Goal: Task Accomplishment & Management: Manage account settings

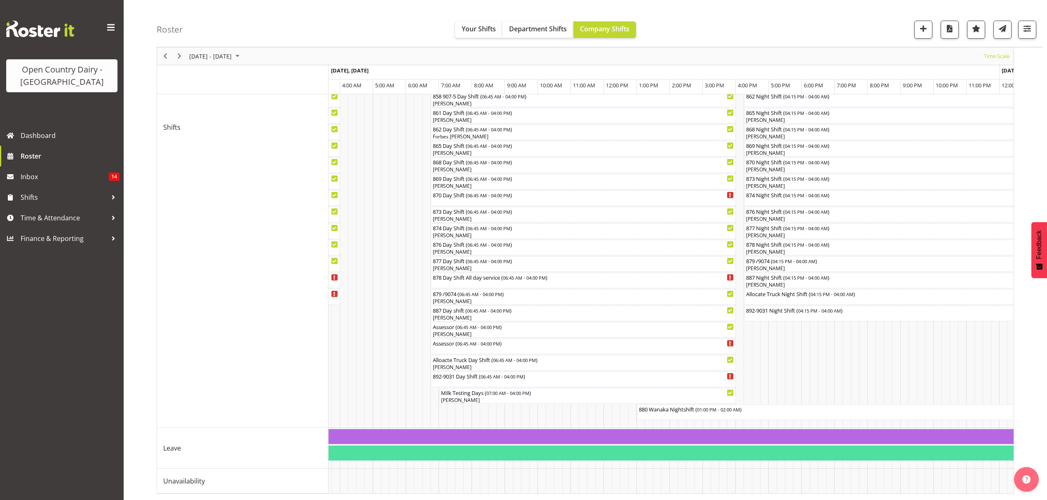
scroll to position [315, 0]
click at [167, 53] on span "Previous" at bounding box center [165, 56] width 10 height 10
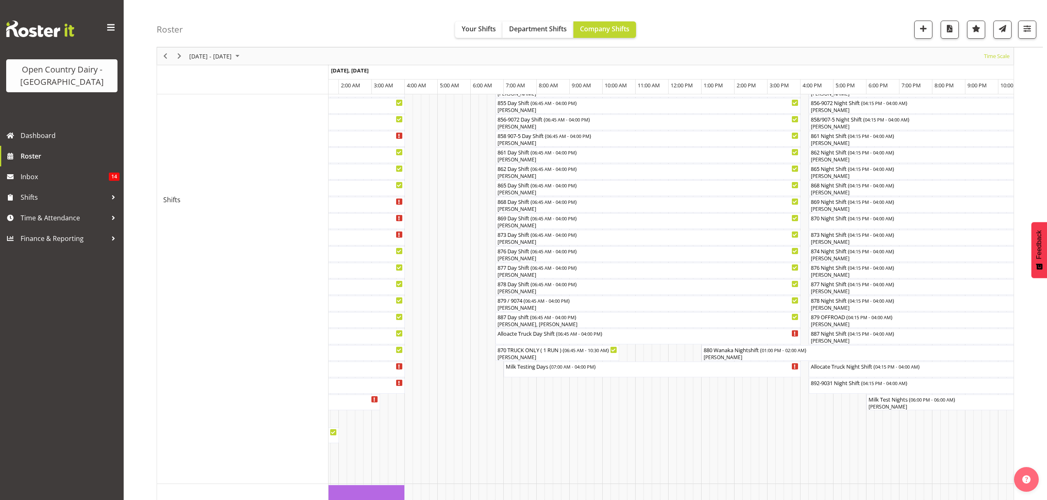
scroll to position [220, 0]
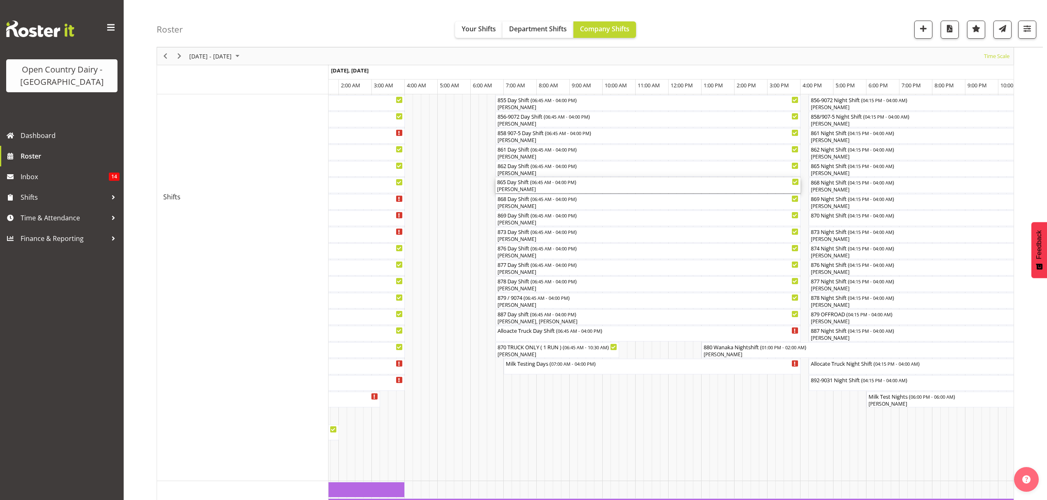
click at [531, 183] on div "865 Day Shift ( 06:45 AM - 04:00 PM )" at bounding box center [648, 182] width 302 height 8
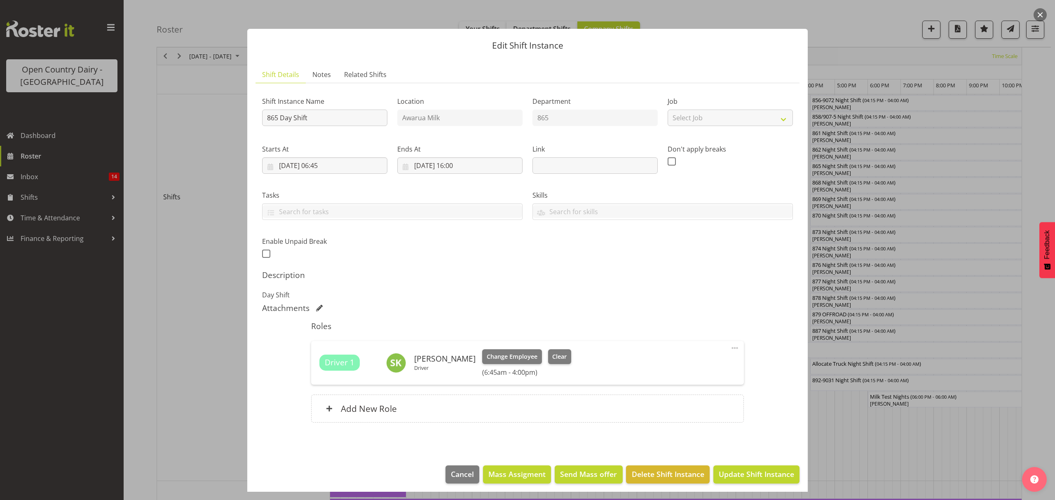
click at [860, 20] on div at bounding box center [527, 250] width 1055 height 500
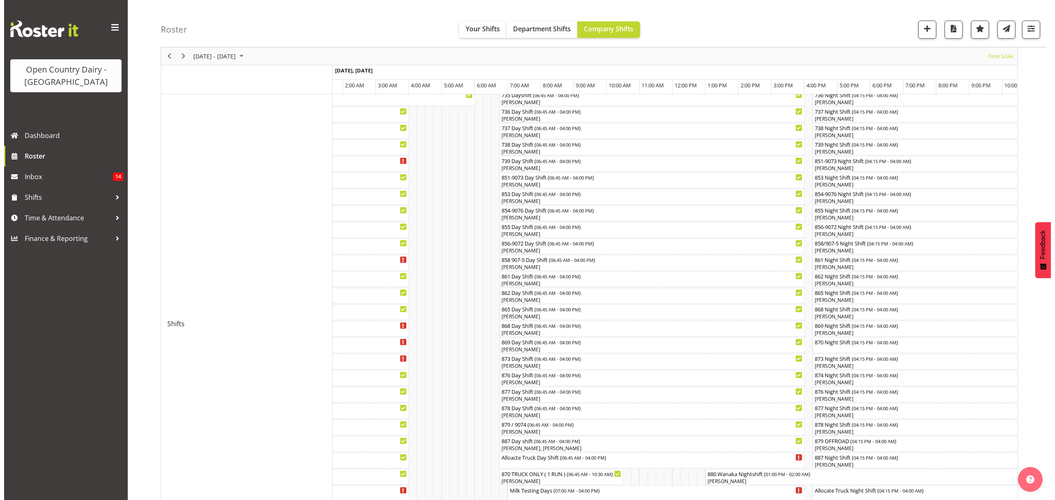
scroll to position [274, 0]
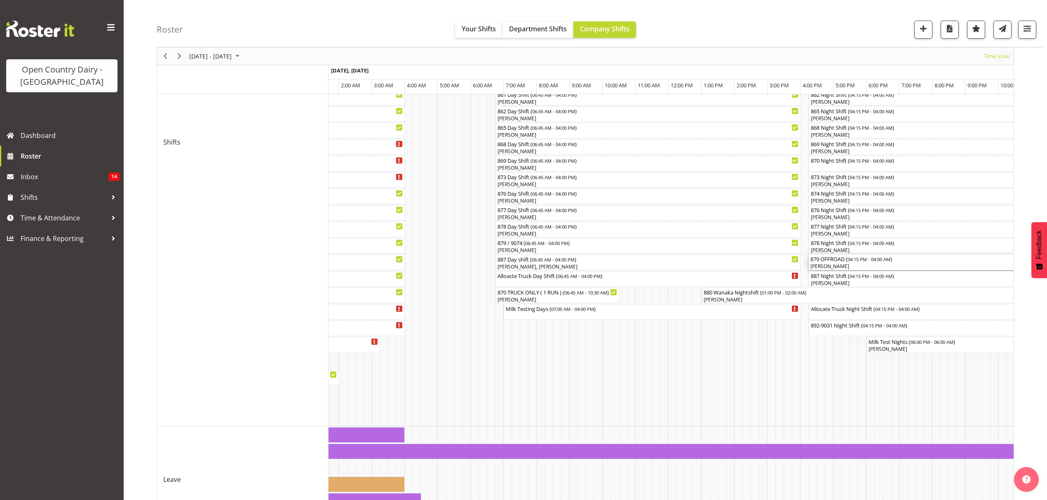
click at [839, 261] on div "879 OFFROAD ( 04:15 PM - 04:00 AM )" at bounding box center [929, 259] width 238 height 8
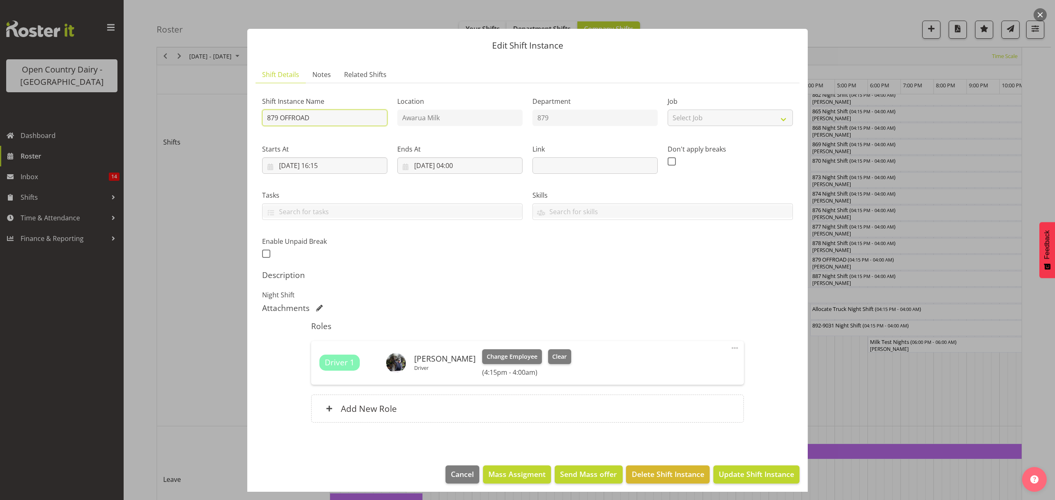
click at [308, 120] on input "879 OFFROAD" at bounding box center [324, 118] width 125 height 16
type input "879 /9074"
click at [193, 323] on div at bounding box center [527, 250] width 1055 height 500
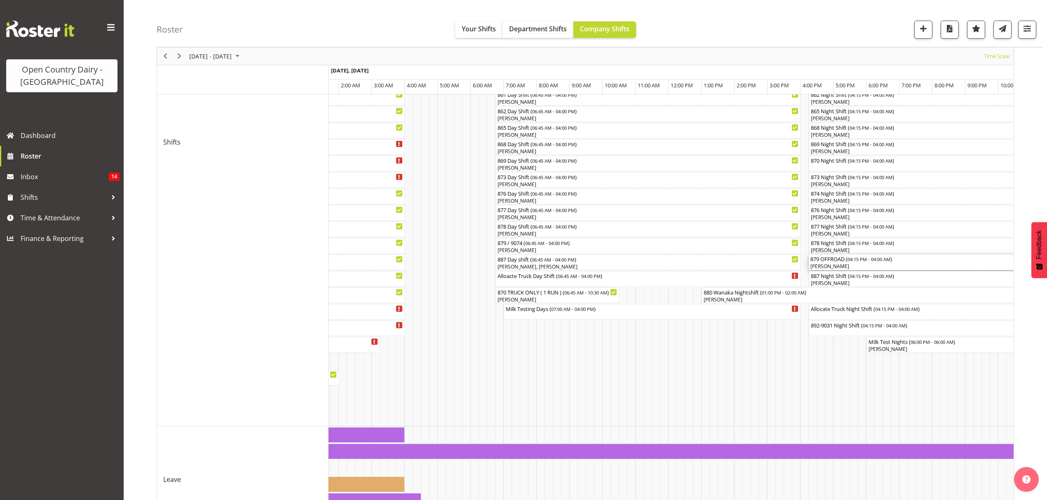
click at [835, 264] on div "[PERSON_NAME]" at bounding box center [929, 266] width 238 height 7
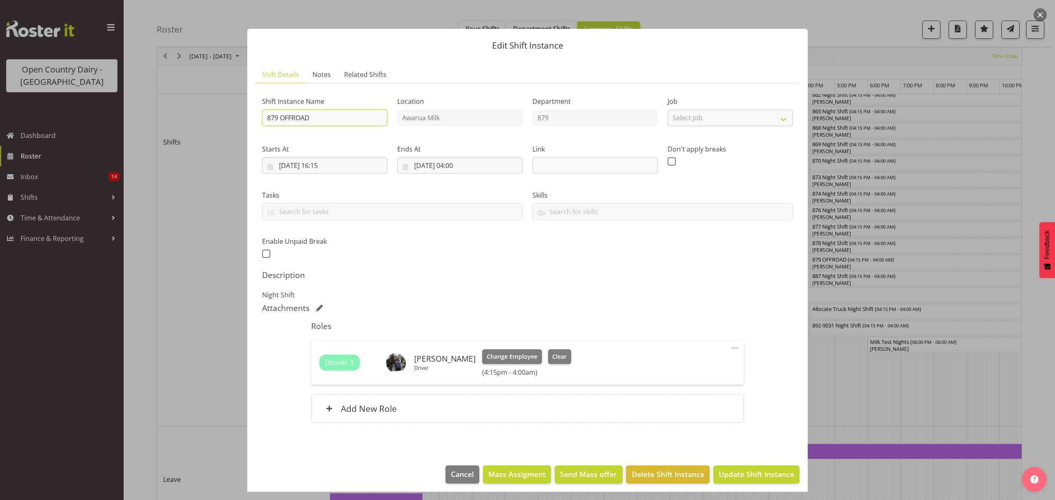
click at [317, 116] on input "879 OFFROAD" at bounding box center [324, 118] width 125 height 16
type input "879/9074"
click at [749, 483] on button "Update Shift Instance" at bounding box center [756, 475] width 86 height 18
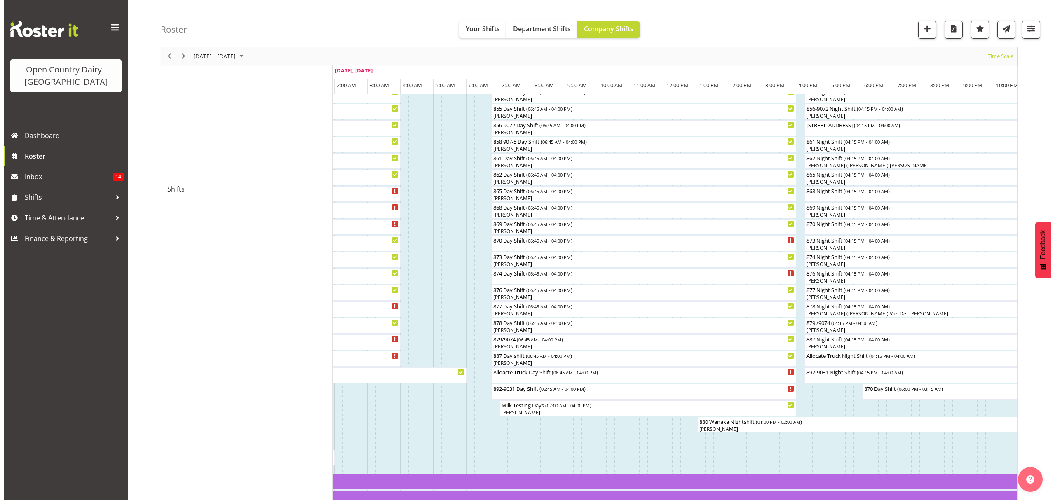
scroll to position [183, 0]
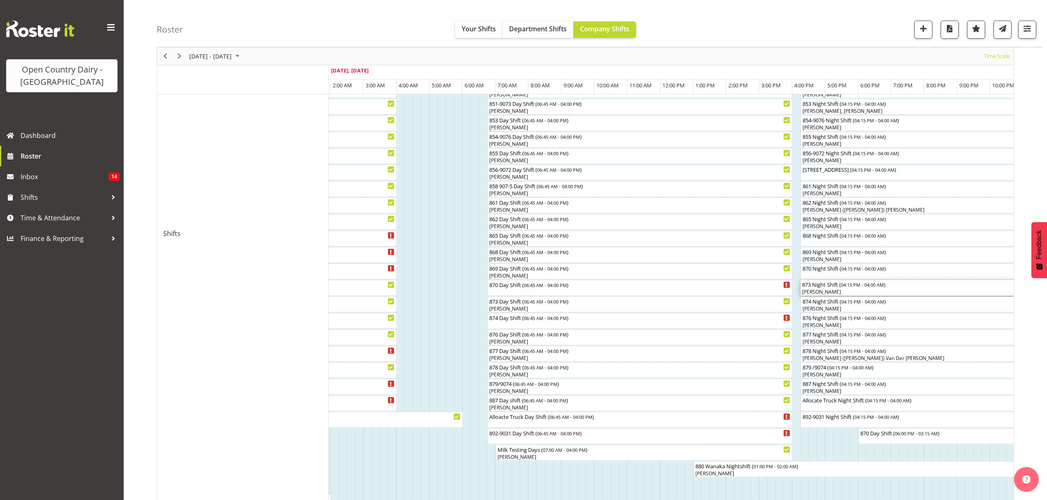
click at [818, 287] on div "873 Night Shift ( 04:15 PM - 04:00 AM )" at bounding box center [994, 284] width 384 height 8
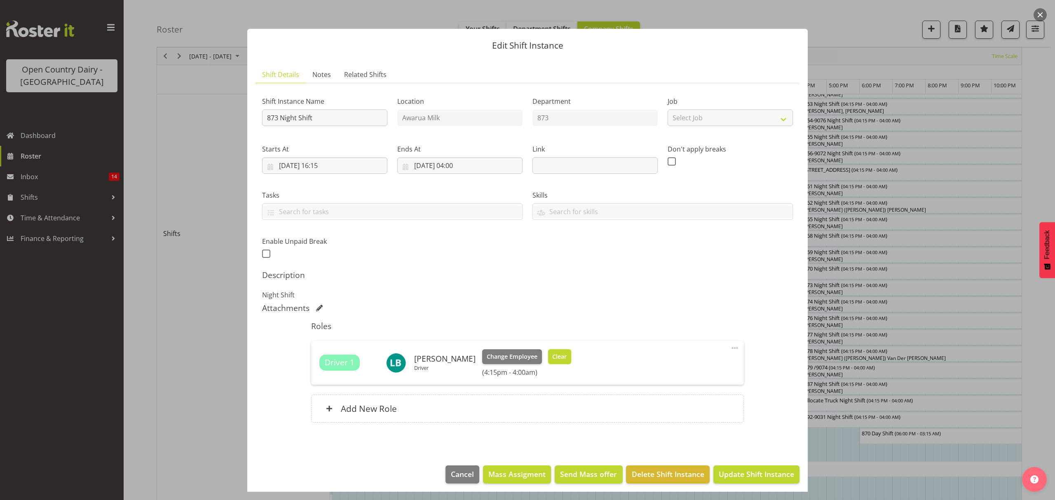
click at [552, 358] on span "Clear" at bounding box center [559, 356] width 14 height 9
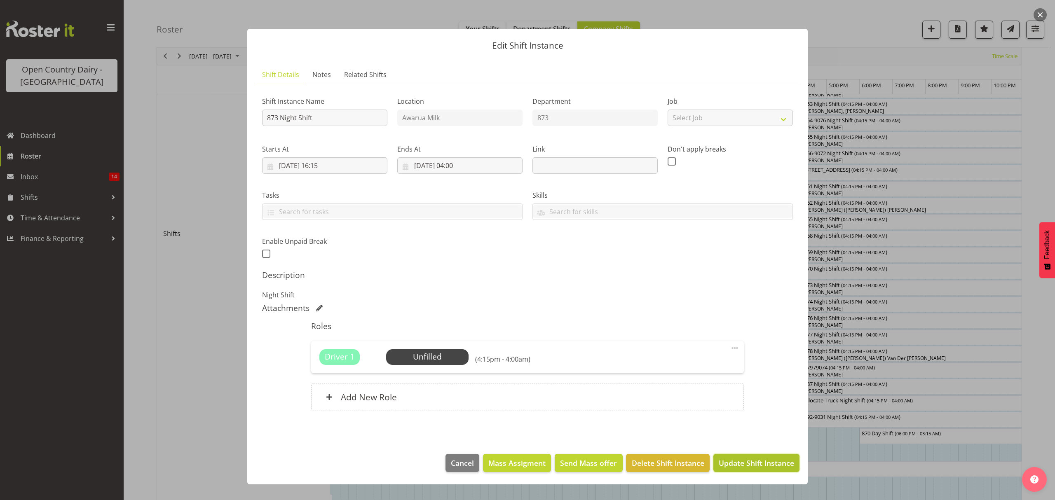
click at [785, 465] on span "Update Shift Instance" at bounding box center [756, 463] width 75 height 11
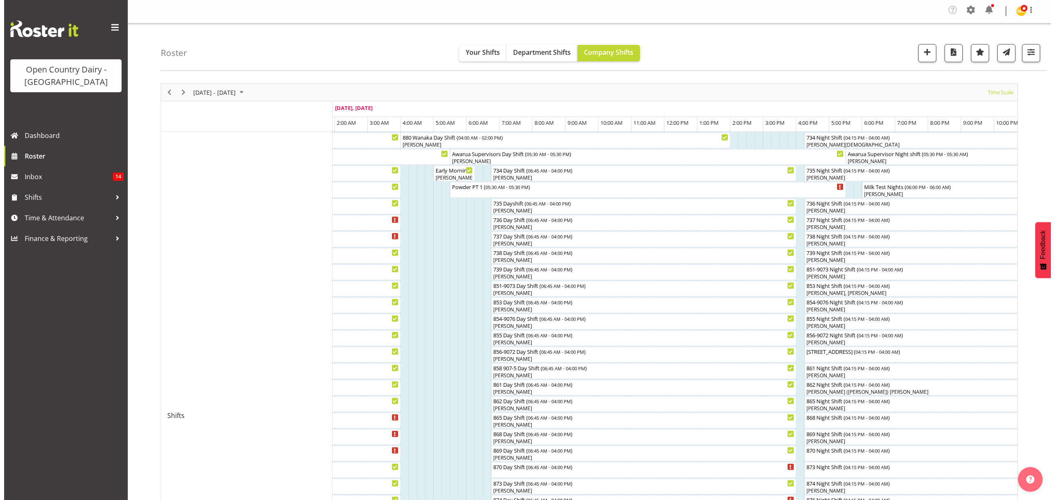
scroll to position [220, 0]
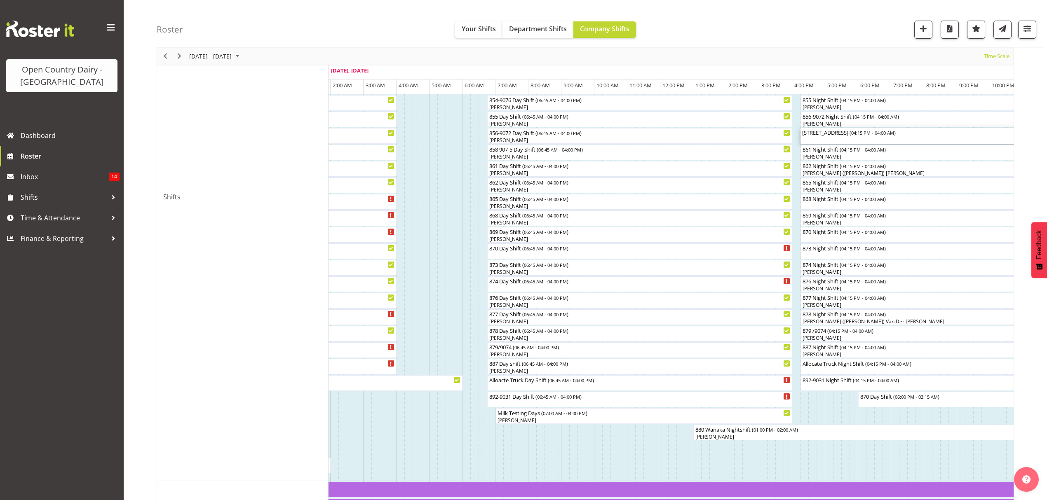
click at [821, 134] on div "858/9075 OFF ROAD ( 04:15 PM - 04:00 AM )" at bounding box center [994, 132] width 384 height 8
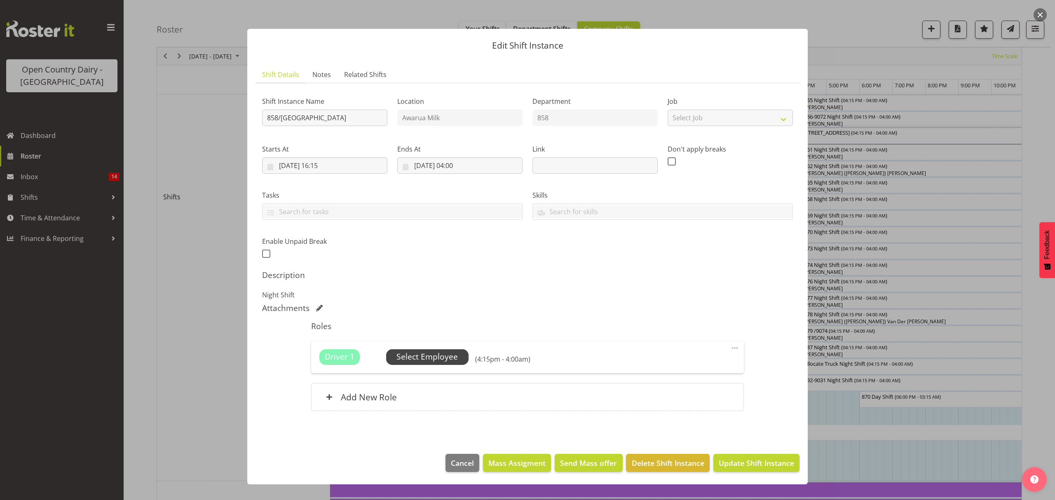
click at [424, 354] on span "Select Employee" at bounding box center [426, 357] width 61 height 12
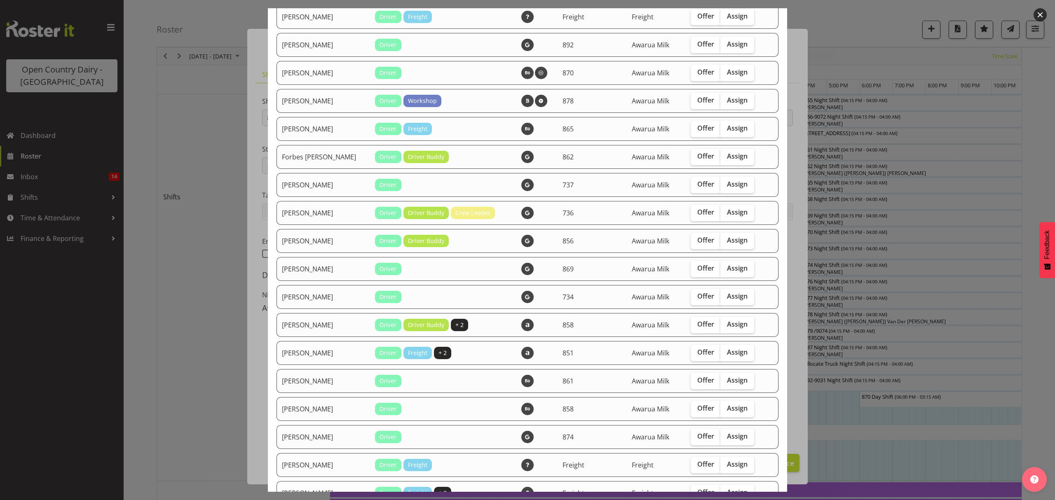
scroll to position [604, 0]
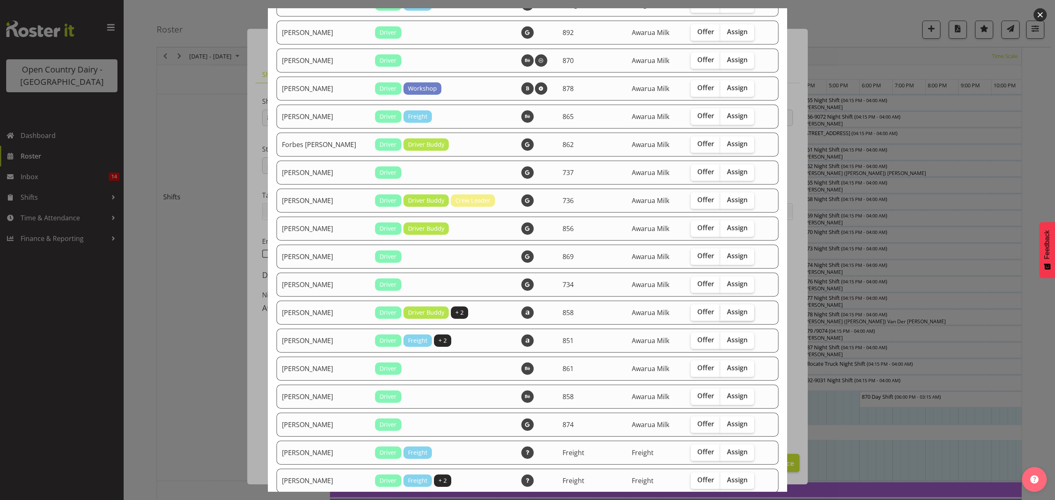
click at [734, 309] on span "Assign" at bounding box center [737, 312] width 21 height 8
click at [726, 309] on input "Assign" at bounding box center [722, 311] width 5 height 5
checkbox input "true"
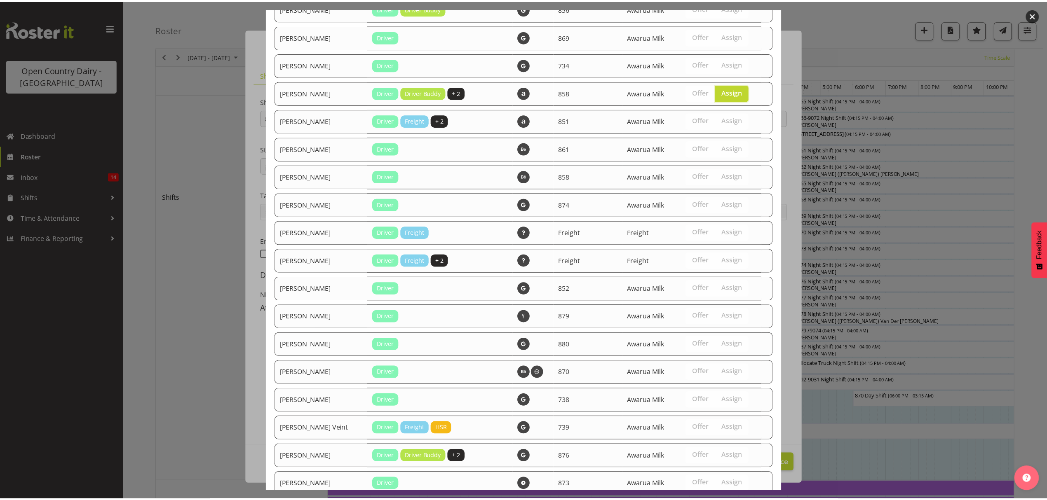
scroll to position [974, 0]
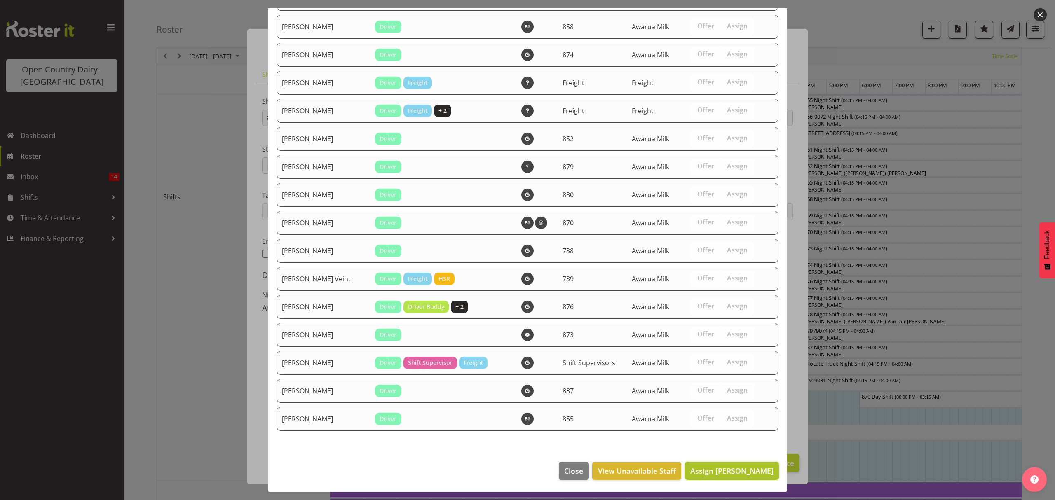
click at [740, 470] on span "Assign Liam Bellman" at bounding box center [731, 471] width 83 height 10
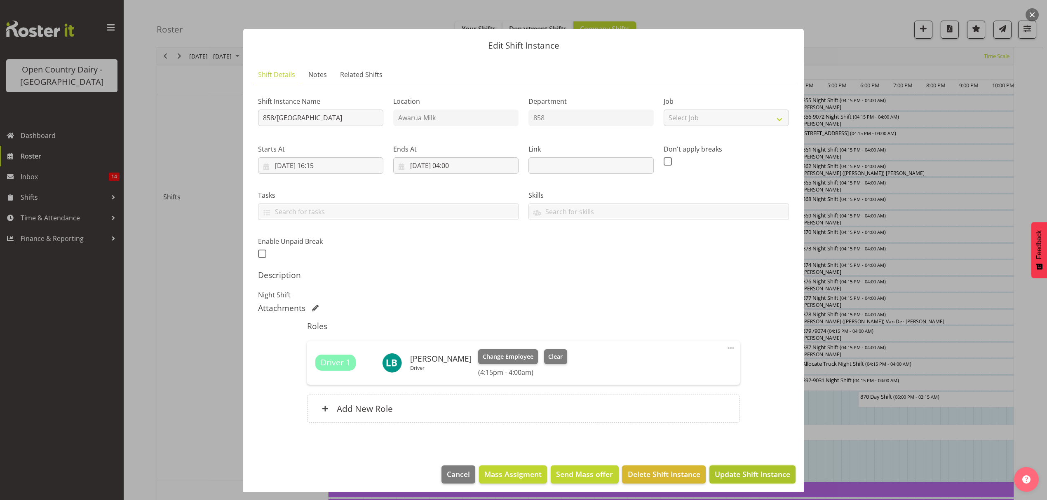
click at [747, 475] on span "Update Shift Instance" at bounding box center [751, 474] width 75 height 11
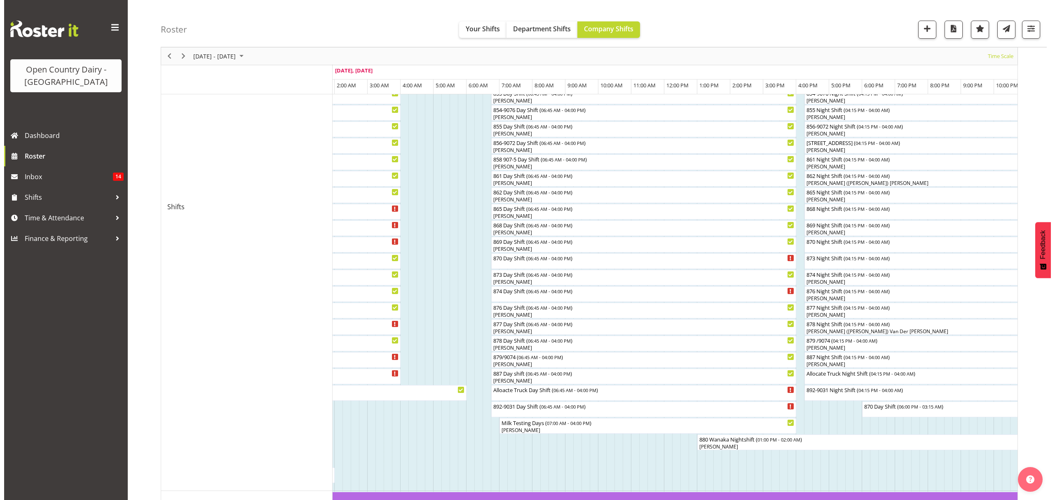
scroll to position [220, 0]
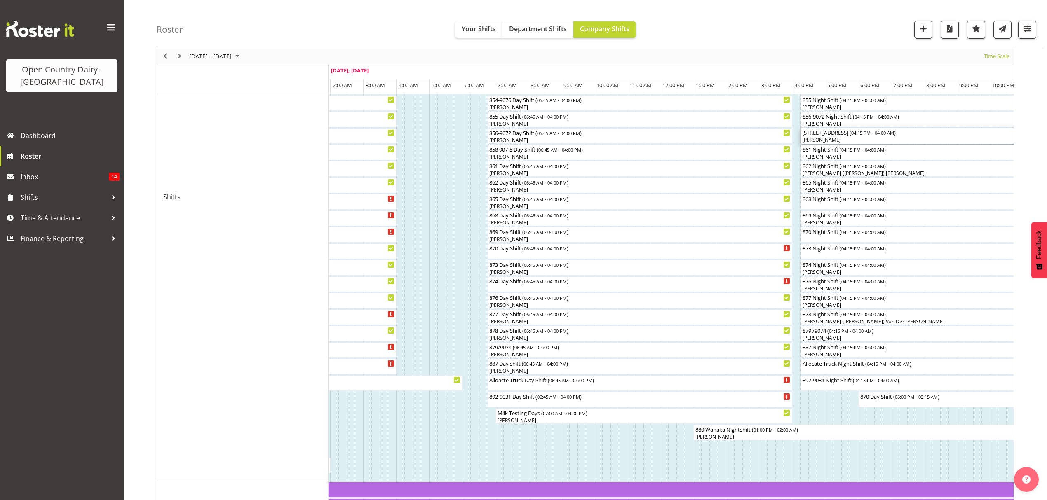
click at [811, 135] on div "858/9075 OFF ROAD ( 04:15 PM - 04:00 AM )" at bounding box center [994, 132] width 384 height 8
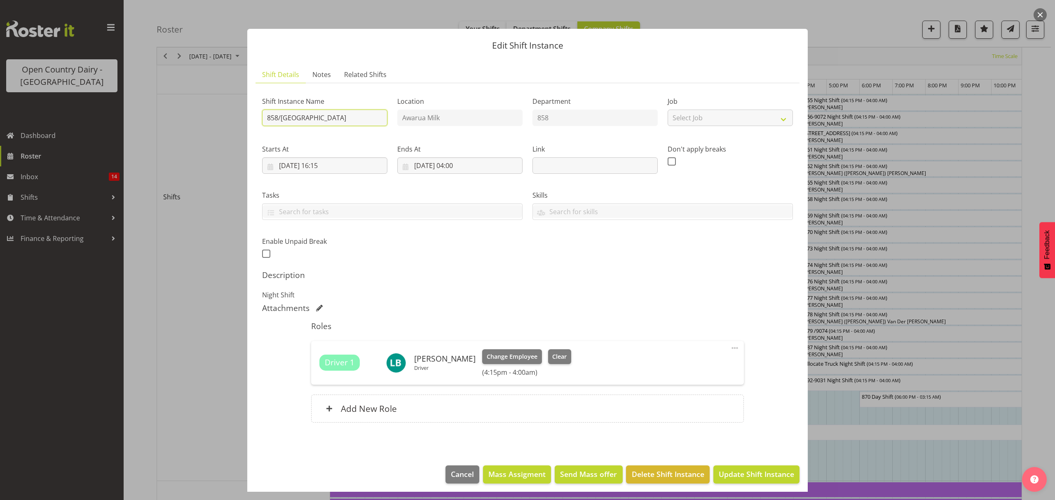
click at [340, 119] on input "858/9075 OFF ROAD" at bounding box center [324, 118] width 125 height 16
type input "858/9075 Night Shift"
click at [732, 476] on span "Update Shift Instance" at bounding box center [756, 474] width 75 height 11
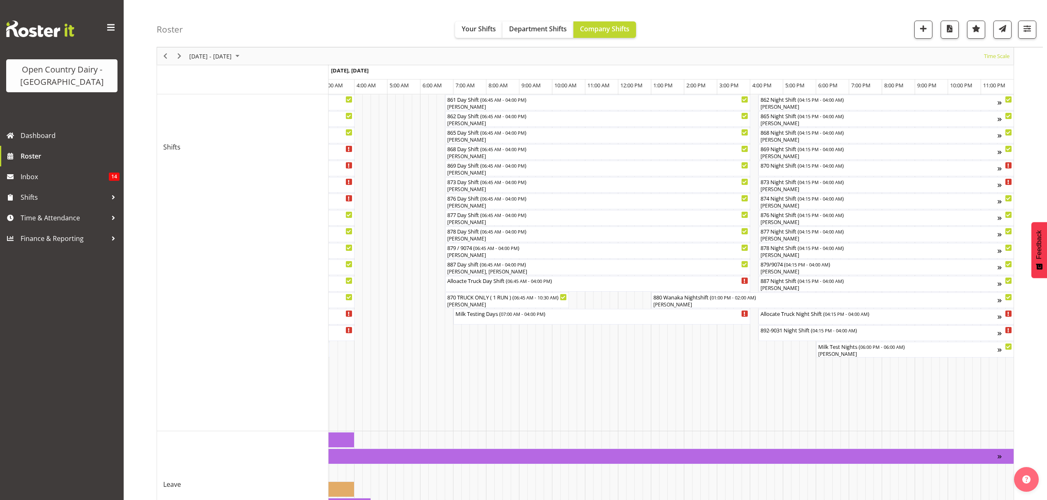
scroll to position [274, 0]
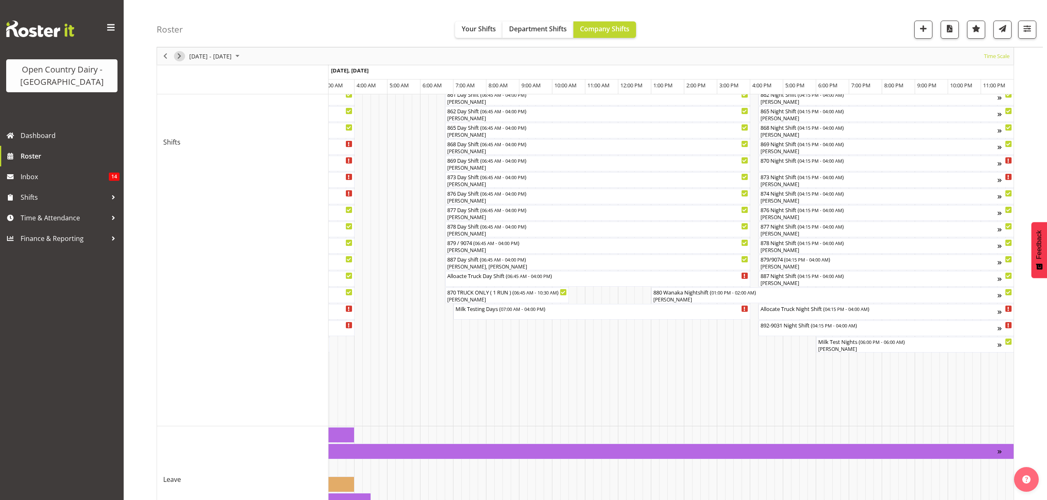
click at [180, 55] on span "Next" at bounding box center [179, 56] width 10 height 10
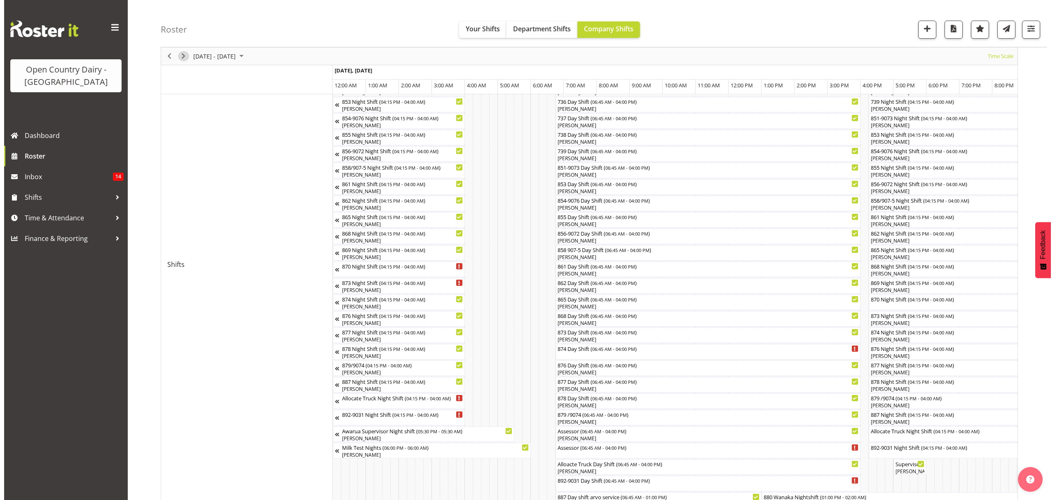
scroll to position [165, 0]
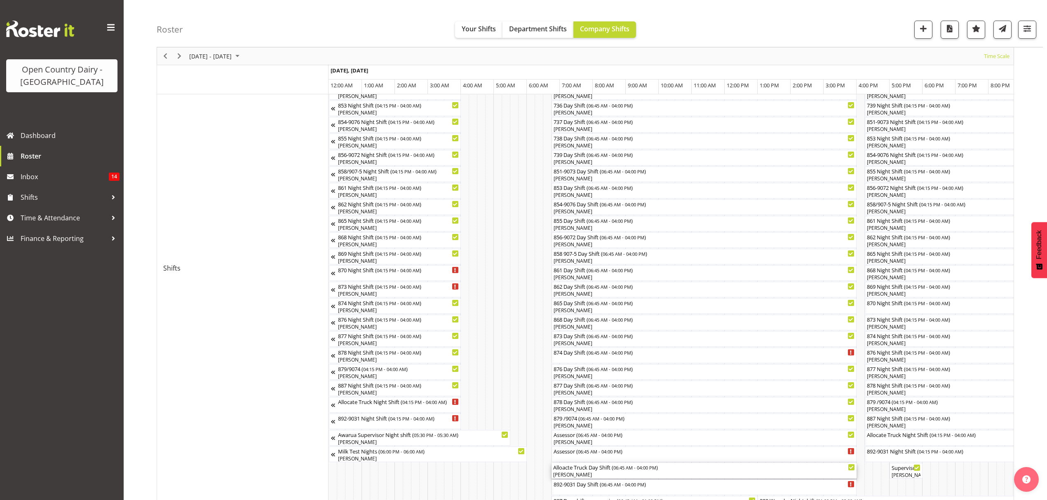
click at [583, 475] on div "[PERSON_NAME]" at bounding box center [704, 474] width 302 height 7
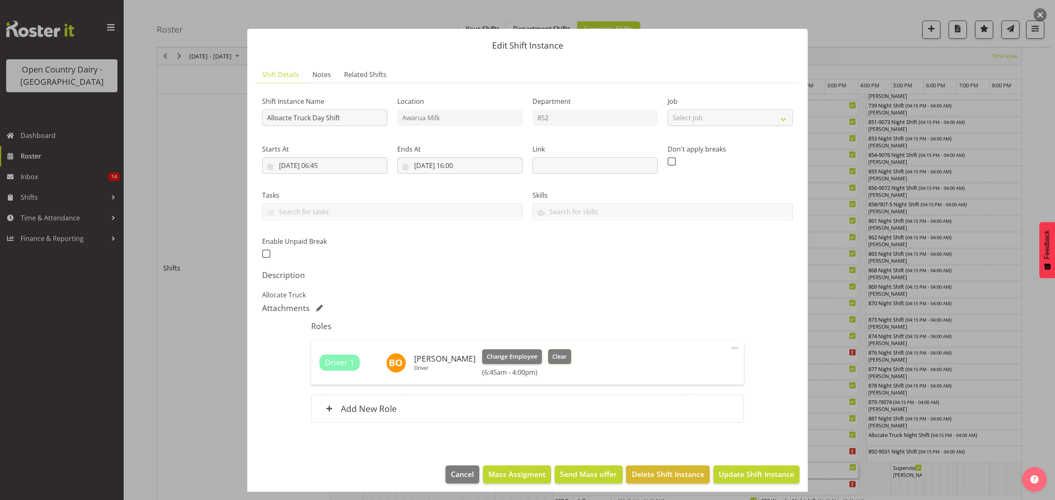
click at [552, 352] on button "Clear" at bounding box center [559, 356] width 23 height 15
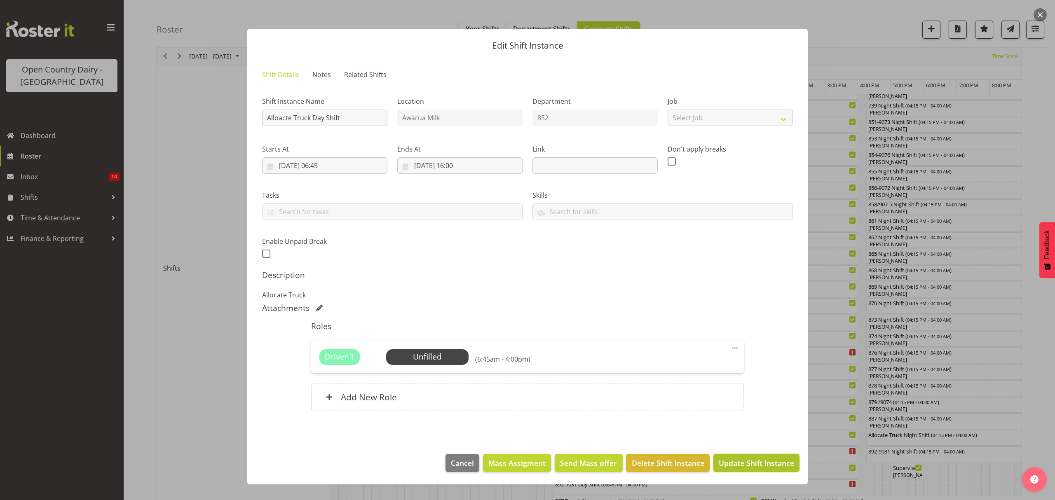
click at [726, 462] on span "Update Shift Instance" at bounding box center [756, 463] width 75 height 11
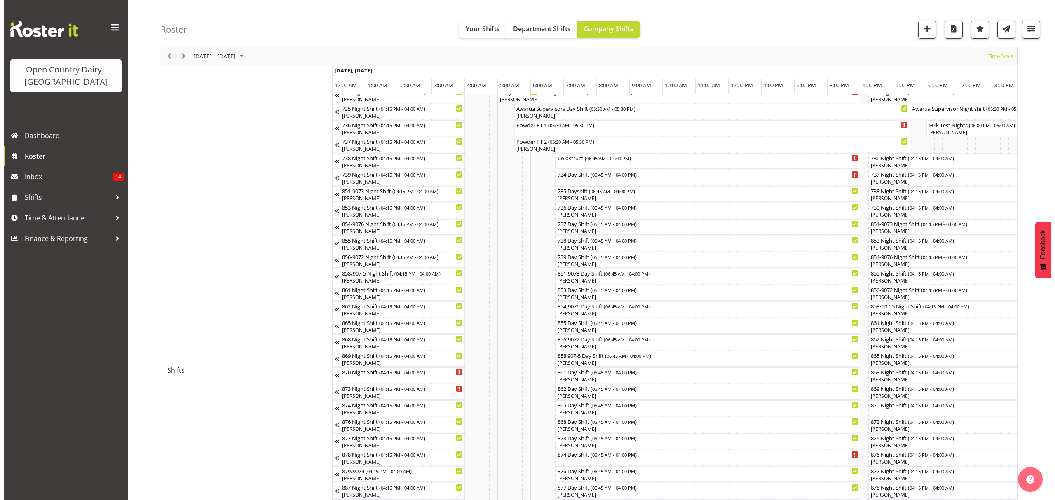
scroll to position [220, 0]
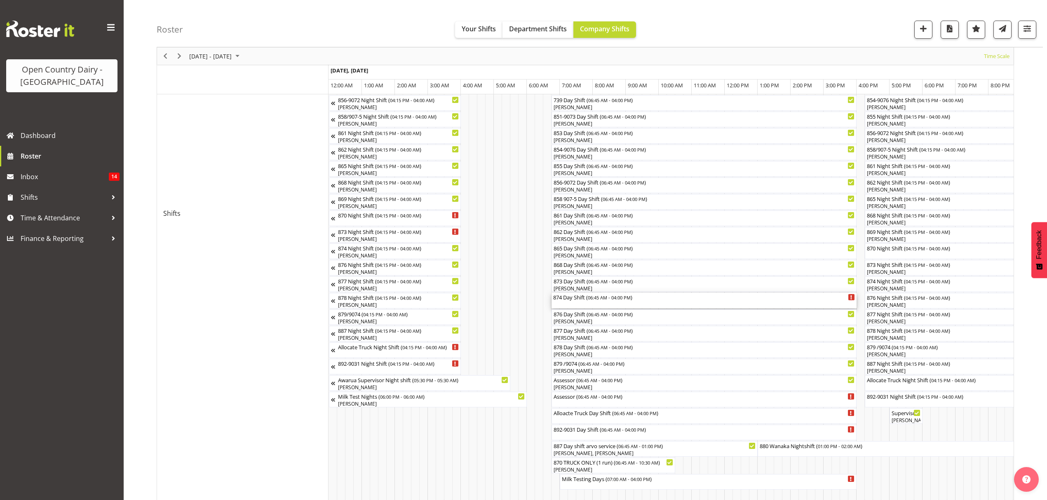
click at [574, 299] on div "874 Day Shift ( 06:45 AM - 04:00 PM )" at bounding box center [704, 297] width 302 height 8
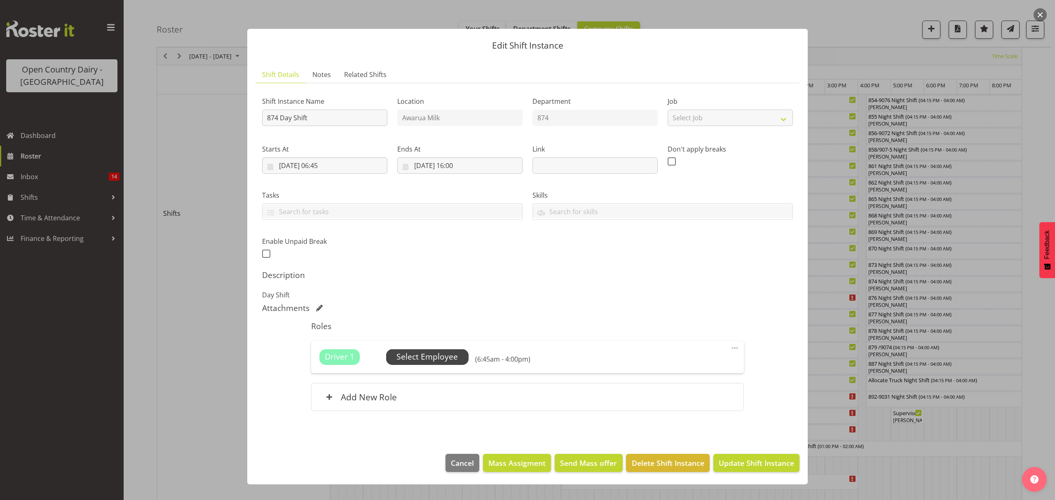
click at [425, 355] on span "Select Employee" at bounding box center [426, 357] width 61 height 12
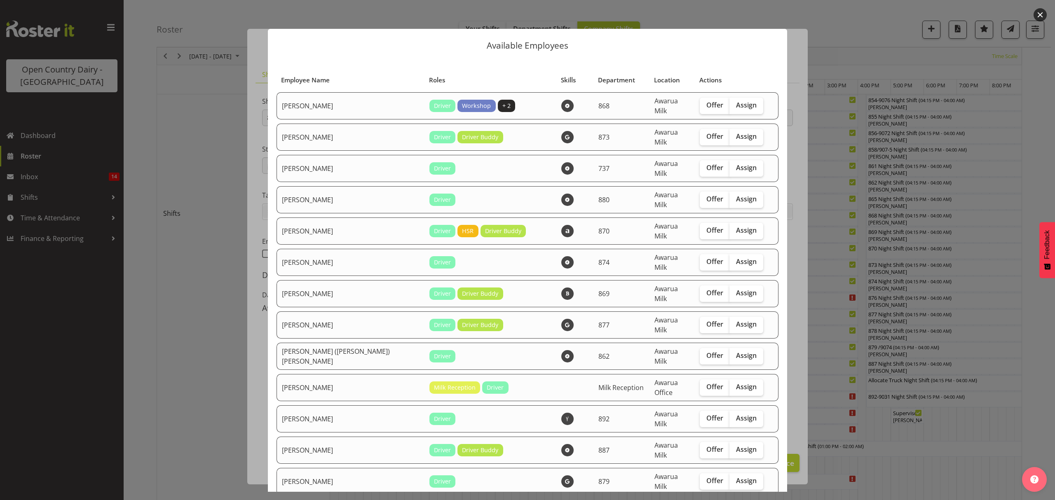
scroll to position [55, 0]
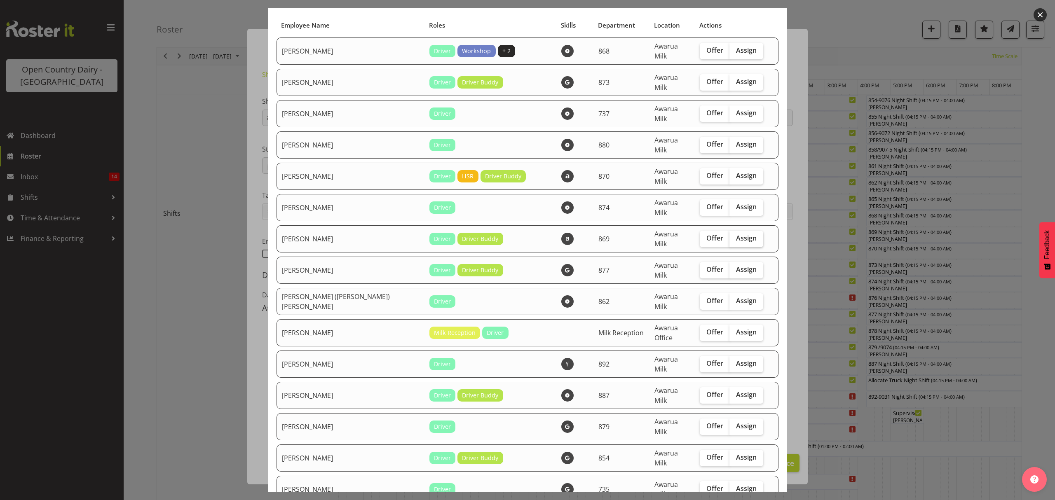
click at [736, 234] on span "Assign" at bounding box center [746, 238] width 21 height 8
click at [732, 236] on input "Assign" at bounding box center [731, 238] width 5 height 5
checkbox input "true"
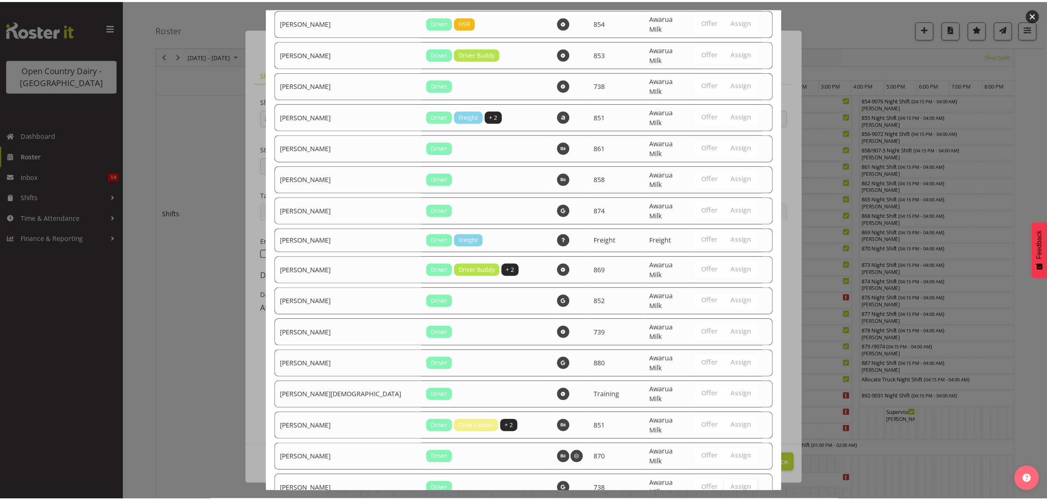
scroll to position [1310, 0]
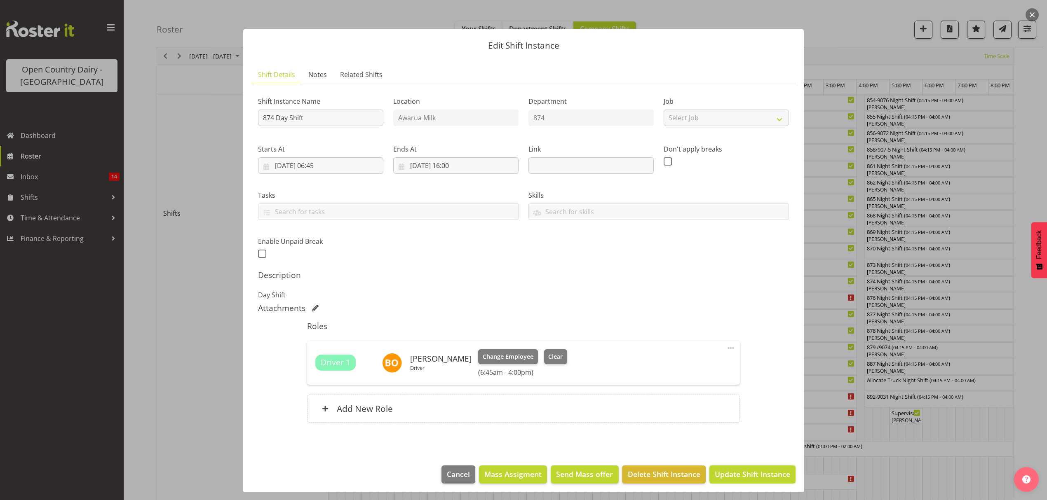
click at [737, 468] on button "Update Shift Instance" at bounding box center [752, 475] width 86 height 18
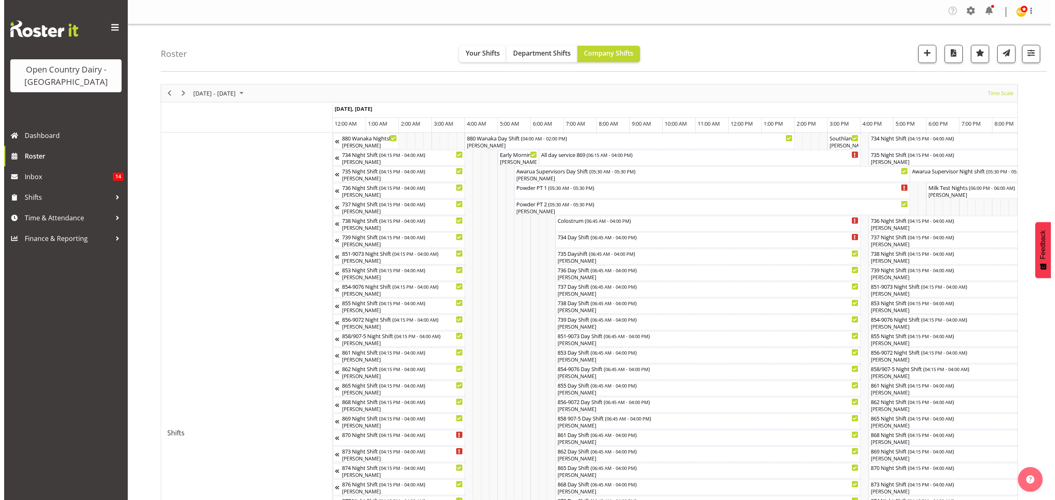
scroll to position [220, 0]
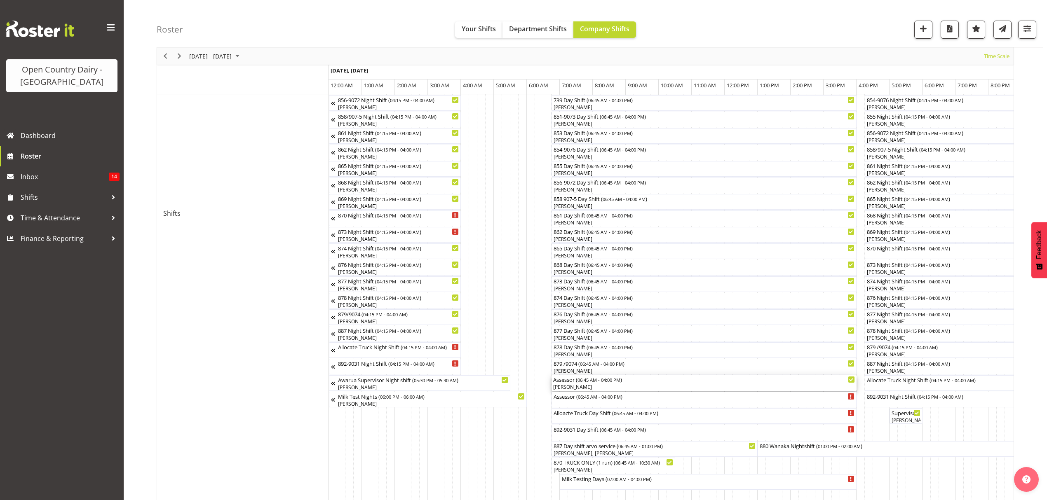
click at [565, 388] on div "[PERSON_NAME]" at bounding box center [704, 387] width 302 height 7
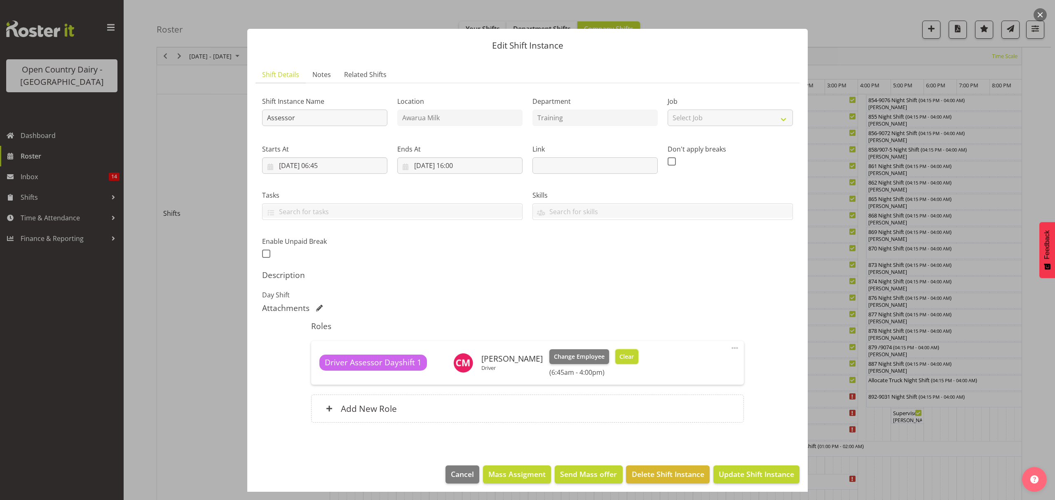
click at [633, 355] on span "Clear" at bounding box center [626, 356] width 14 height 9
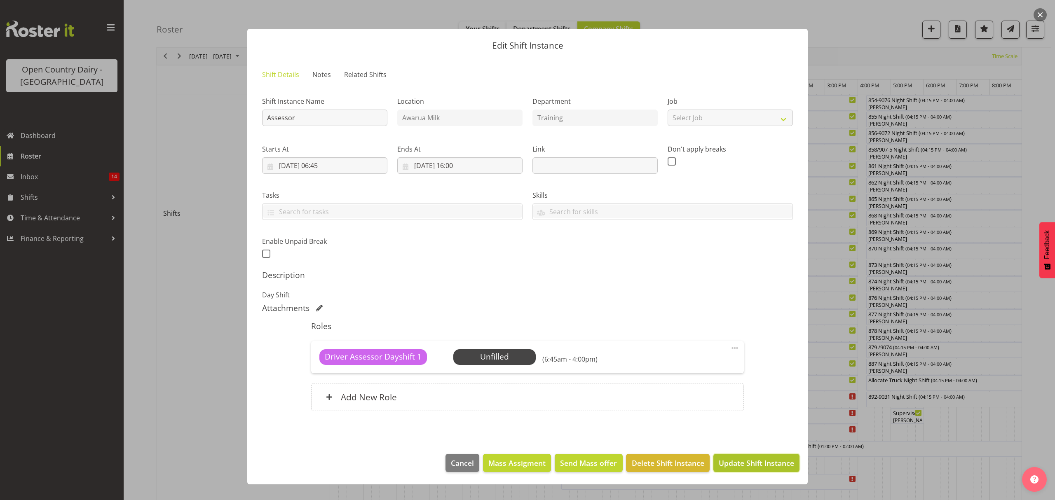
click at [738, 462] on span "Update Shift Instance" at bounding box center [756, 463] width 75 height 11
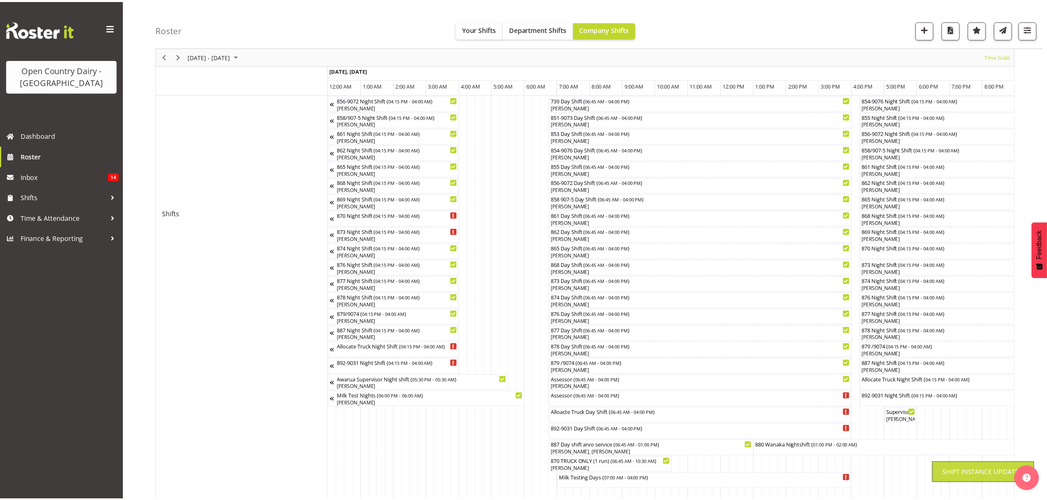
scroll to position [0, 0]
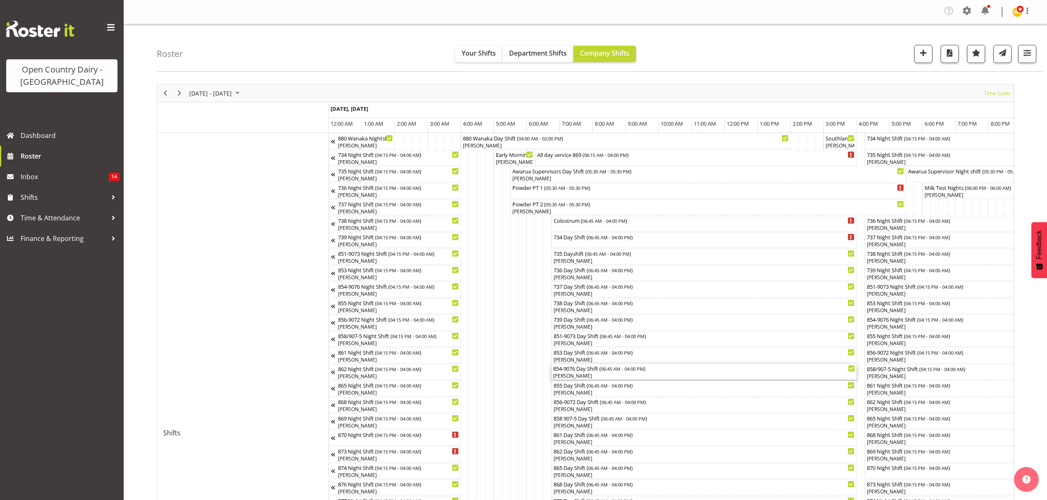
click at [585, 378] on div "[PERSON_NAME]" at bounding box center [704, 375] width 302 height 7
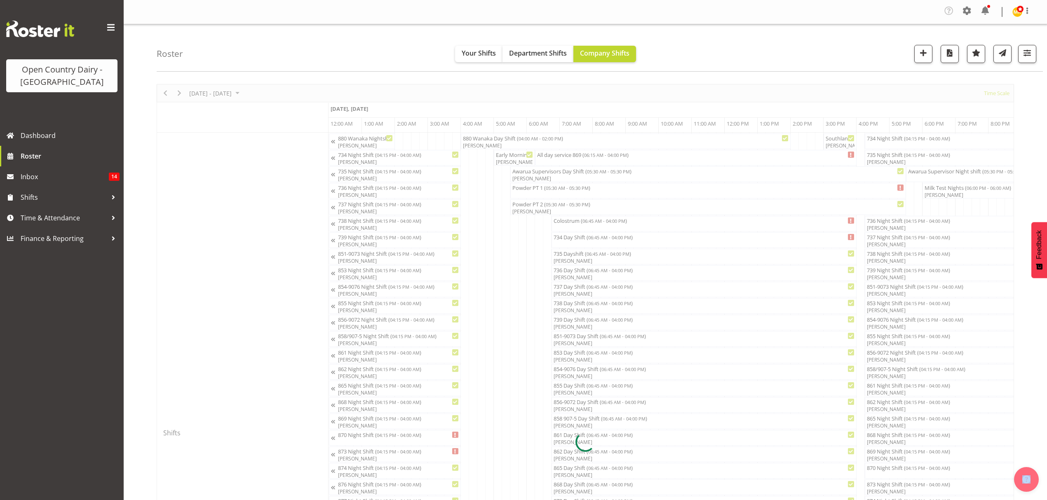
click at [586, 378] on div at bounding box center [585, 442] width 857 height 716
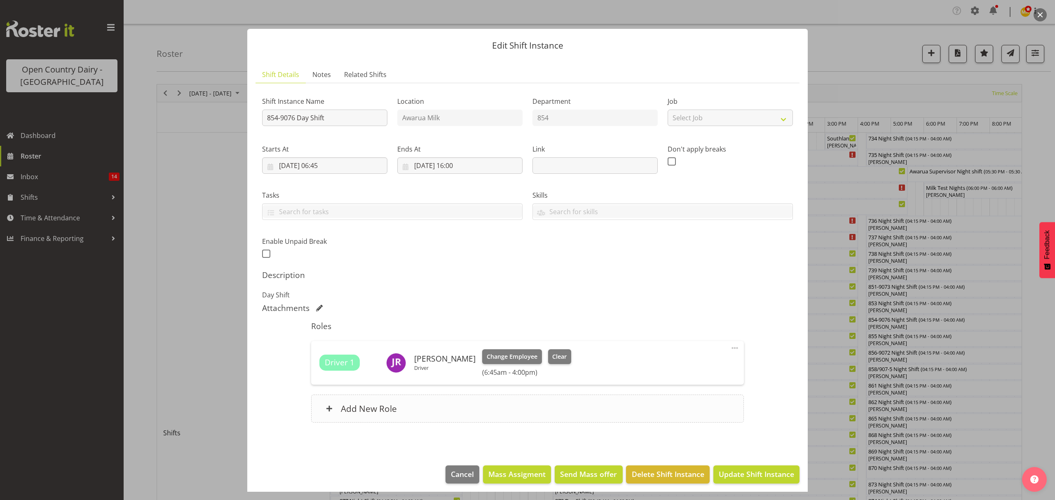
click at [355, 410] on h6 "Add New Role" at bounding box center [369, 408] width 56 height 11
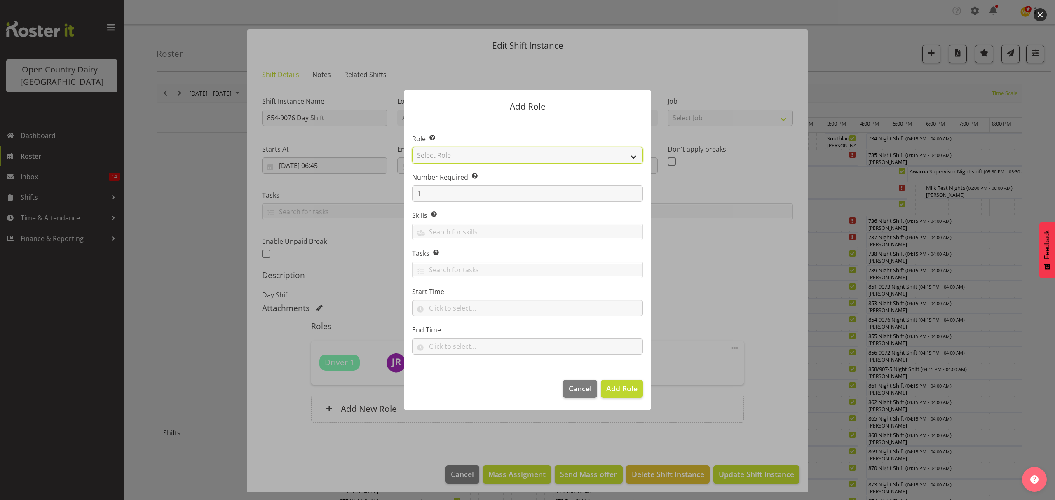
click at [628, 157] on select "Select Role Crew Leader Driver Driver Assessor Dayshift Driver Assessor Nightsh…" at bounding box center [527, 155] width 231 height 16
select select "1438"
click at [412, 147] on select "Select Role Crew Leader Driver Driver Assessor Dayshift Driver Assessor Nightsh…" at bounding box center [527, 155] width 231 height 16
click at [620, 389] on span "Add Role" at bounding box center [621, 389] width 31 height 10
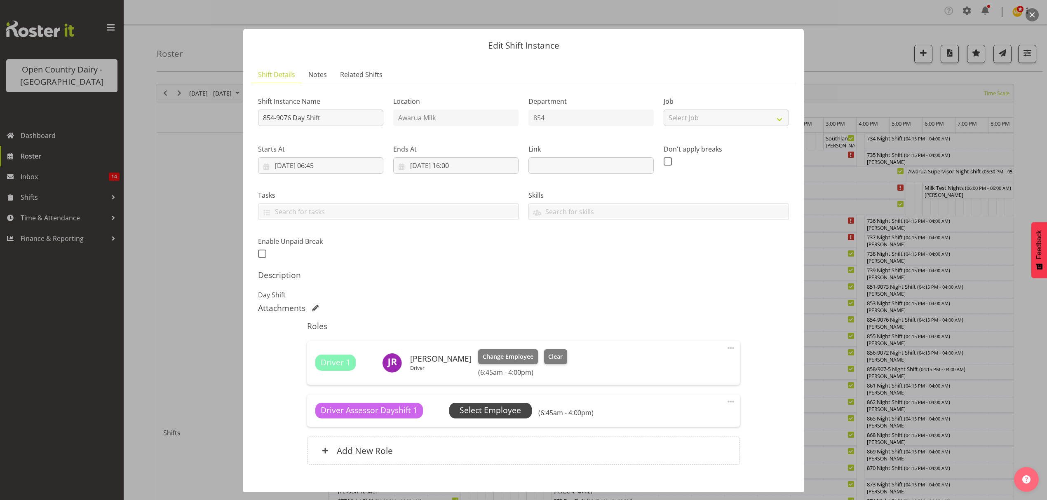
click at [494, 410] on span "Select Employee" at bounding box center [489, 411] width 61 height 12
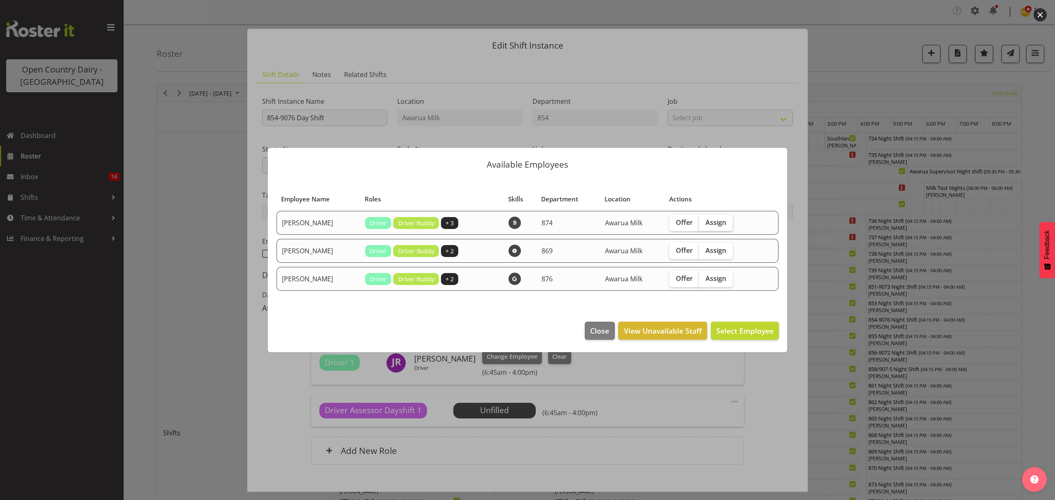
click at [716, 223] on span "Assign" at bounding box center [715, 222] width 21 height 8
click at [704, 223] on input "Assign" at bounding box center [701, 222] width 5 height 5
checkbox input "true"
click at [727, 328] on span "Assign Christopher McRae" at bounding box center [731, 331] width 83 height 10
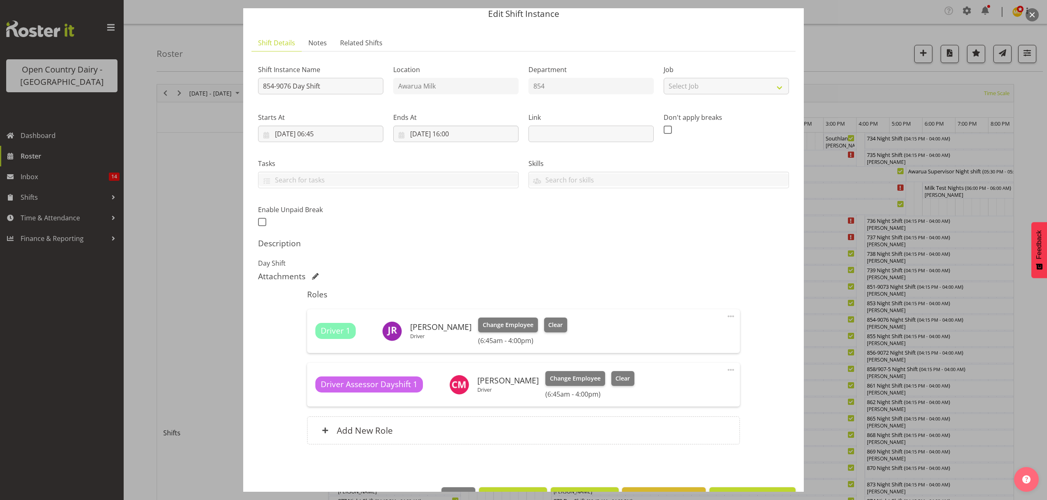
scroll to position [58, 0]
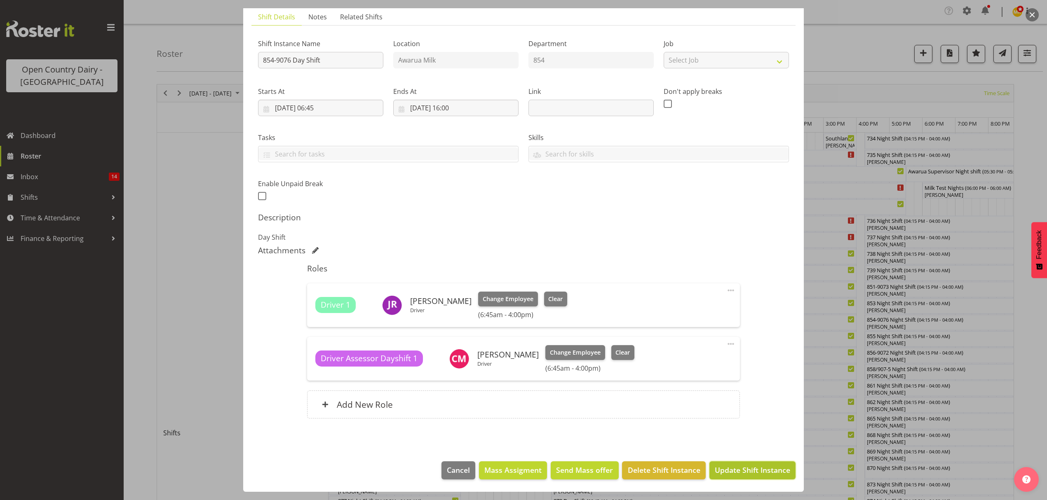
click at [743, 467] on span "Update Shift Instance" at bounding box center [751, 470] width 75 height 11
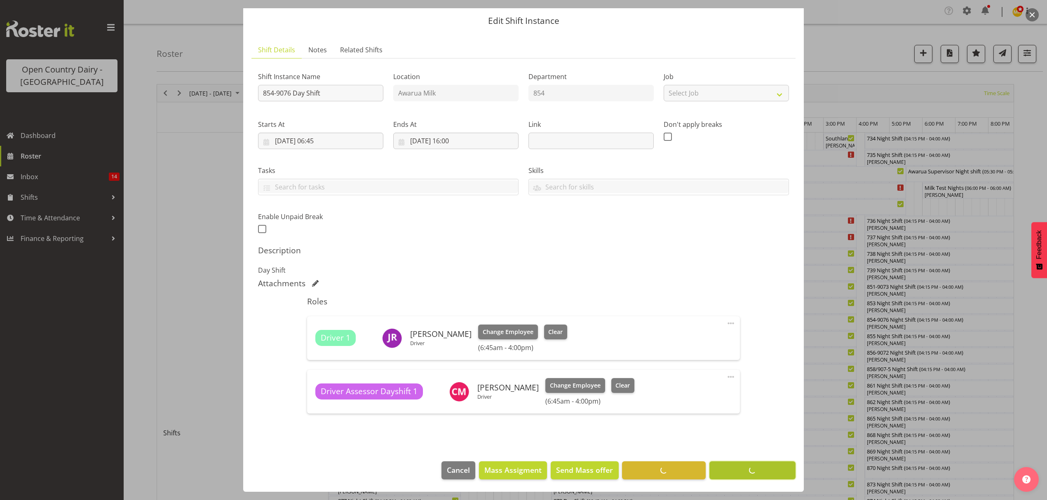
scroll to position [25, 0]
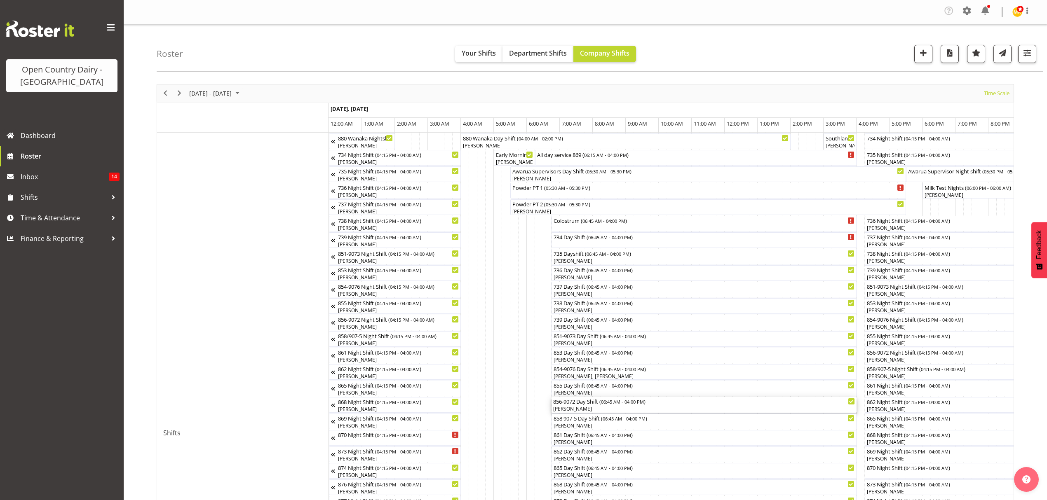
click at [569, 409] on div "[PERSON_NAME]" at bounding box center [704, 408] width 302 height 7
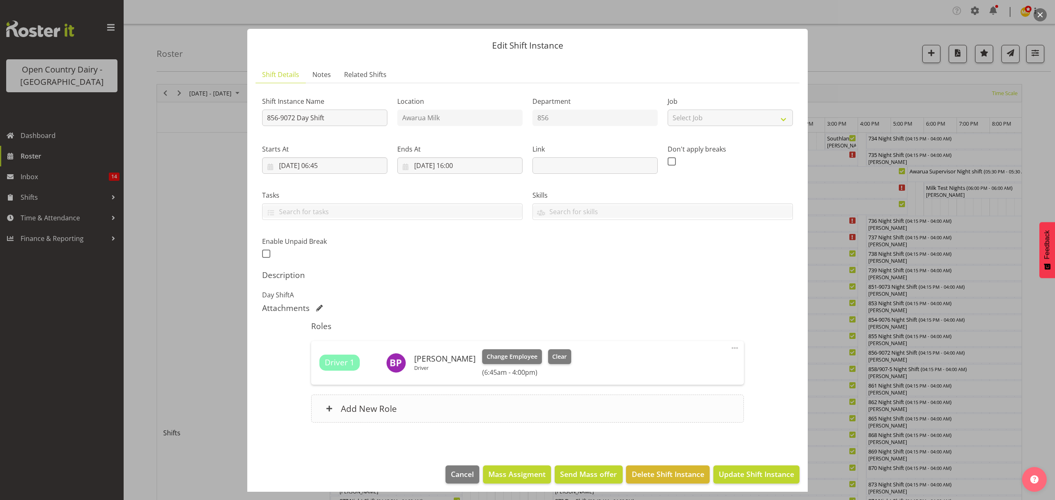
click at [338, 409] on div "Add New Role" at bounding box center [527, 409] width 432 height 28
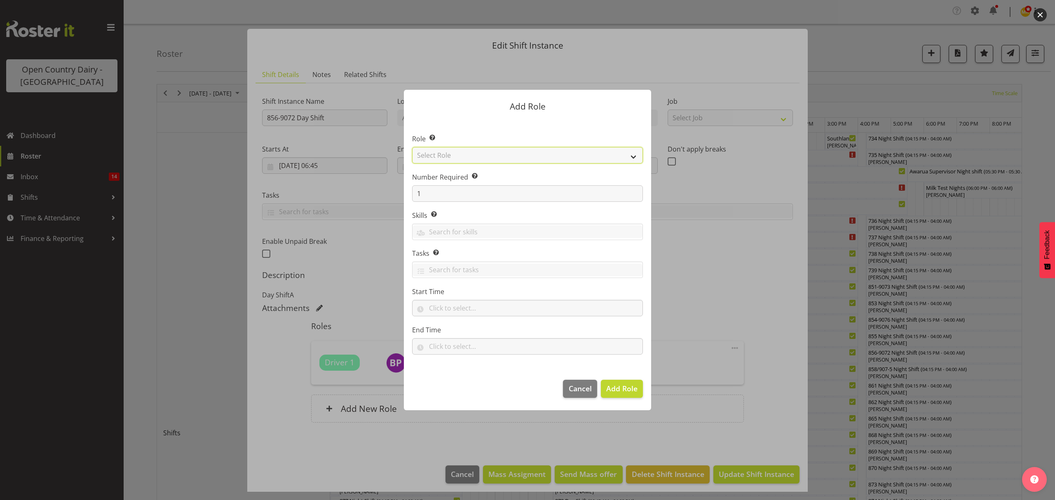
drag, startPoint x: 632, startPoint y: 155, endPoint x: 614, endPoint y: 163, distance: 19.7
click at [632, 155] on select "Select Role Crew Leader Driver Driver Assessor Dayshift Driver Assessor Nightsh…" at bounding box center [527, 155] width 231 height 16
select select "1438"
click at [412, 147] on select "Select Role Crew Leader Driver Driver Assessor Dayshift Driver Assessor Nightsh…" at bounding box center [527, 155] width 231 height 16
click at [610, 387] on span "Add Role" at bounding box center [621, 389] width 31 height 10
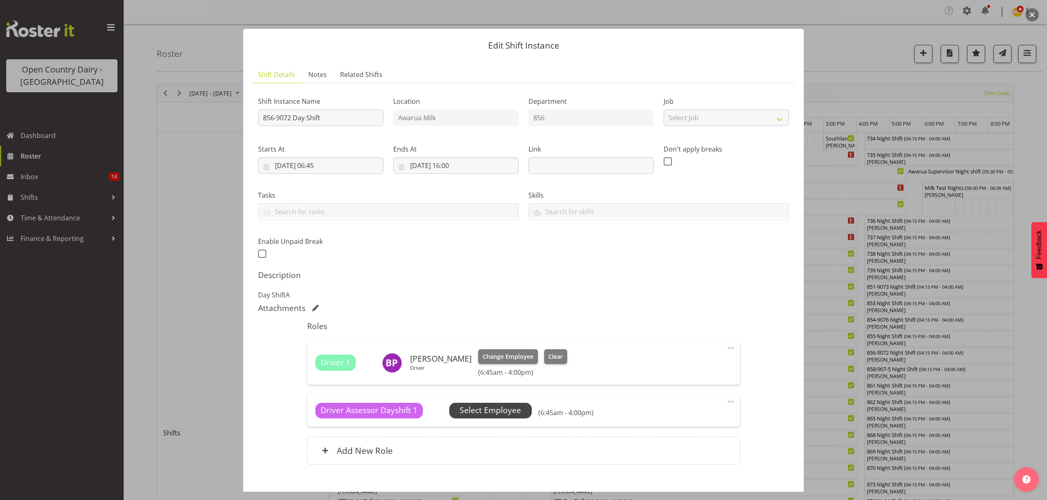
click at [500, 414] on span "Select Employee" at bounding box center [489, 411] width 61 height 12
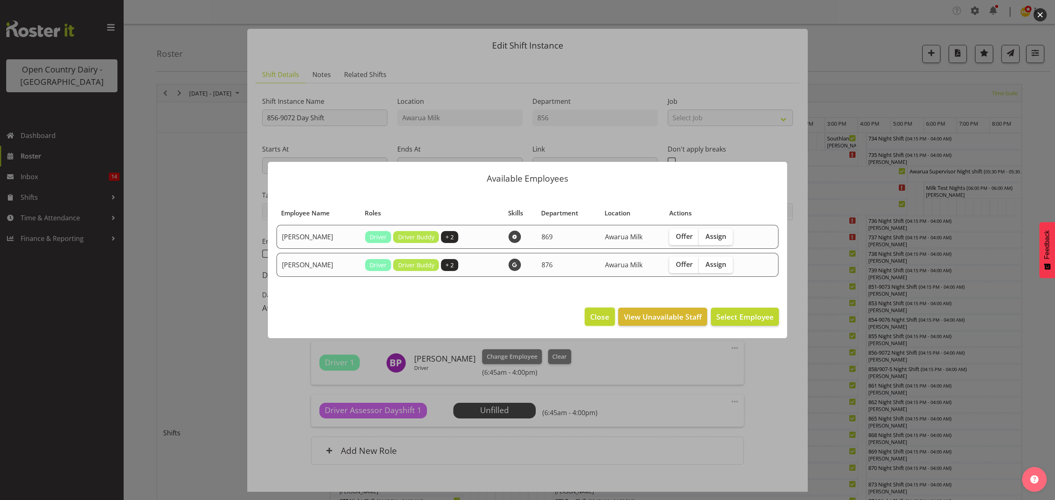
click at [603, 317] on span "Close" at bounding box center [599, 317] width 19 height 11
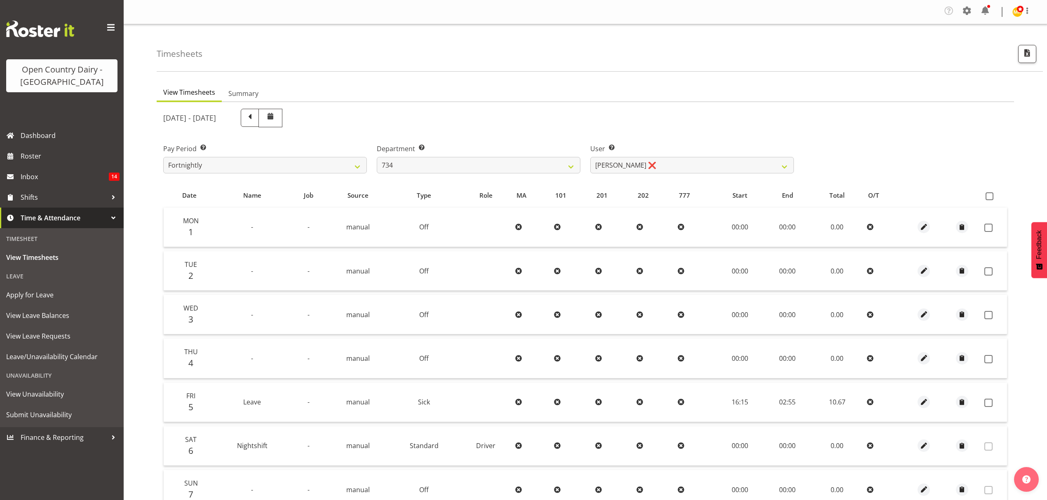
select select "7493"
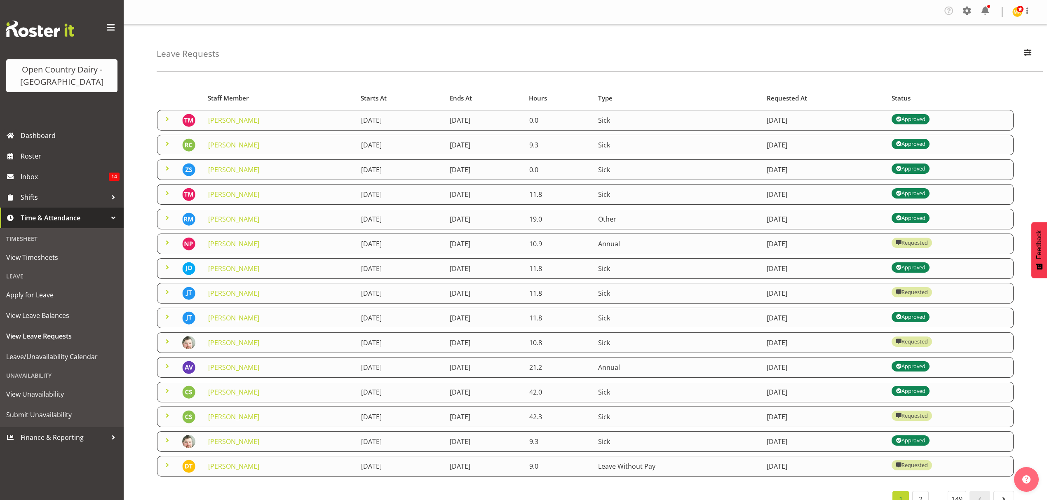
scroll to position [32, 0]
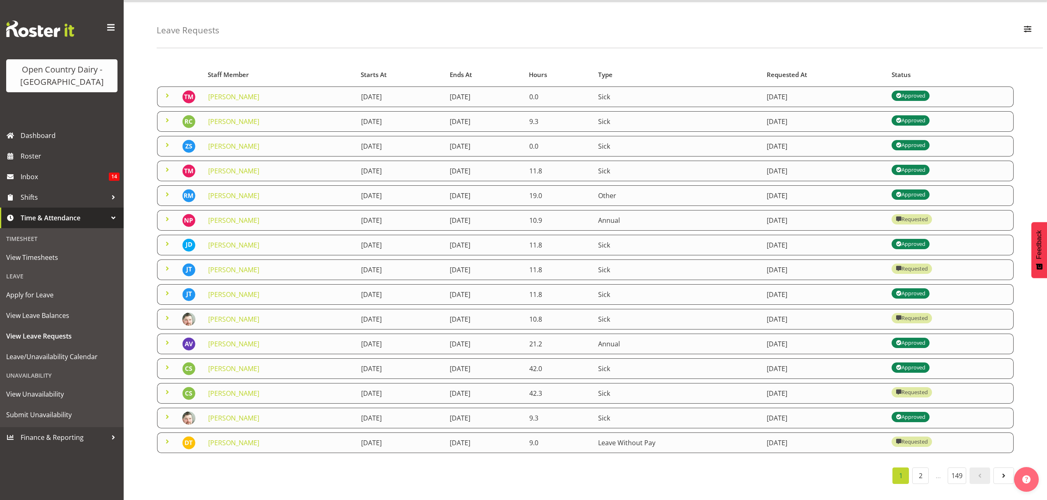
click at [30, 238] on div "Timesheet" at bounding box center [61, 238] width 119 height 17
click at [15, 237] on div "Timesheet" at bounding box center [61, 238] width 119 height 17
click at [36, 157] on span "Roster" at bounding box center [70, 156] width 99 height 12
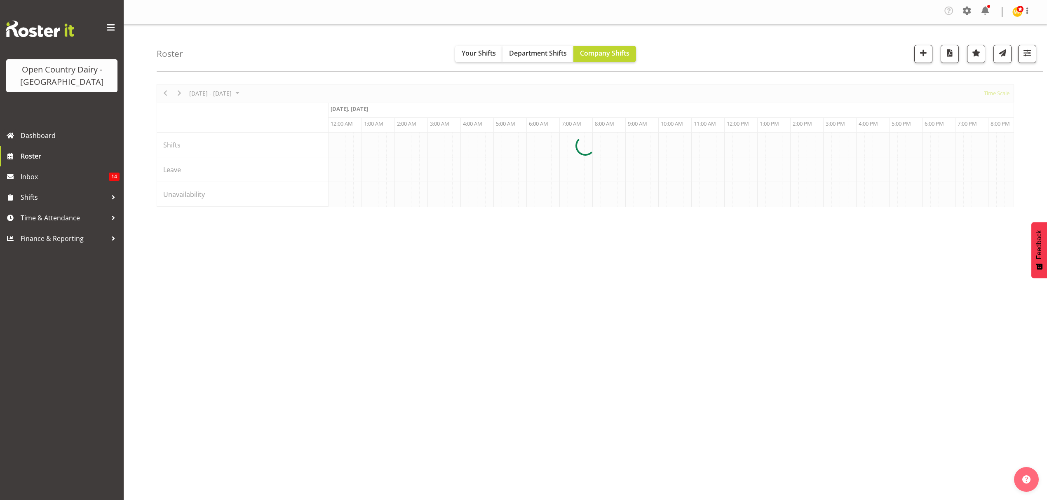
scroll to position [0, 3956]
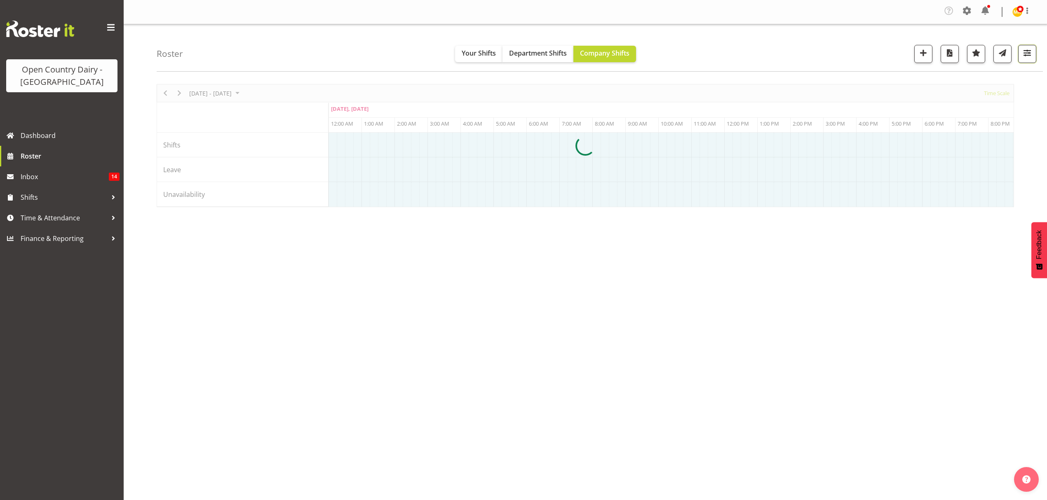
click at [1026, 52] on span "button" at bounding box center [1026, 52] width 11 height 11
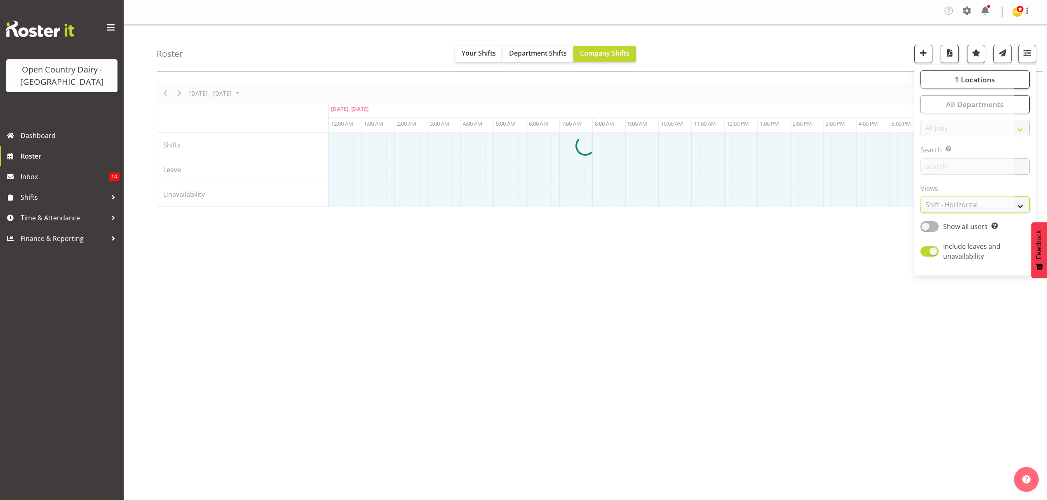
click at [1019, 200] on select "Staff Role Shift - Horizontal Shift - Vertical Staff - Location" at bounding box center [974, 205] width 109 height 16
click at [1019, 204] on select "Staff Role Shift - Horizontal Shift - Vertical Staff - Location" at bounding box center [974, 205] width 109 height 16
click at [1020, 209] on select "Staff Role Shift - Horizontal Shift - Vertical Staff - Location" at bounding box center [974, 205] width 109 height 16
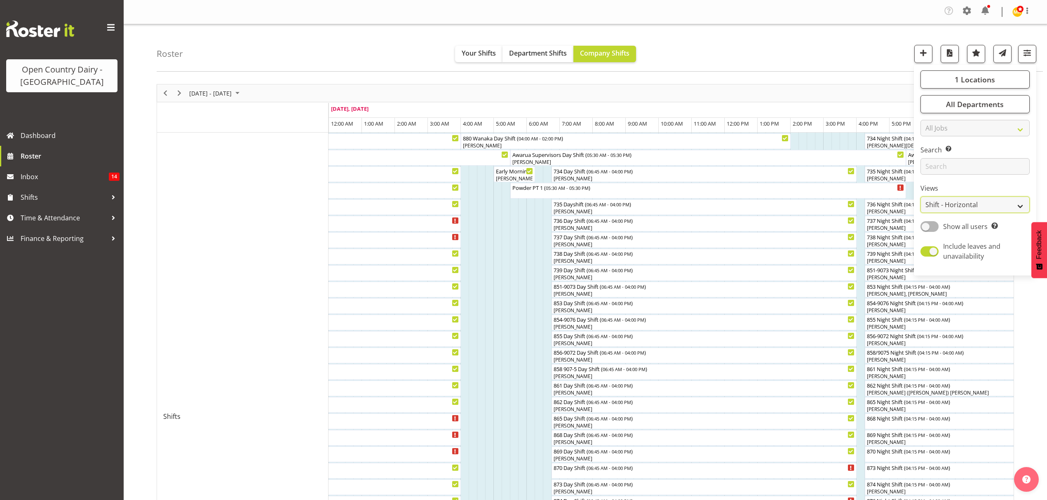
click at [1021, 205] on select "Staff Role Shift - Horizontal Shift - Vertical Staff - Location" at bounding box center [974, 205] width 109 height 16
click at [1020, 204] on select "Staff Role Shift - Horizontal Shift - Vertical Staff - Location" at bounding box center [974, 205] width 109 height 16
select select "staff"
click at [920, 197] on select "Staff Role Shift - Horizontal Shift - Vertical Staff - Location" at bounding box center [974, 205] width 109 height 16
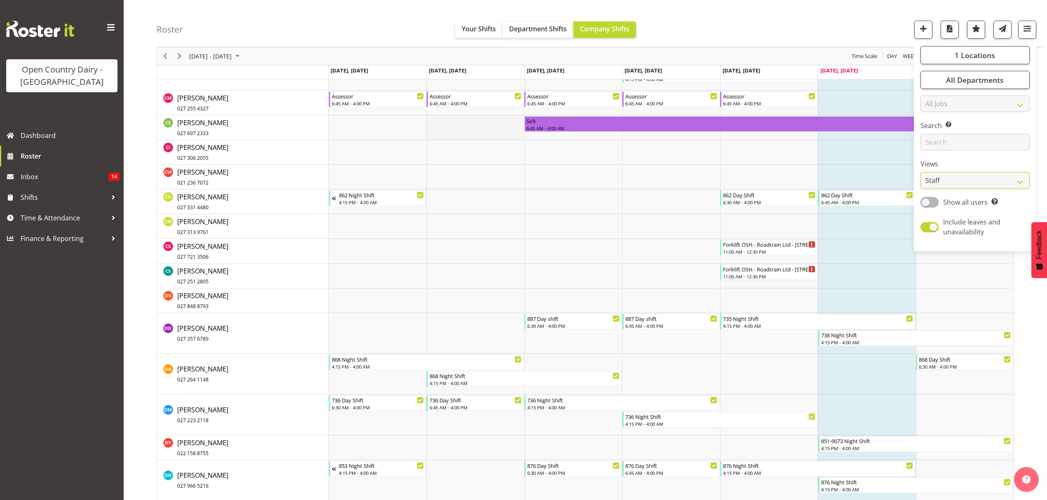
scroll to position [1703, 0]
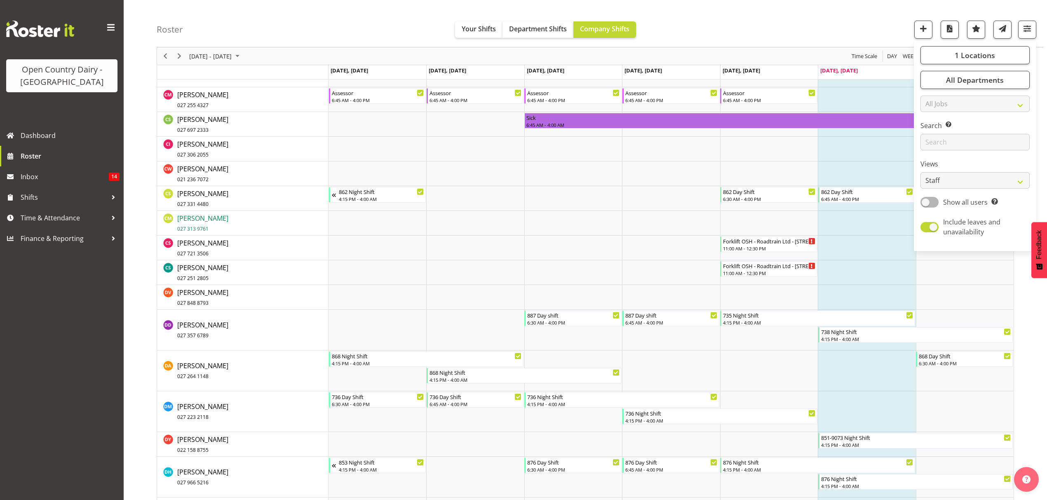
click at [203, 218] on span "Corey Millan 027 313 9761" at bounding box center [202, 223] width 51 height 19
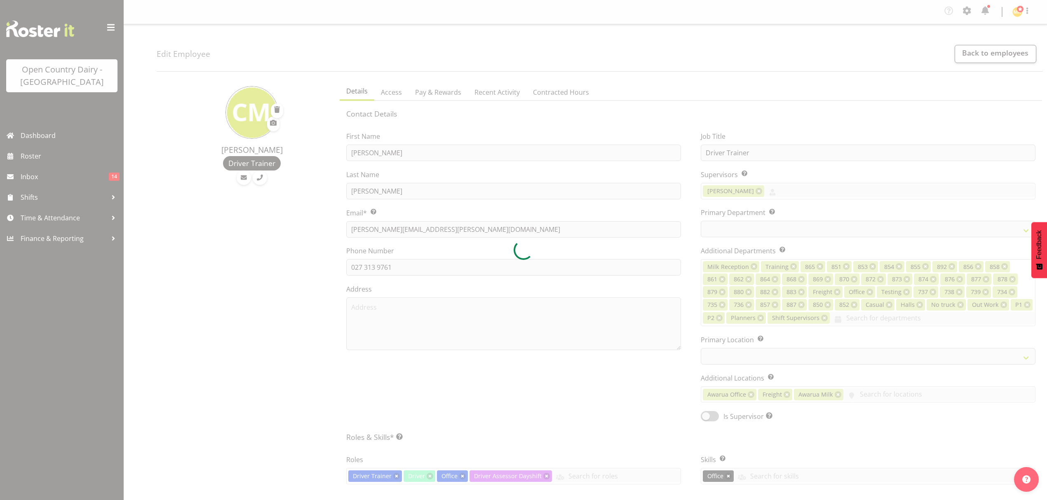
select select "TimelineWeek"
select select
select select "990"
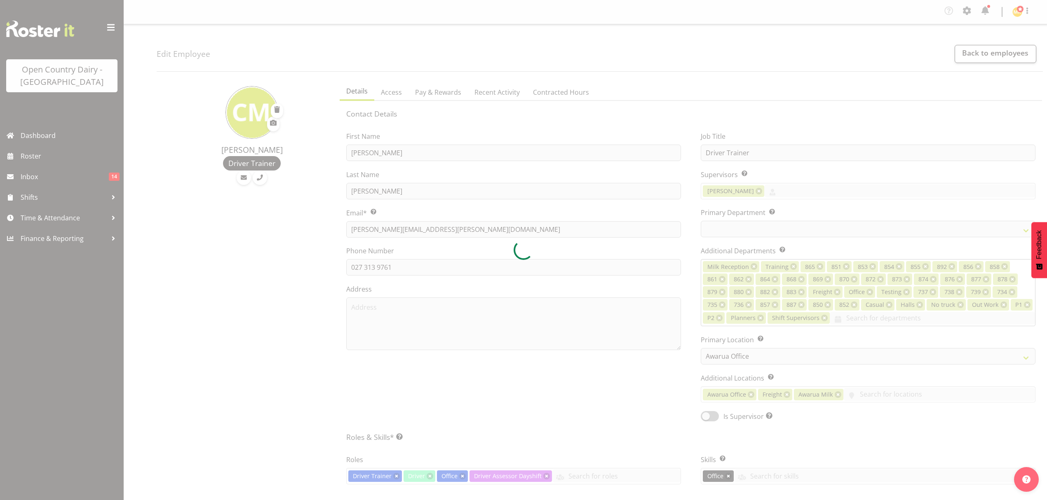
select select "699"
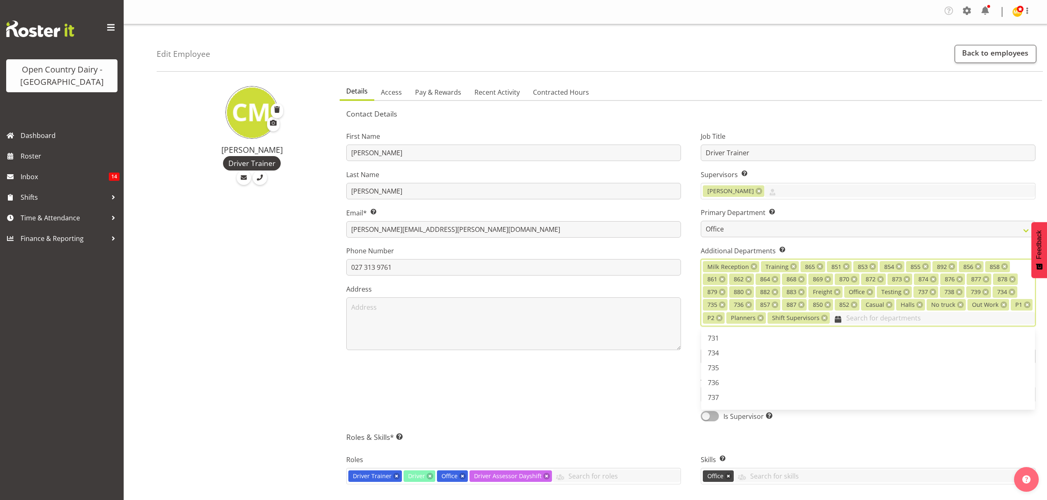
click at [854, 321] on input "text" at bounding box center [931, 318] width 205 height 13
click at [717, 368] on span "856" at bounding box center [712, 366] width 11 height 9
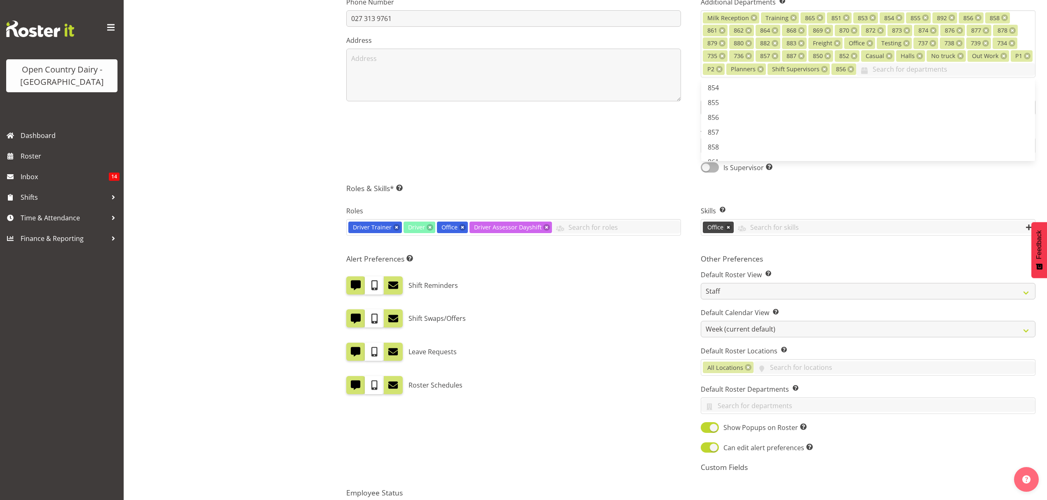
scroll to position [342, 0]
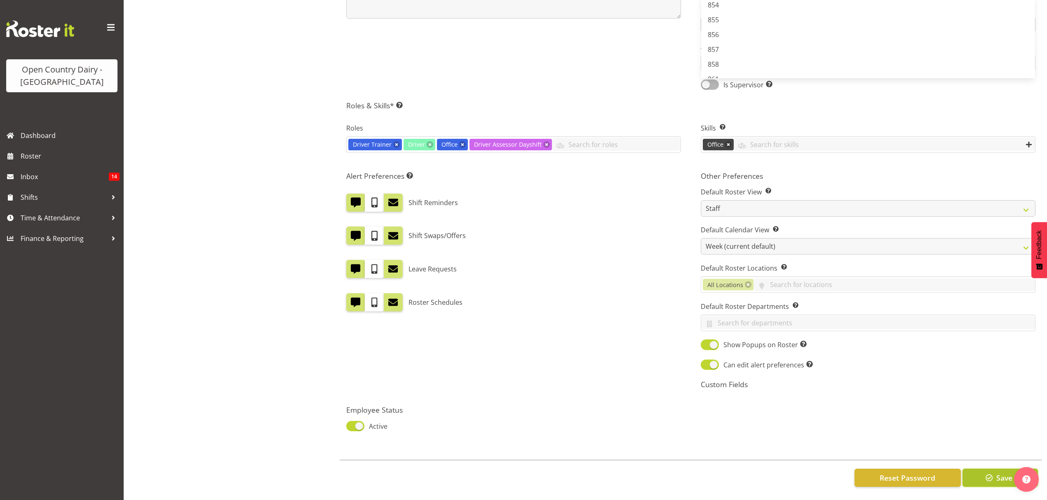
click at [981, 469] on button "Save" at bounding box center [999, 478] width 75 height 18
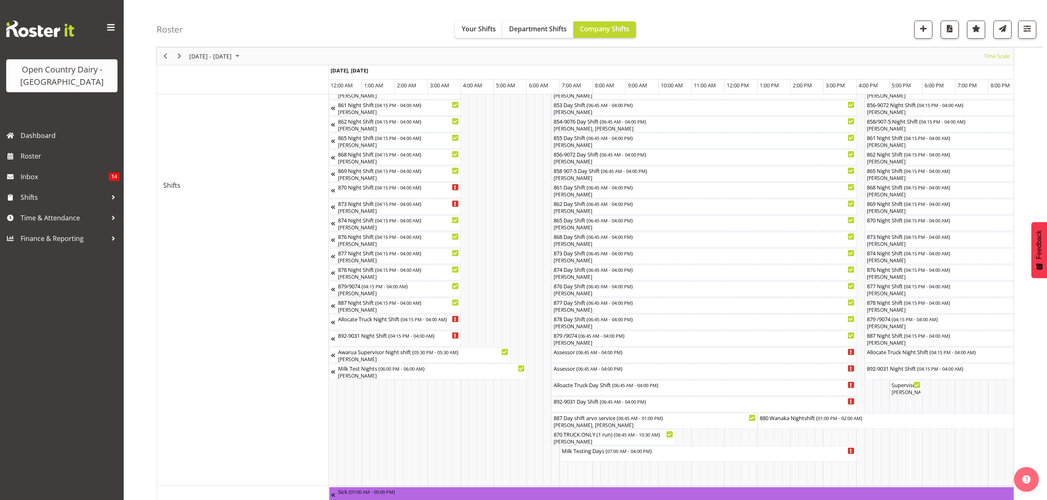
scroll to position [220, 0]
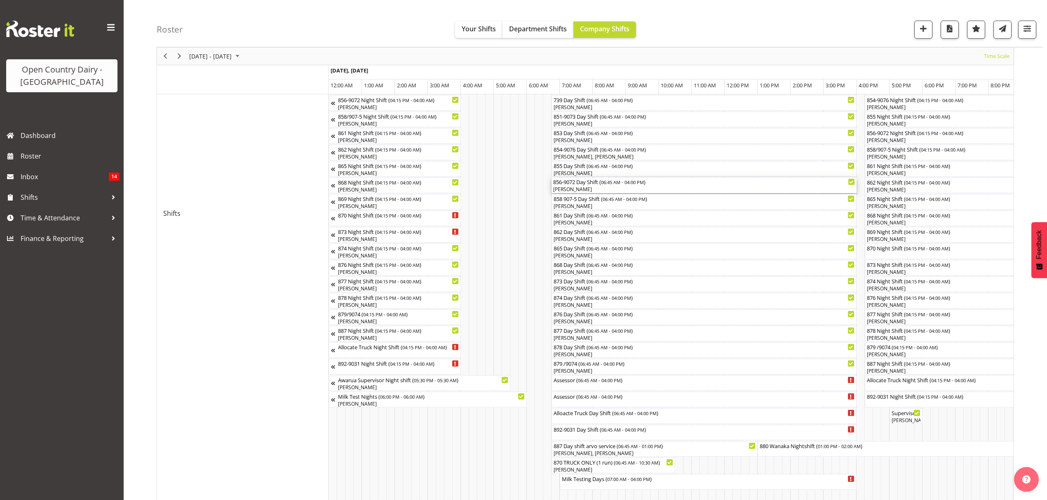
click at [579, 187] on div "[PERSON_NAME]" at bounding box center [704, 189] width 302 height 7
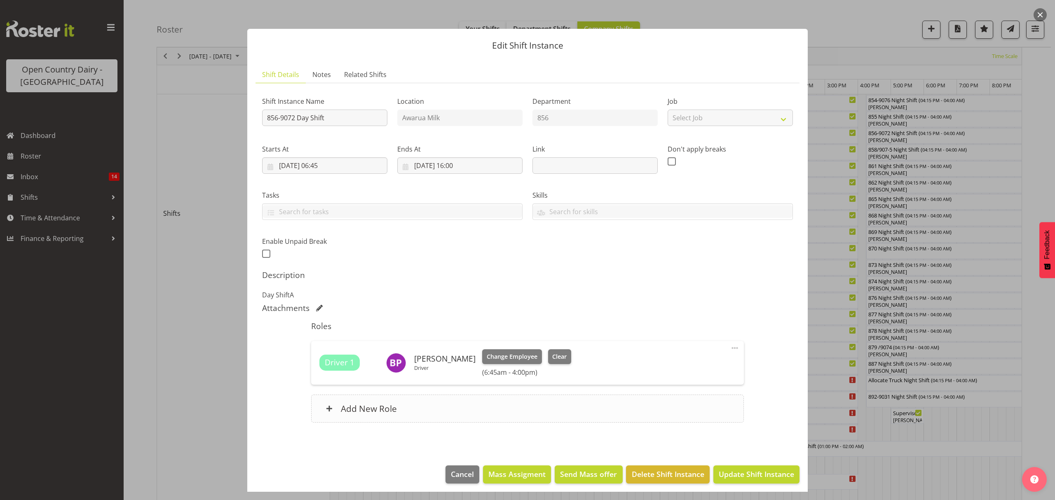
click at [344, 414] on h6 "Add New Role" at bounding box center [369, 408] width 56 height 11
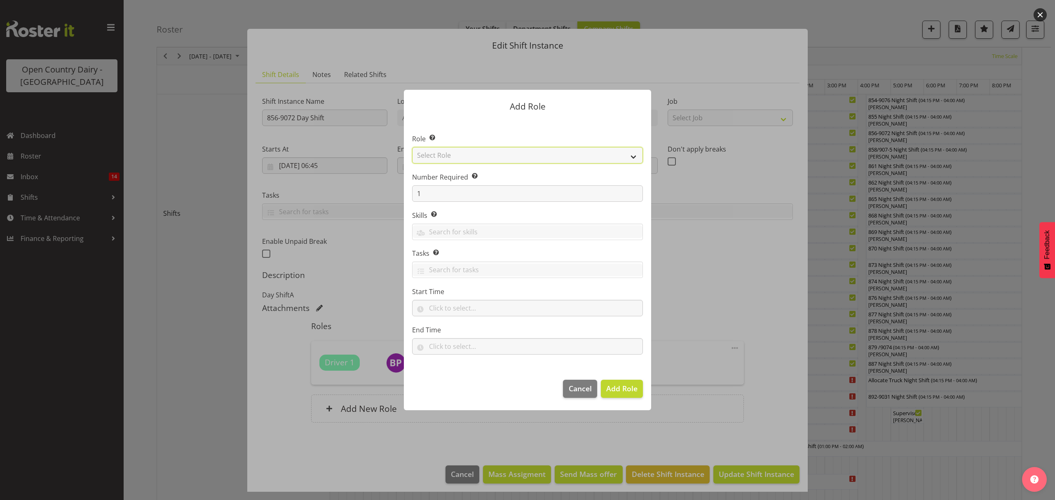
click at [635, 155] on select "Select Role Crew Leader Driver Driver Assessor Dayshift Driver Assessor Nightsh…" at bounding box center [527, 155] width 231 height 16
select select "1157"
click at [412, 147] on select "Select Role Crew Leader Driver Driver Assessor Dayshift Driver Assessor Nightsh…" at bounding box center [527, 155] width 231 height 16
click at [621, 386] on span "Add Role" at bounding box center [621, 389] width 31 height 10
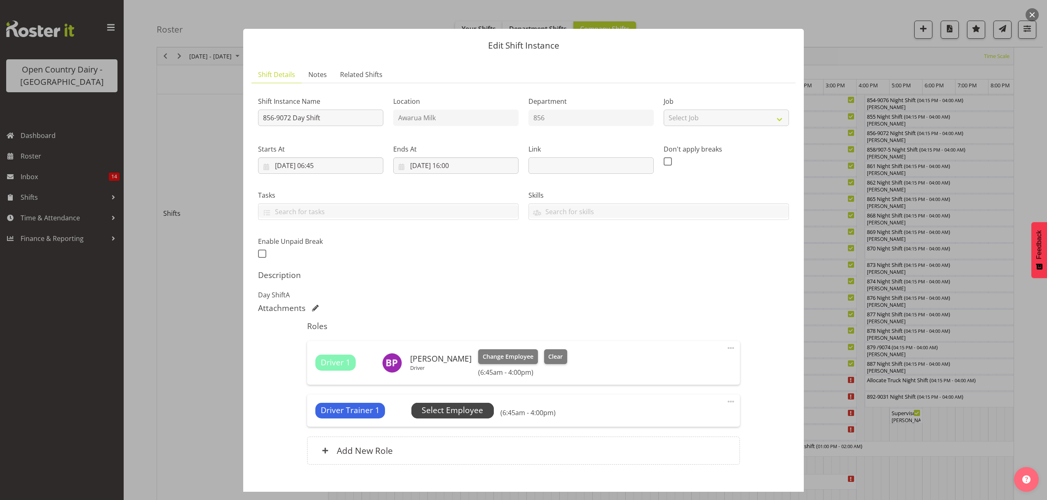
click at [453, 412] on span "Select Employee" at bounding box center [452, 411] width 61 height 12
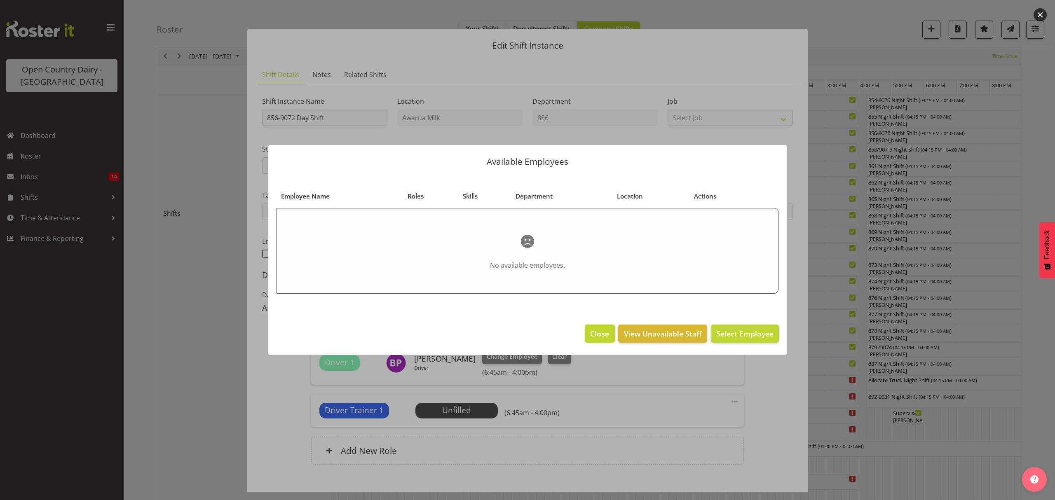
click at [604, 326] on button "Close" at bounding box center [600, 334] width 30 height 18
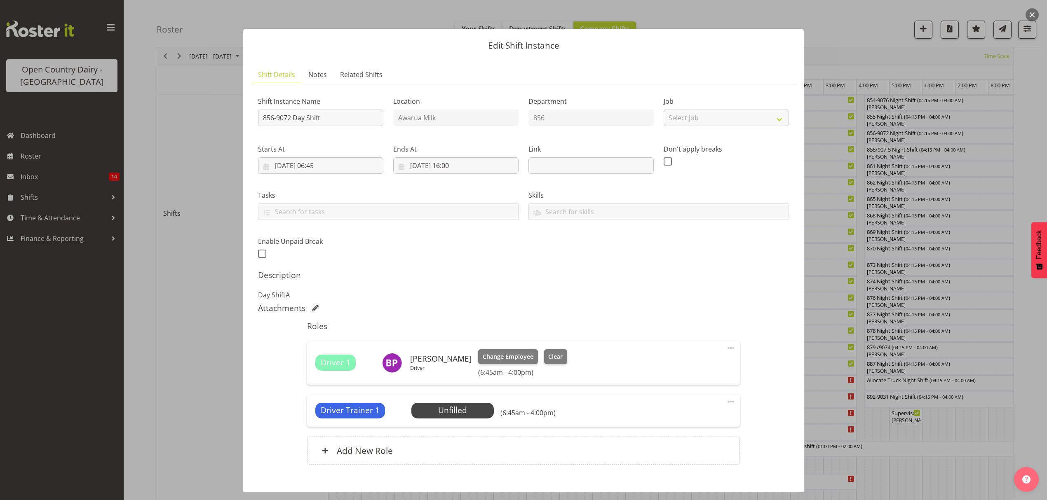
click at [335, 414] on span "Driver Trainer 1" at bounding box center [350, 411] width 59 height 12
click at [726, 398] on span at bounding box center [731, 402] width 10 height 10
click at [663, 426] on link "Edit" at bounding box center [695, 421] width 79 height 15
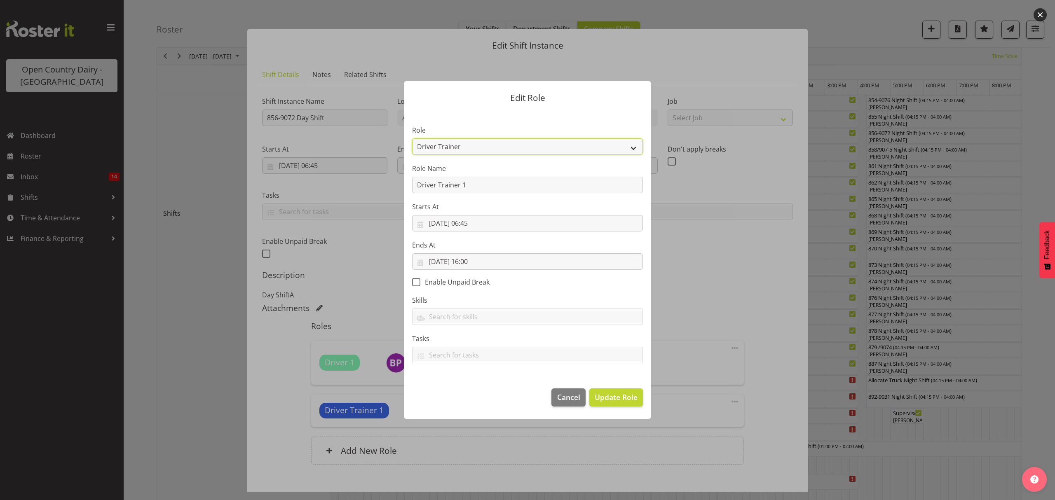
click at [637, 148] on select "Crew Leader Driver Driver Assessor Dayshift Driver Assessor Nightshift Driver B…" at bounding box center [527, 146] width 231 height 16
select select "1438"
click at [412, 138] on select "Crew Leader Driver Driver Assessor Dayshift Driver Assessor Nightshift Driver B…" at bounding box center [527, 146] width 231 height 16
click at [609, 395] on span "Update Role" at bounding box center [616, 397] width 43 height 11
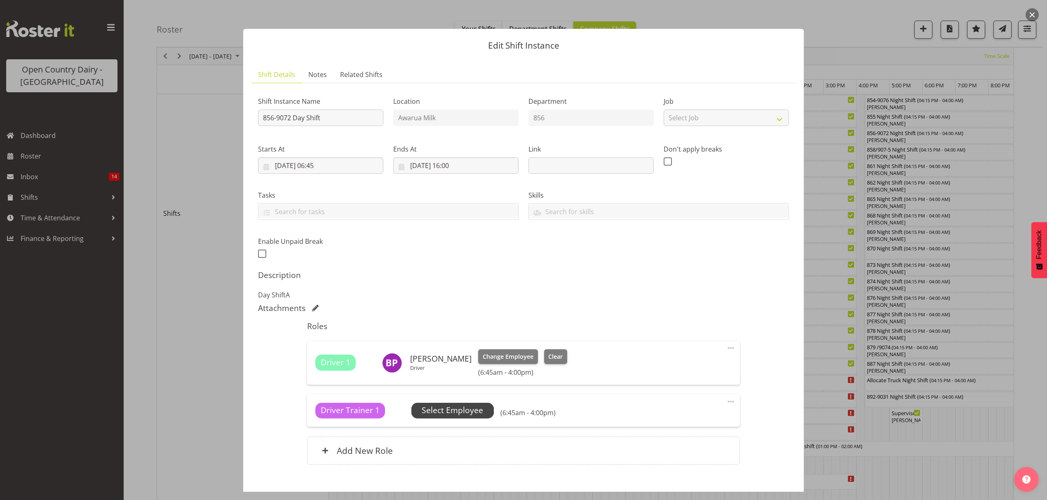
click at [452, 409] on span "Select Employee" at bounding box center [452, 411] width 61 height 12
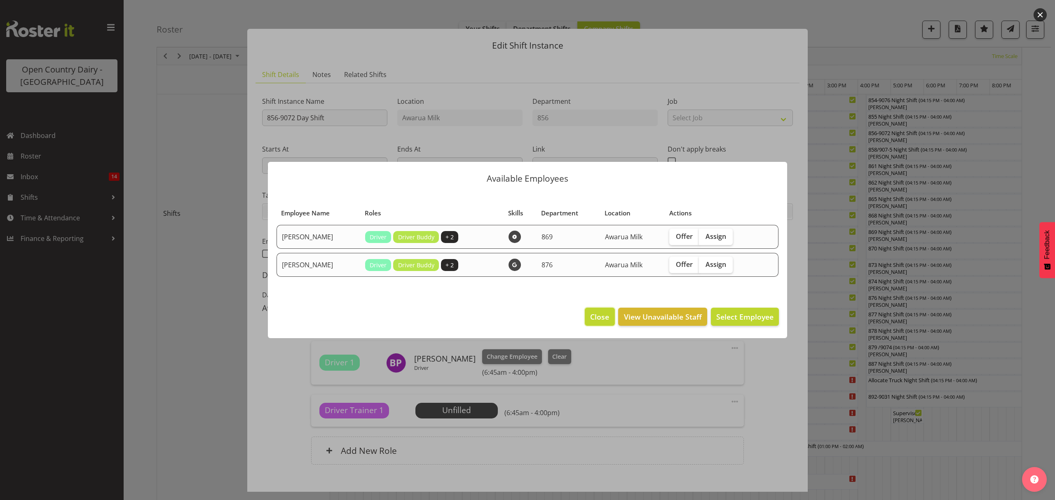
click at [602, 321] on span "Close" at bounding box center [599, 317] width 19 height 11
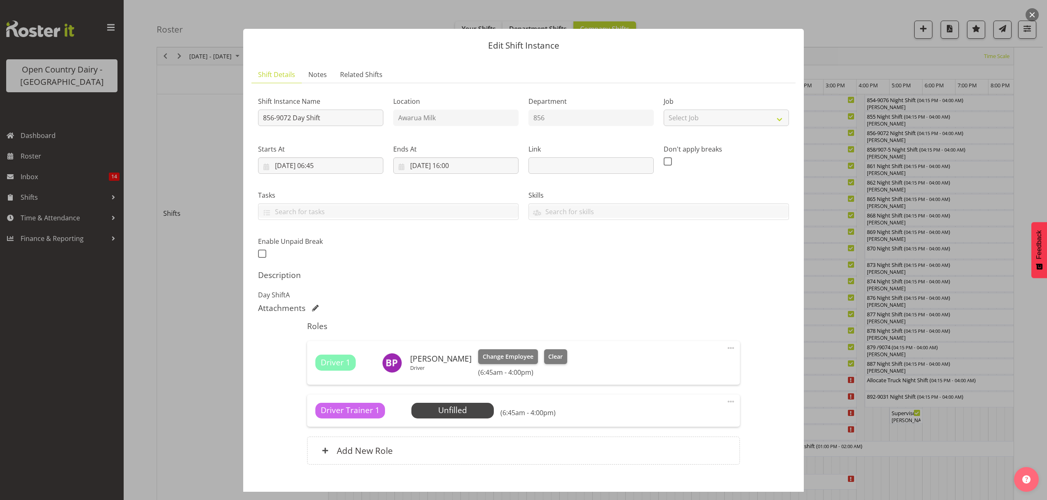
click at [832, 267] on div at bounding box center [523, 250] width 1047 height 500
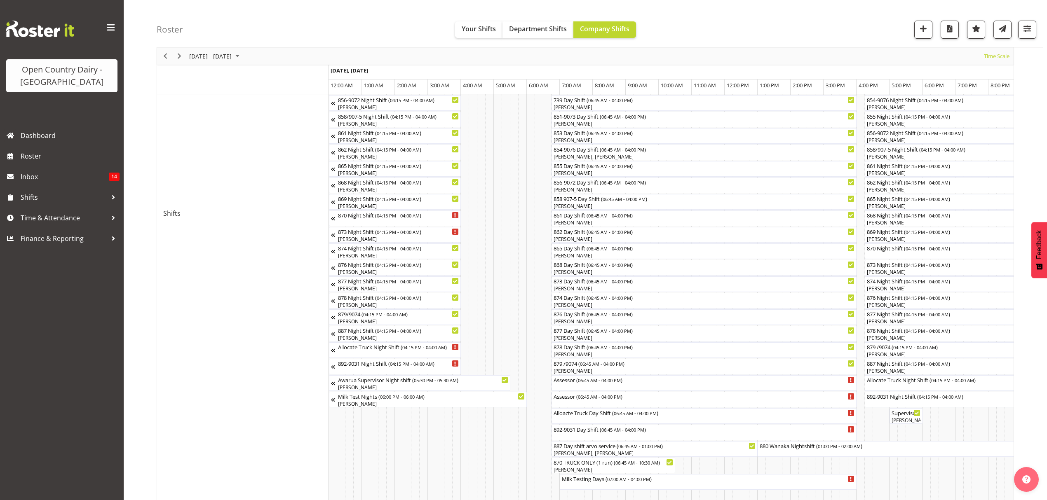
scroll to position [315, 0]
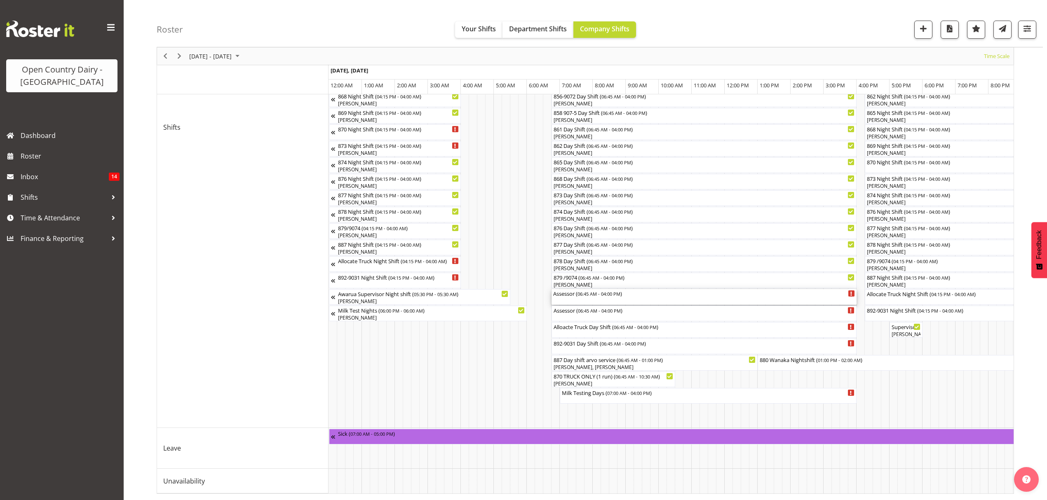
click at [574, 294] on div "Assessor ( 06:45 AM - 04:00 PM )" at bounding box center [704, 297] width 302 height 16
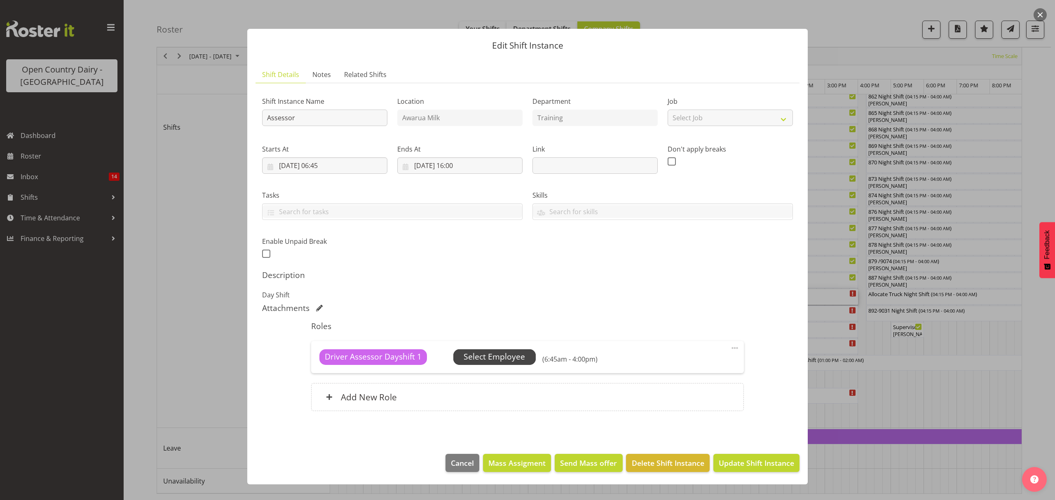
click at [490, 357] on span "Select Employee" at bounding box center [494, 357] width 61 height 12
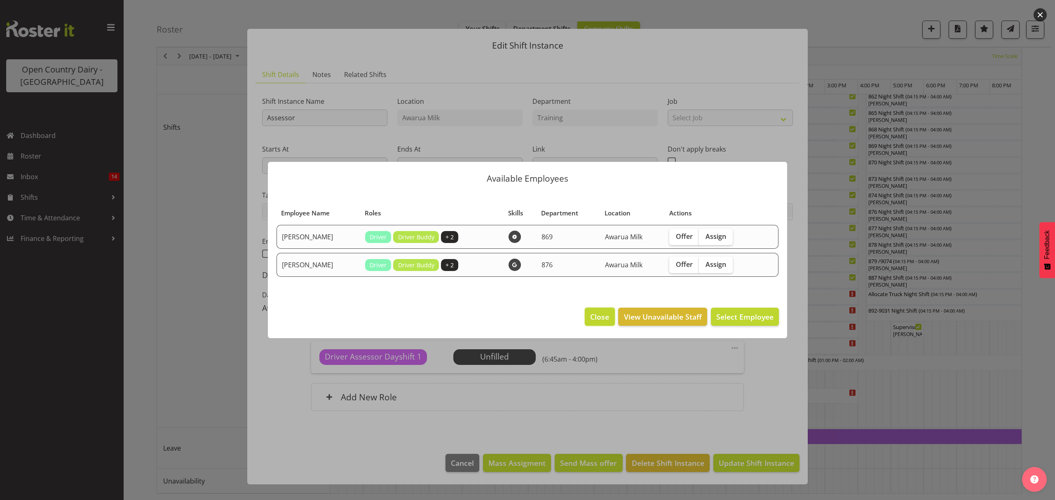
click at [600, 315] on span "Close" at bounding box center [599, 317] width 19 height 11
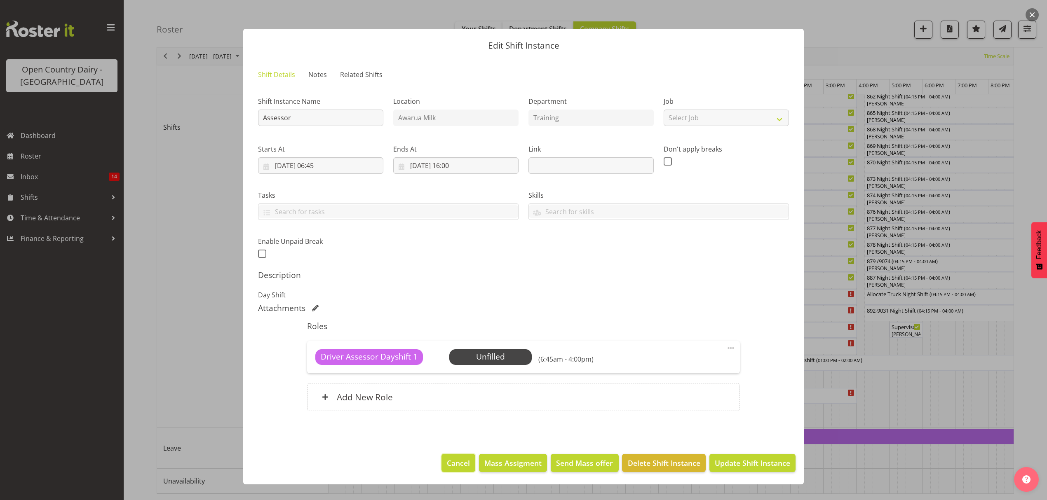
click at [453, 464] on span "Cancel" at bounding box center [458, 463] width 23 height 11
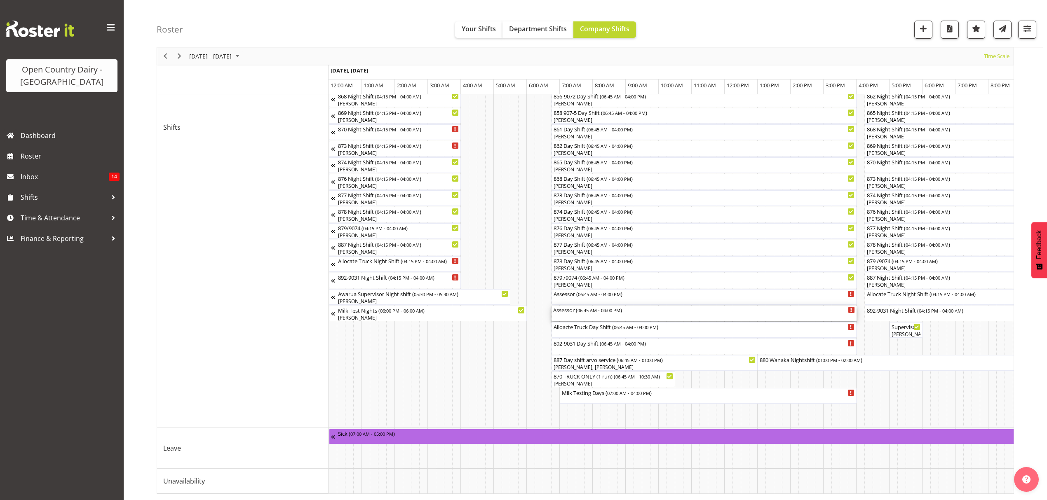
click at [588, 310] on div "Assessor ( 06:45 AM - 04:00 PM )" at bounding box center [704, 314] width 302 height 16
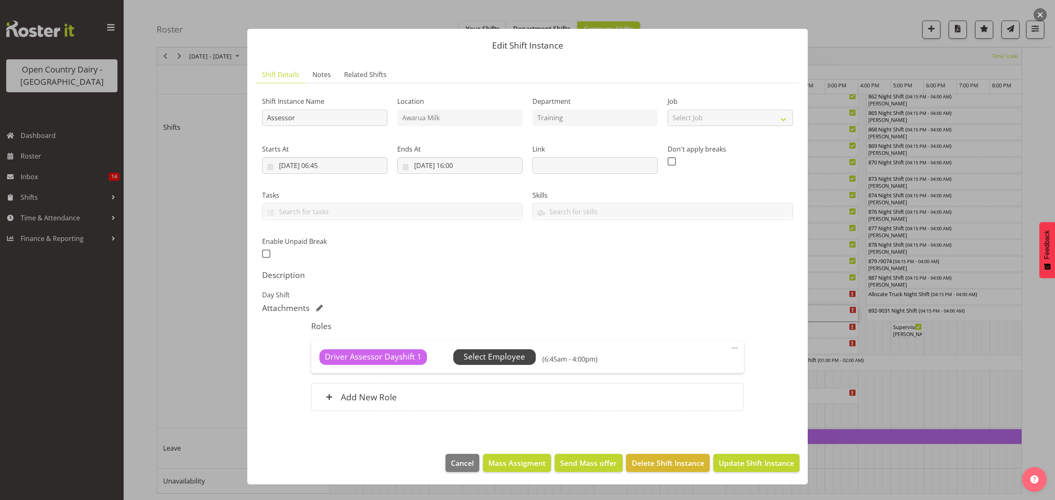
click at [490, 360] on span "Select Employee" at bounding box center [494, 357] width 61 height 12
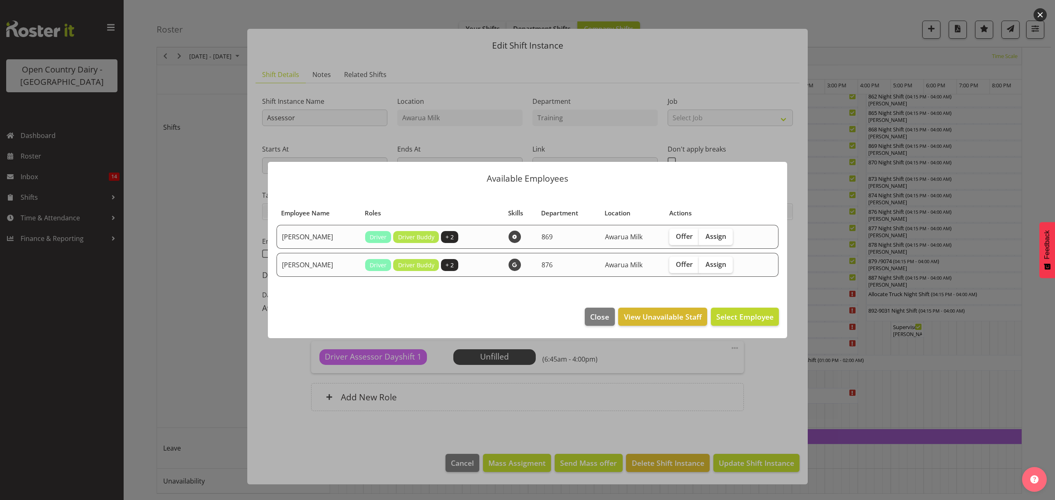
click at [768, 135] on div at bounding box center [527, 250] width 1055 height 500
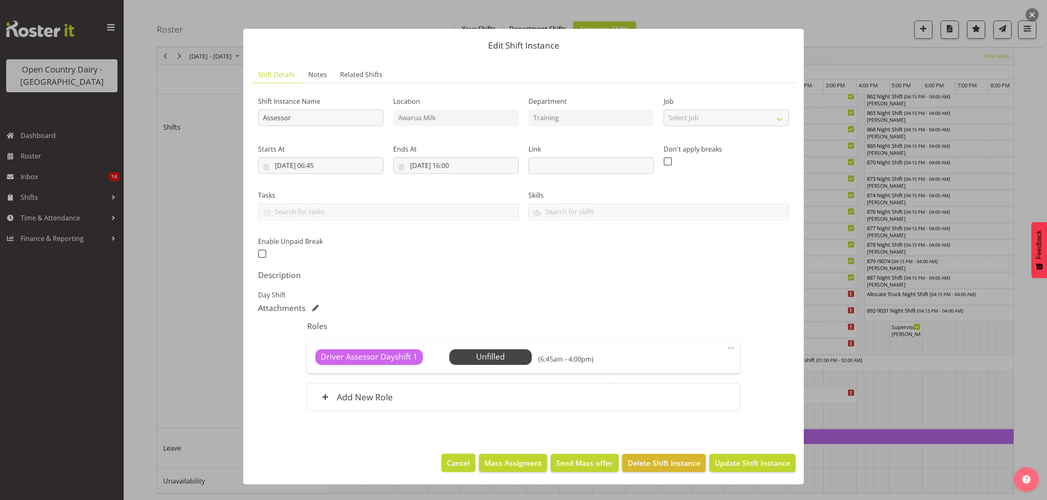
click at [463, 461] on span "Cancel" at bounding box center [458, 463] width 23 height 11
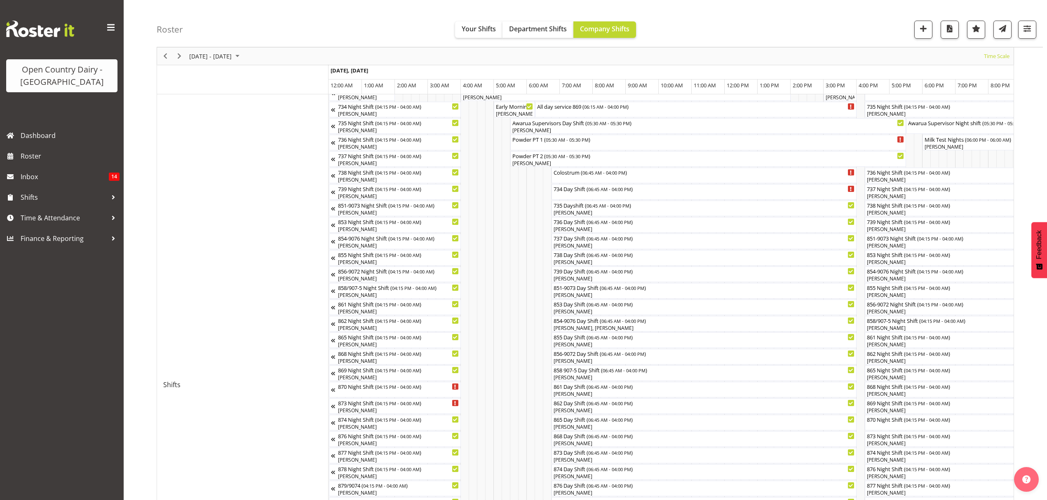
scroll to position [40, 0]
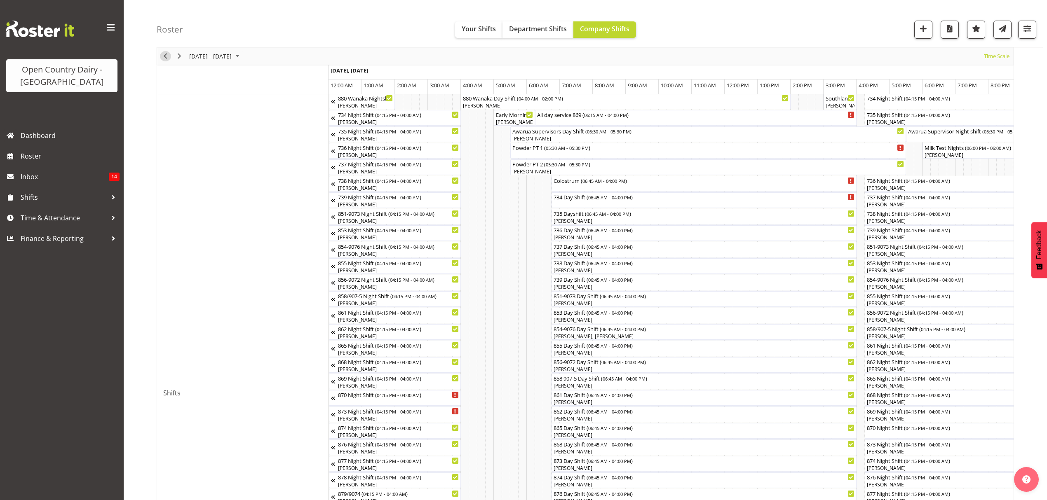
click at [167, 54] on span "Previous" at bounding box center [165, 56] width 10 height 10
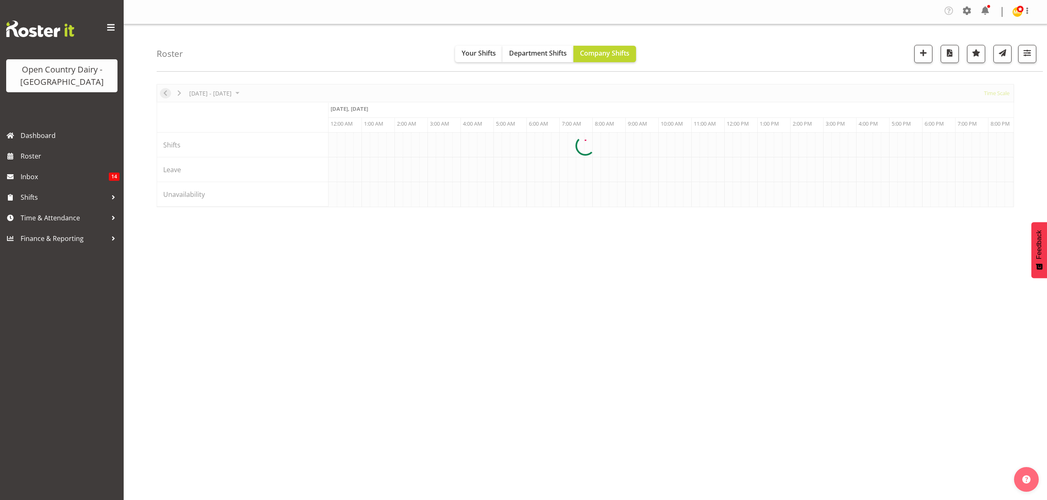
scroll to position [0, 3956]
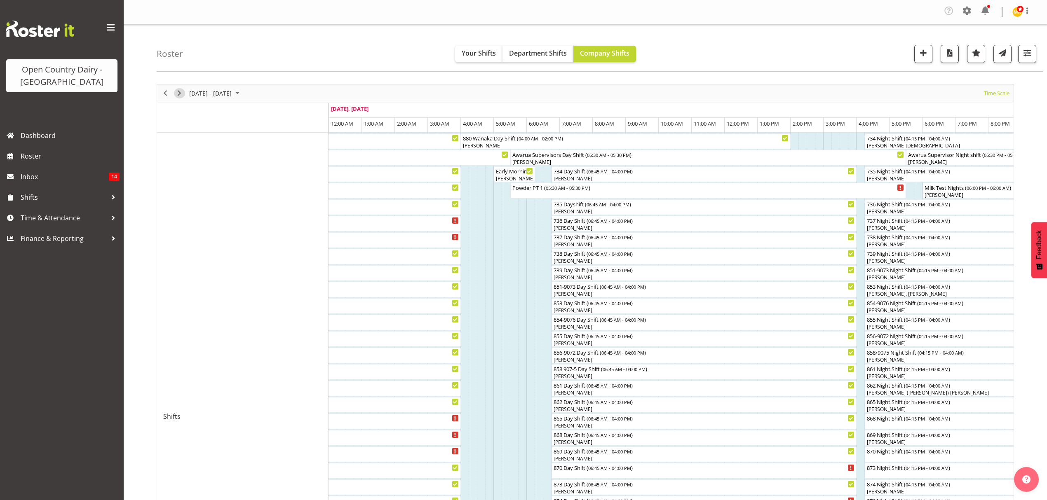
click at [179, 95] on span "Next" at bounding box center [179, 93] width 10 height 10
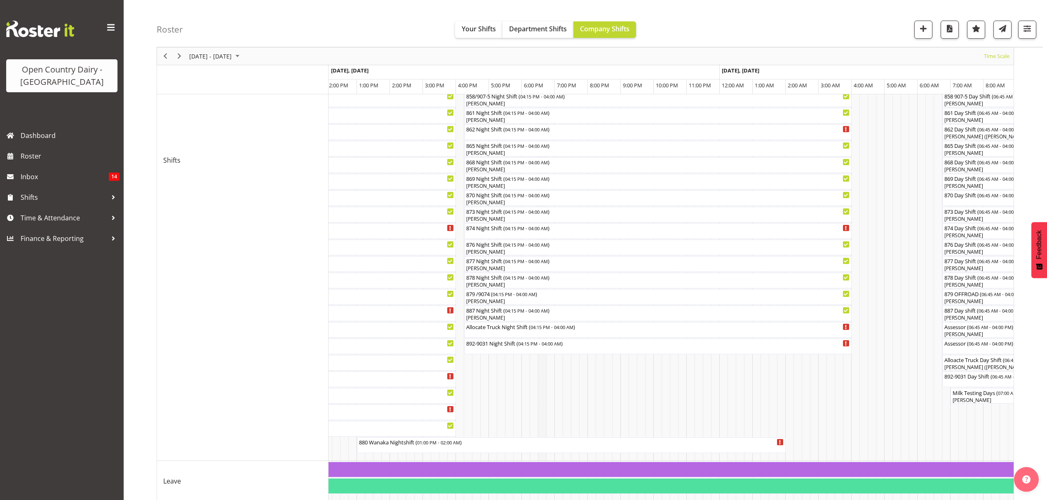
scroll to position [315, 0]
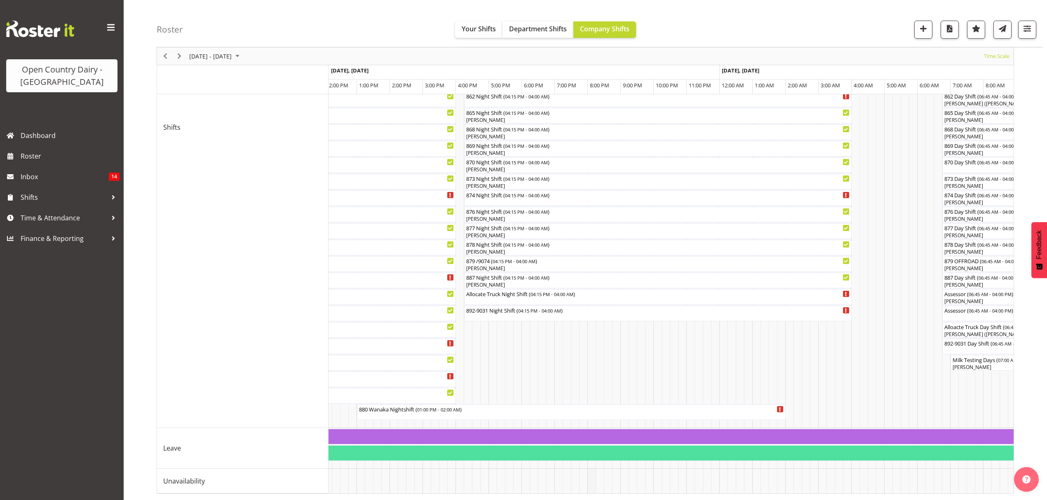
click at [587, 482] on td "Timeline Week of September 8, 2025" at bounding box center [591, 481] width 8 height 25
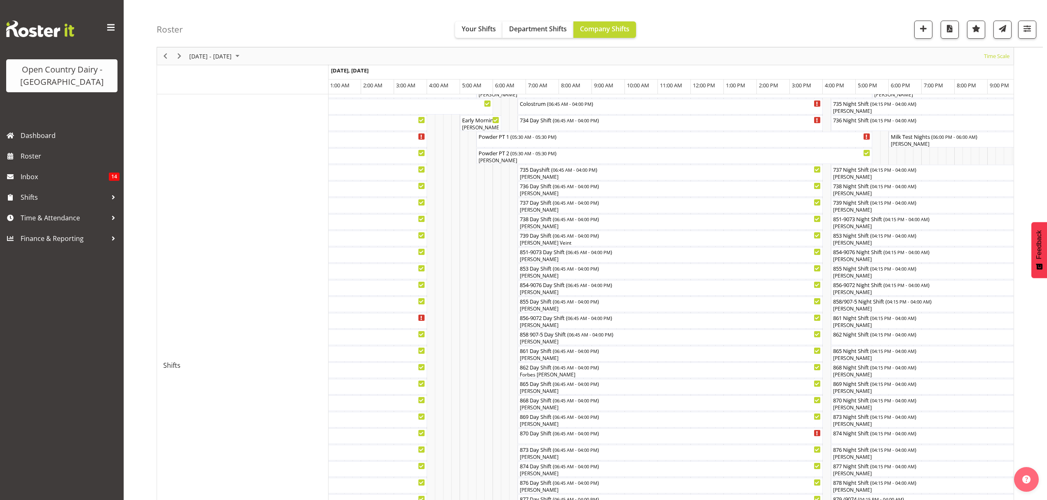
scroll to position [0, 0]
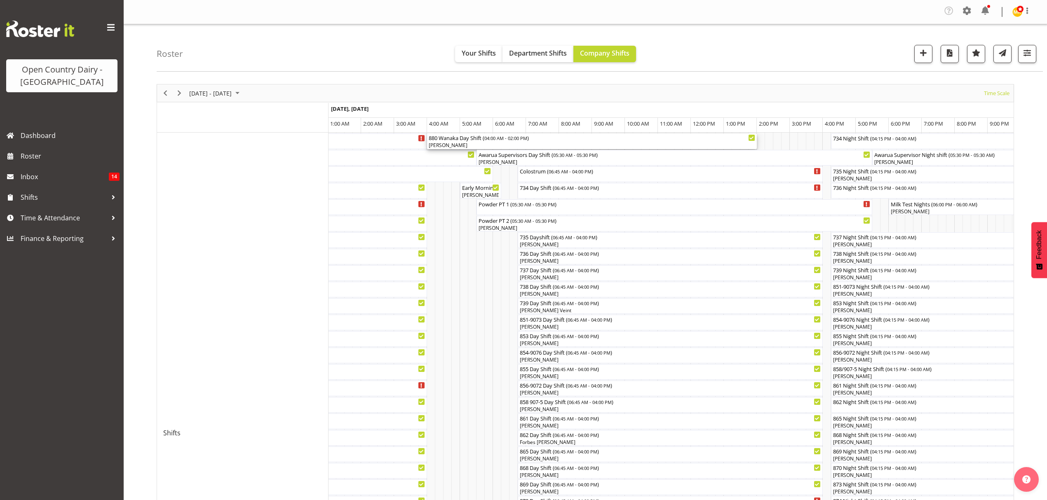
click at [458, 142] on div "880 Wanaka Day Shift ( 04:00 AM - 02:00 PM ) [PERSON_NAME]" at bounding box center [592, 142] width 326 height 16
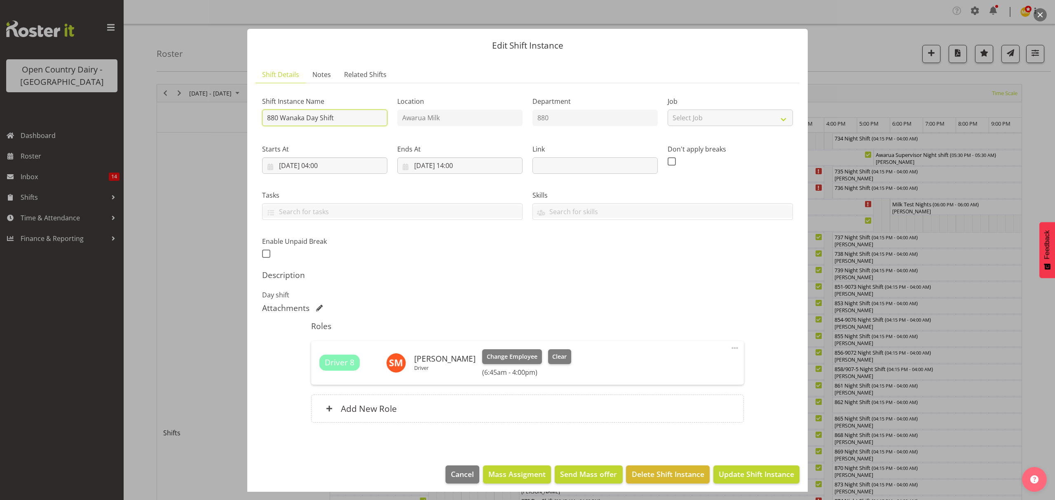
click at [302, 122] on input "880 Wanaka Day Shift" at bounding box center [324, 118] width 125 height 16
click at [279, 117] on input "880 Wanaka Day Shift" at bounding box center [324, 118] width 125 height 16
type input "880 Wanaka Day Shift"
click at [754, 476] on span "Update Shift Instance" at bounding box center [756, 474] width 75 height 11
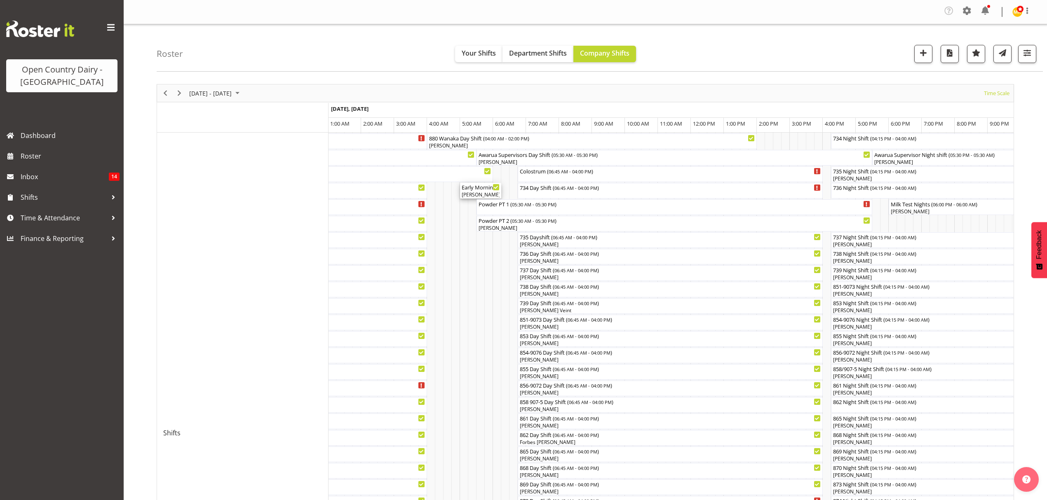
click at [474, 194] on div "[PERSON_NAME], [PERSON_NAME]" at bounding box center [480, 194] width 38 height 7
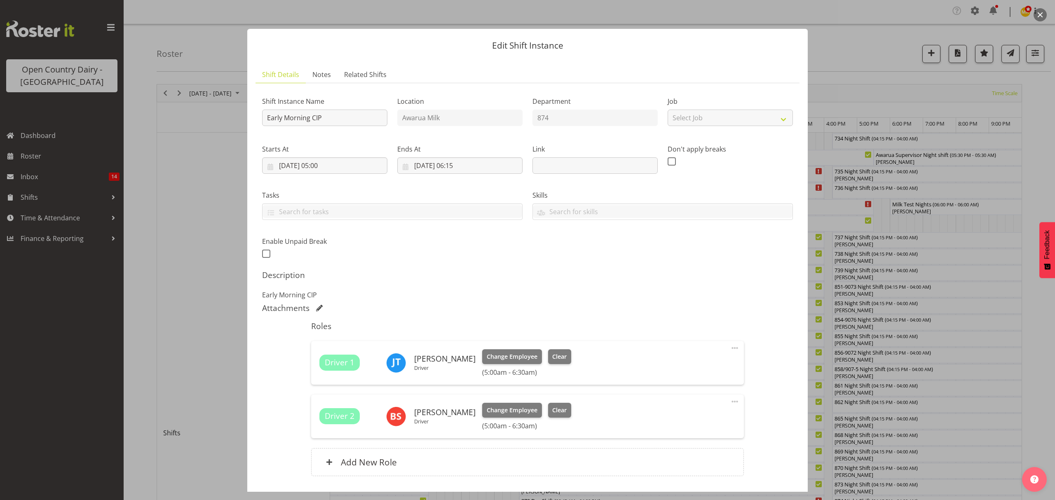
click at [920, 76] on div at bounding box center [527, 250] width 1055 height 500
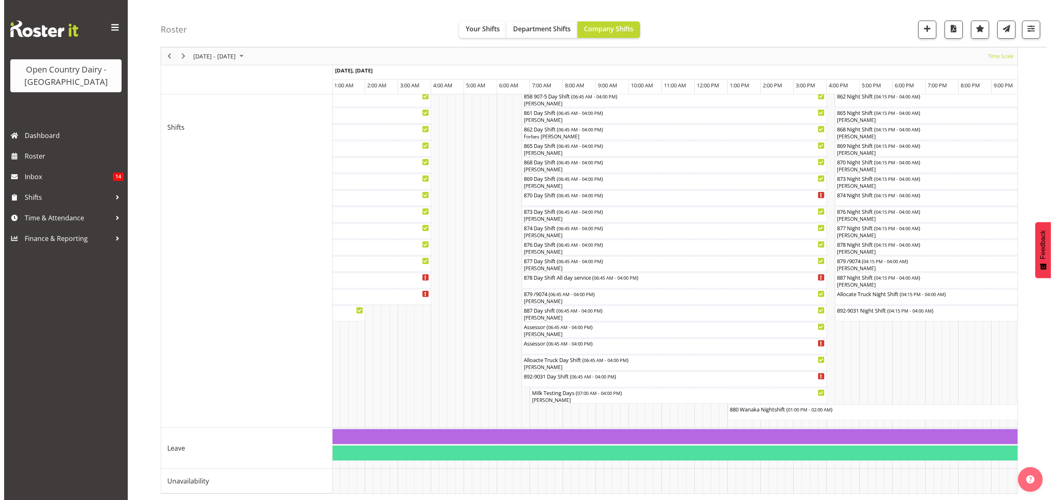
scroll to position [315, 0]
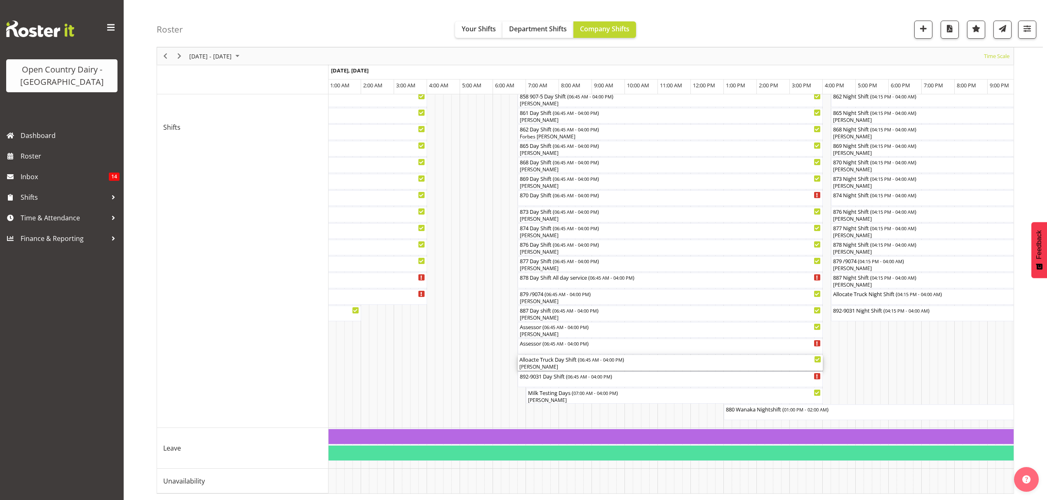
click at [543, 355] on div "Alloacte Truck Day Shift ( 06:45 AM - 04:00 PM )" at bounding box center [670, 359] width 302 height 8
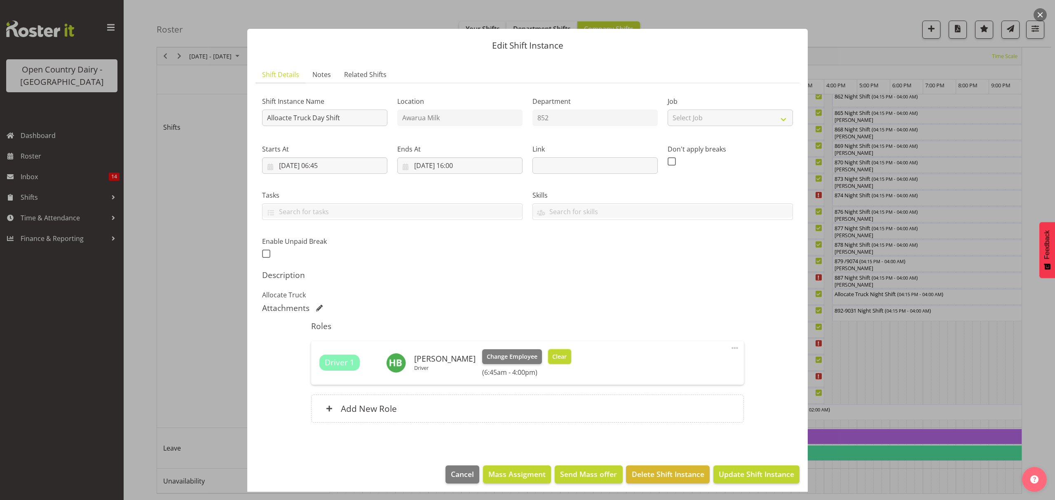
click at [552, 354] on span "Clear" at bounding box center [559, 356] width 14 height 9
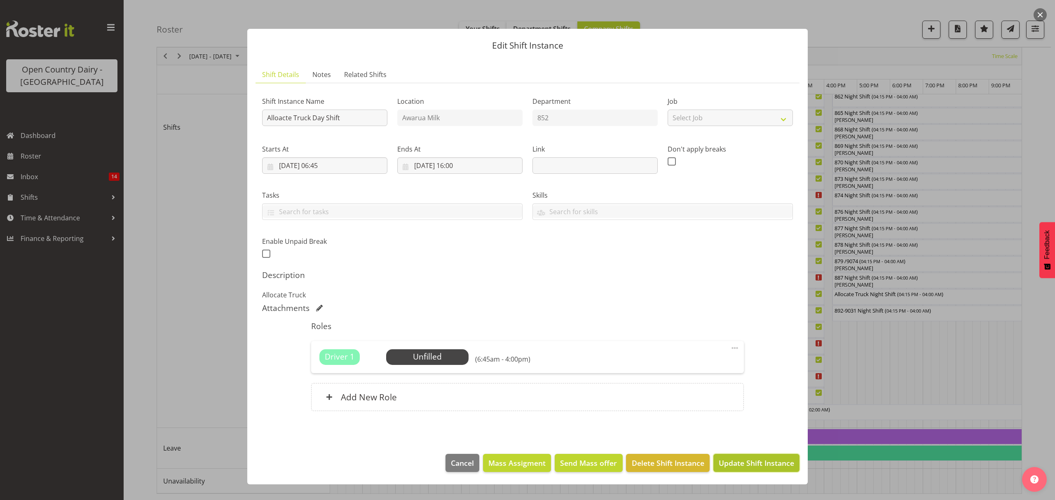
click at [750, 457] on button "Update Shift Instance" at bounding box center [756, 463] width 86 height 18
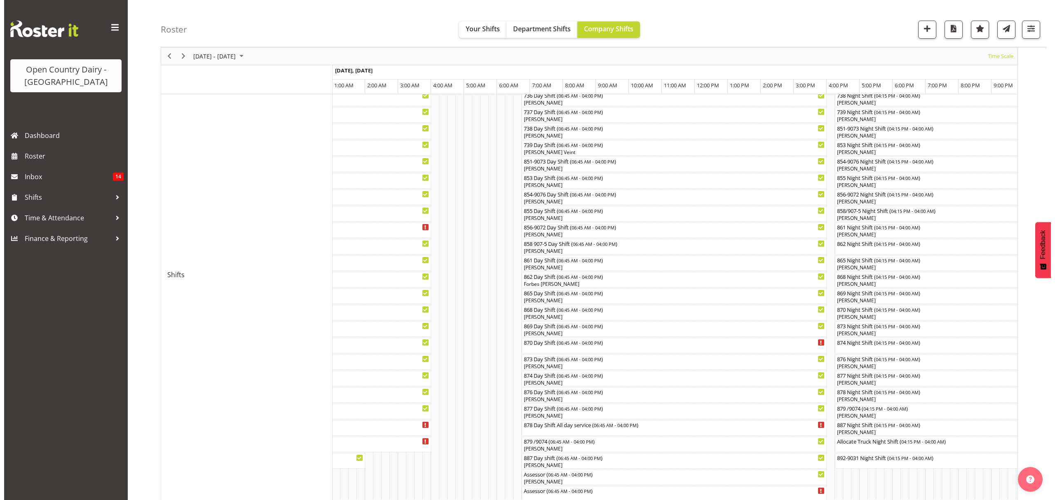
scroll to position [165, 0]
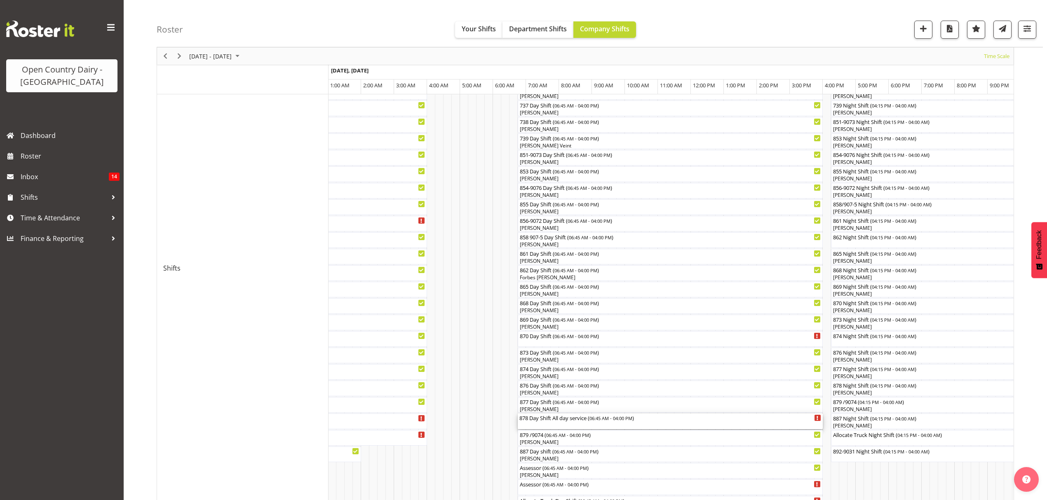
click at [534, 424] on div "878 Day Shift All day service ( 06:45 AM - 04:00 PM )" at bounding box center [670, 422] width 302 height 16
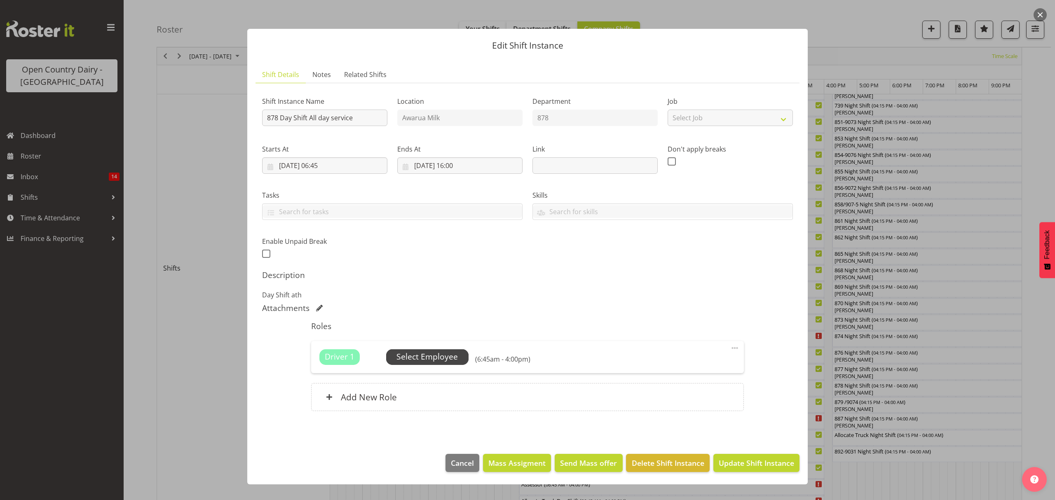
click at [432, 358] on span "Select Employee" at bounding box center [426, 357] width 61 height 12
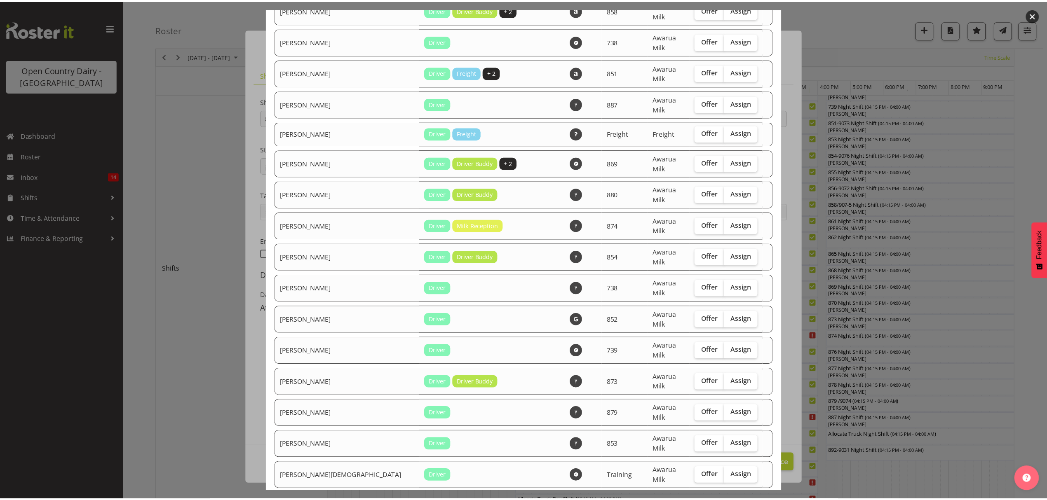
scroll to position [1338, 0]
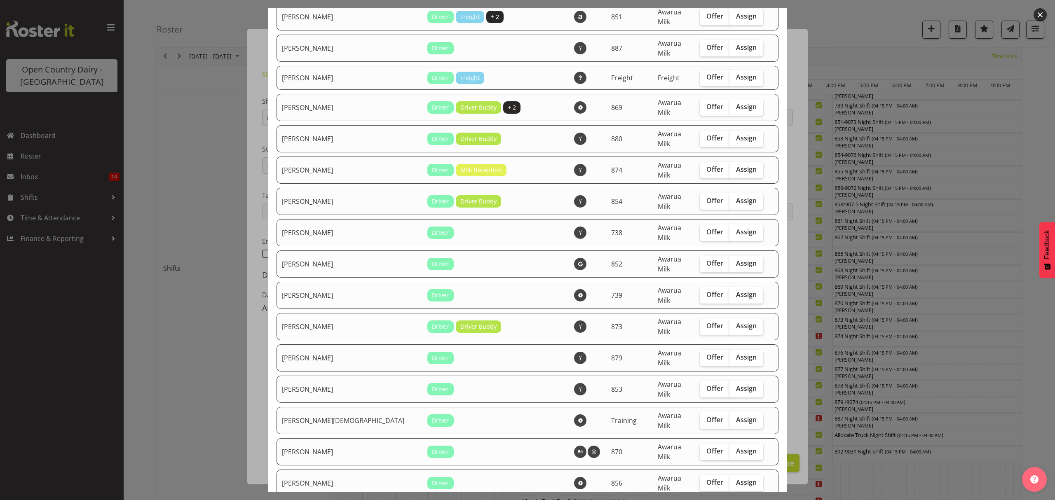
checkbox input "true"
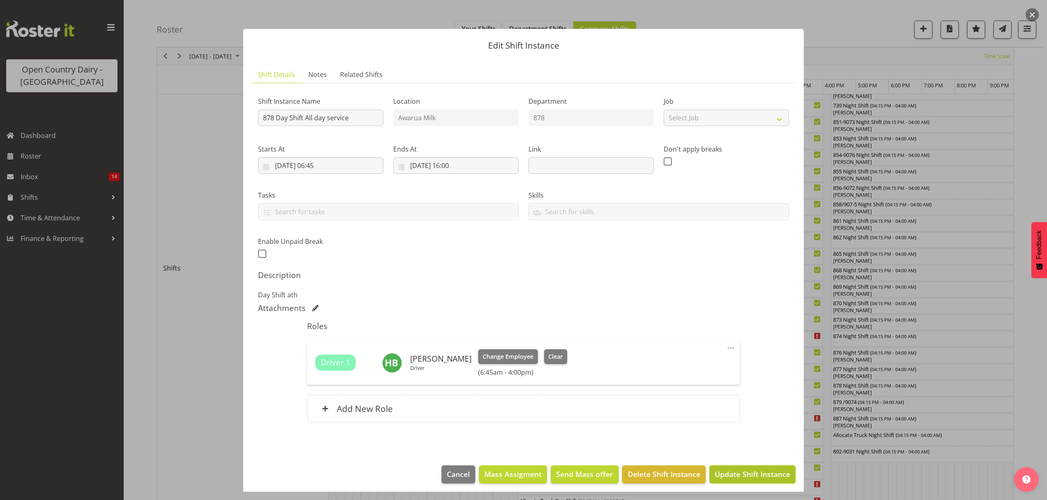
click at [734, 472] on span "Update Shift Instance" at bounding box center [751, 474] width 75 height 11
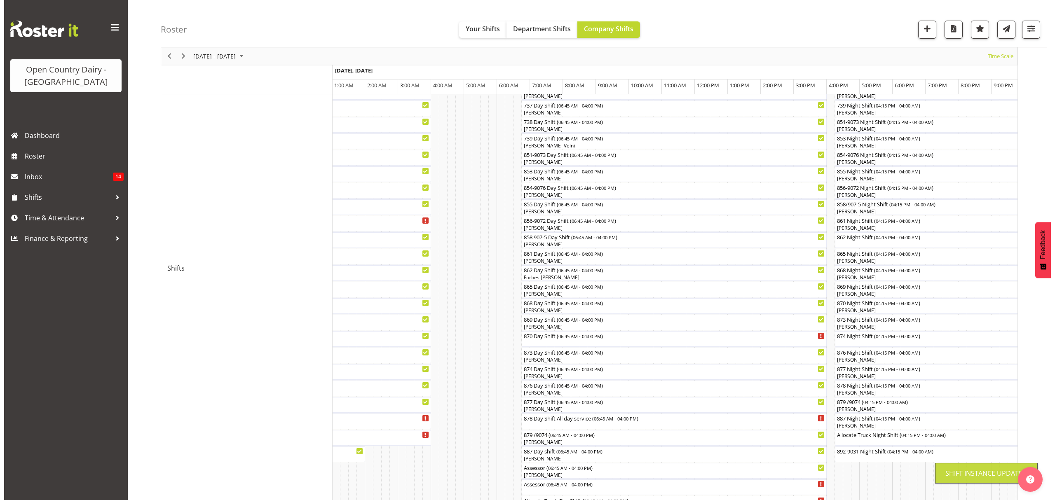
scroll to position [0, 0]
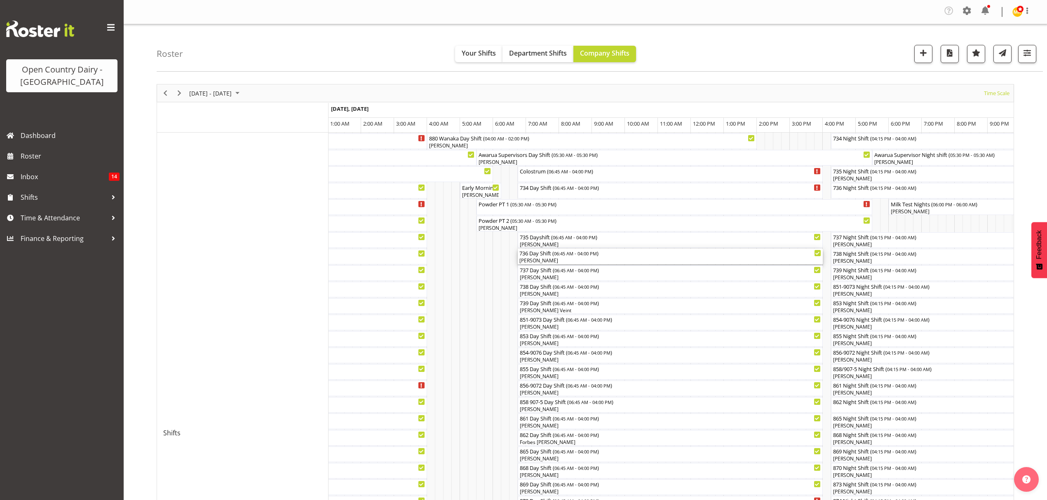
click at [546, 258] on div "[PERSON_NAME]" at bounding box center [670, 260] width 302 height 7
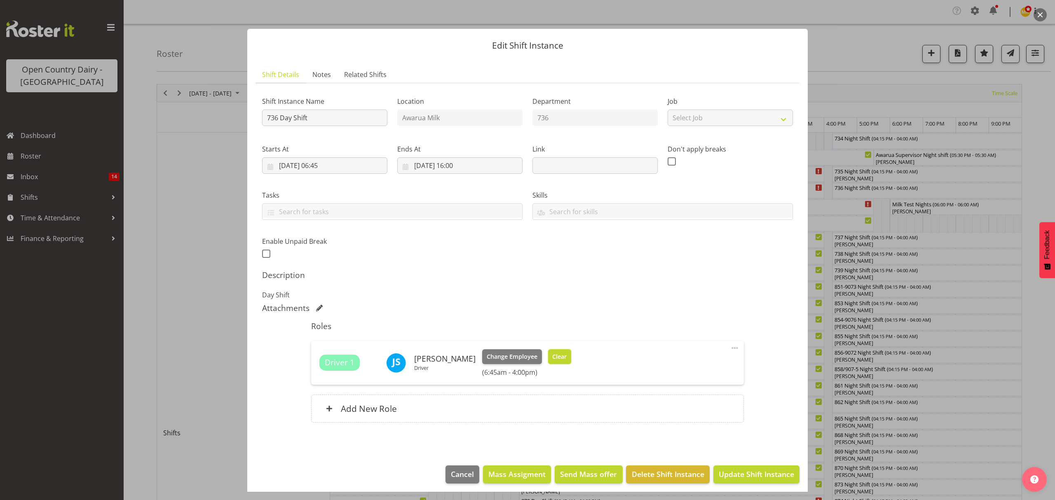
click at [552, 358] on span "Clear" at bounding box center [559, 356] width 14 height 9
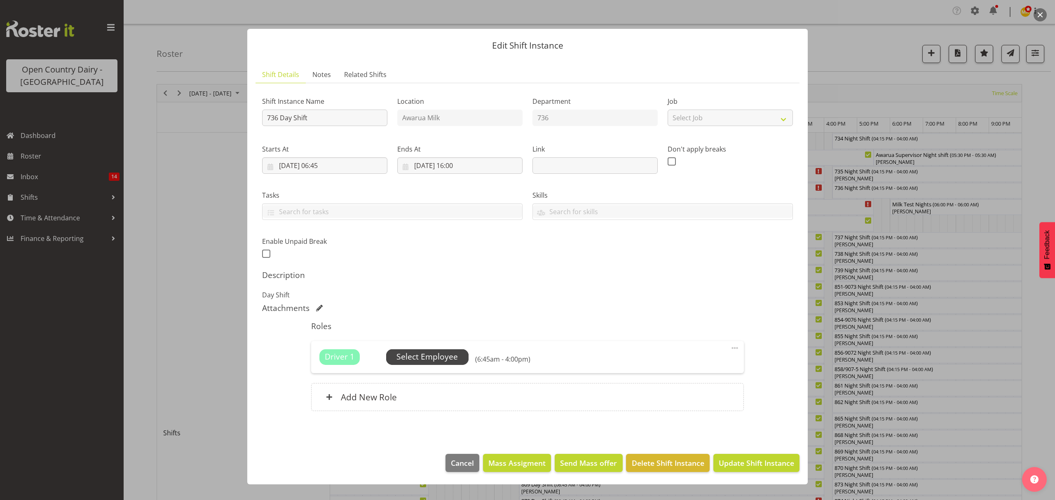
click at [452, 358] on span "Select Employee" at bounding box center [426, 357] width 61 height 12
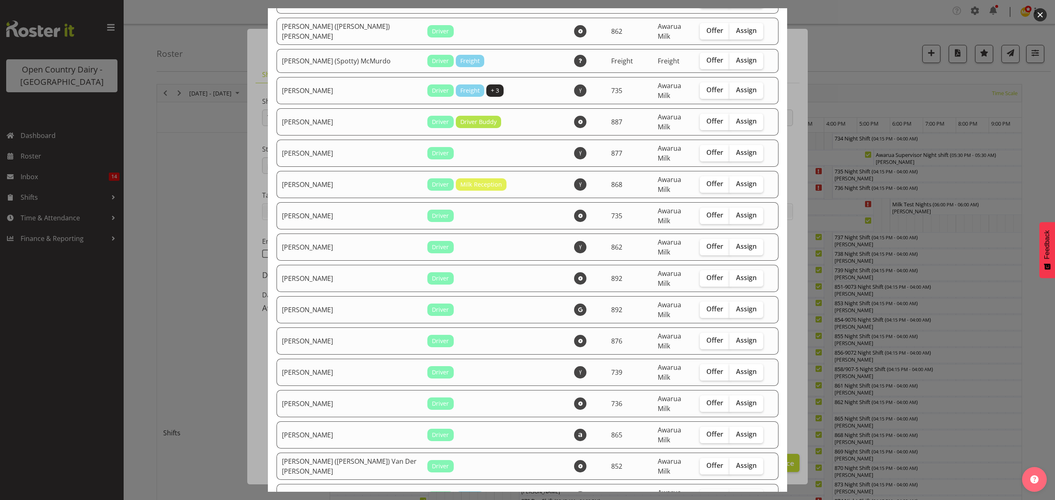
scroll to position [330, 0]
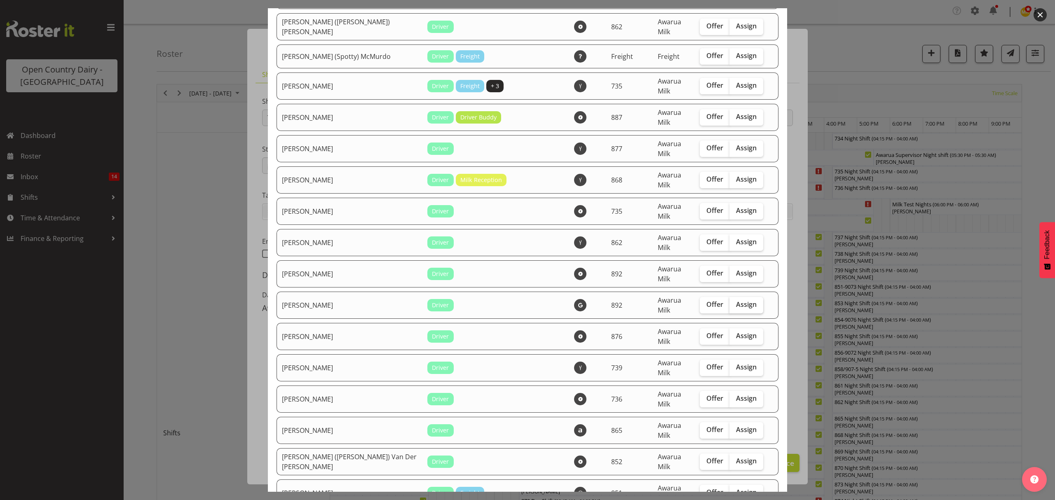
click at [736, 300] on span "Assign" at bounding box center [746, 304] width 21 height 8
click at [729, 302] on input "Assign" at bounding box center [731, 304] width 5 height 5
checkbox input "true"
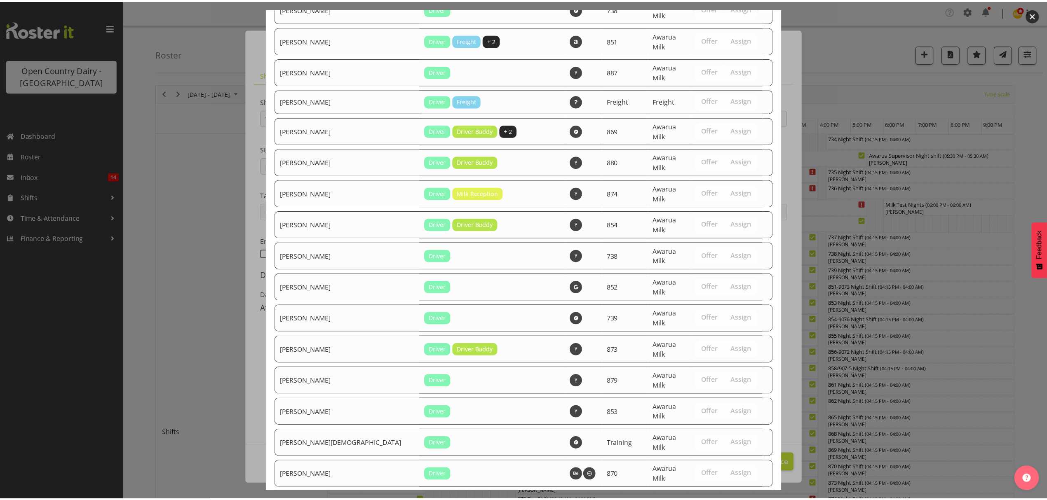
scroll to position [1254, 0]
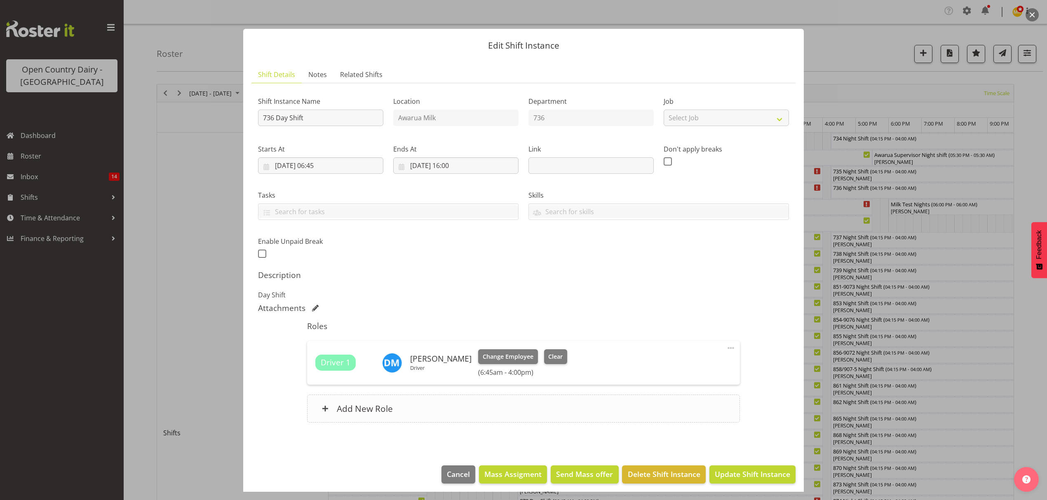
click at [358, 410] on h6 "Add New Role" at bounding box center [365, 408] width 56 height 11
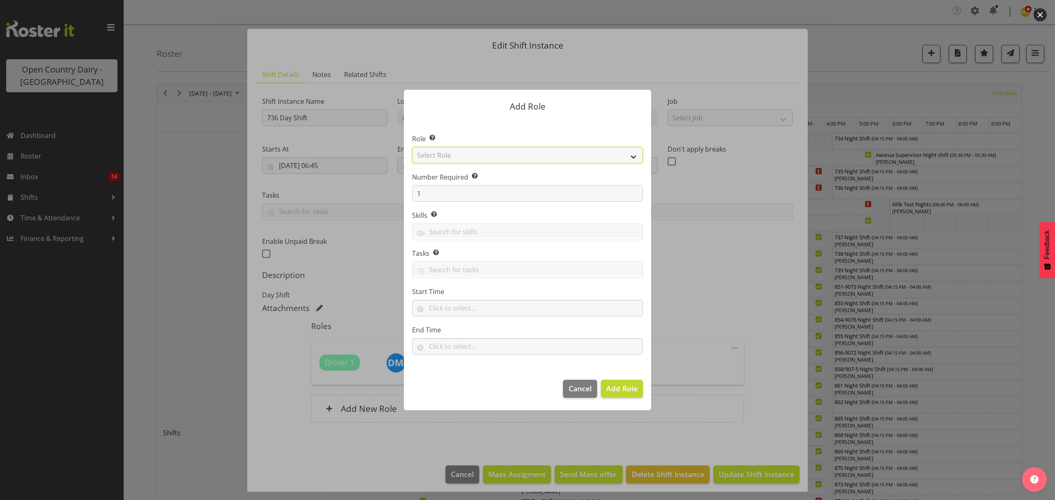
click at [473, 152] on select "Select Role Crew Leader Driver Driver Assessor Dayshift Driver Assessor Nightsh…" at bounding box center [527, 155] width 231 height 16
select select "1438"
click at [412, 147] on select "Select Role Crew Leader Driver Driver Assessor Dayshift Driver Assessor Nightsh…" at bounding box center [527, 155] width 231 height 16
click at [625, 388] on span "Add Role" at bounding box center [621, 389] width 31 height 10
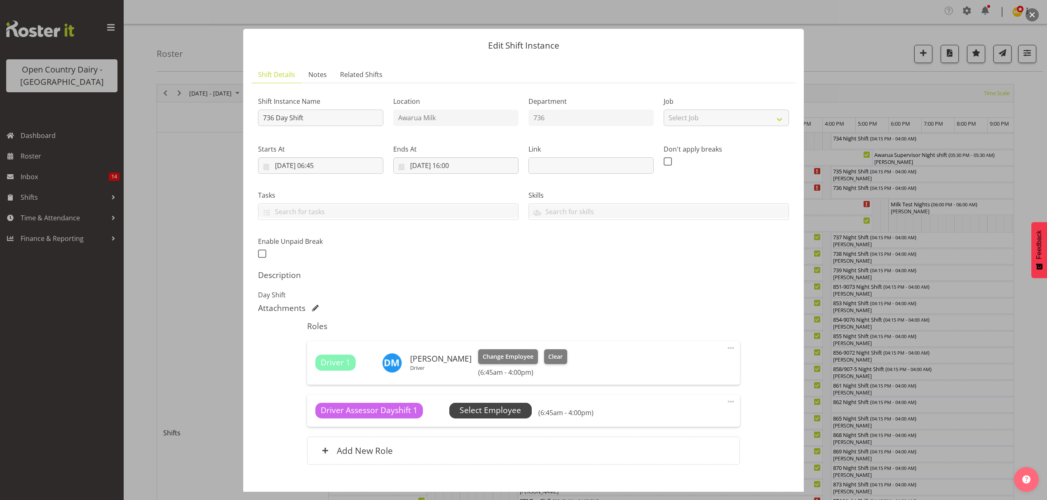
click at [469, 411] on span "Select Employee" at bounding box center [489, 411] width 61 height 12
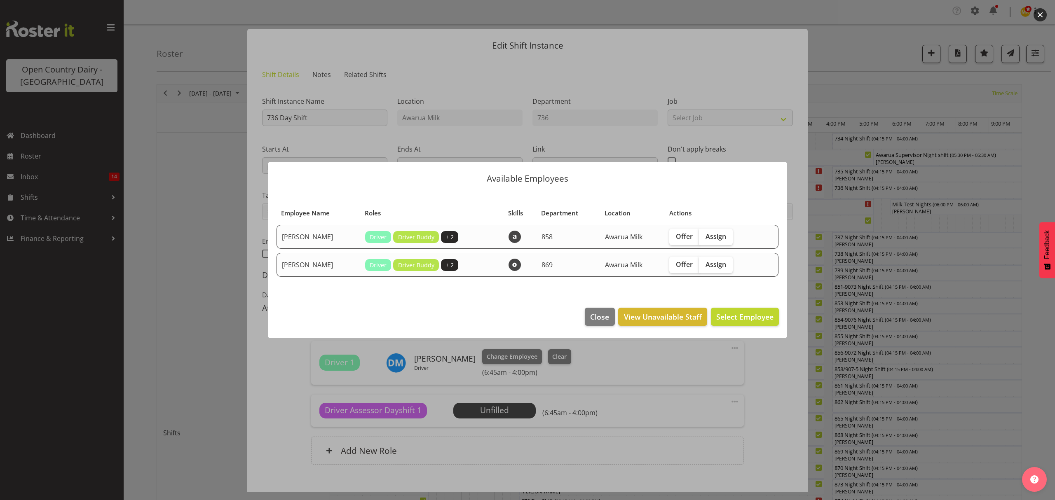
click at [754, 139] on div at bounding box center [527, 250] width 1055 height 500
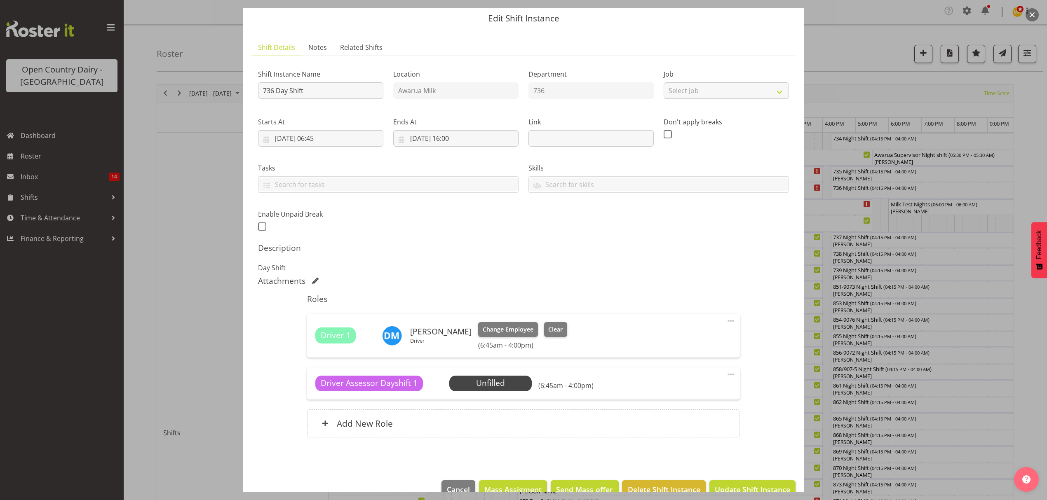
scroll to position [47, 0]
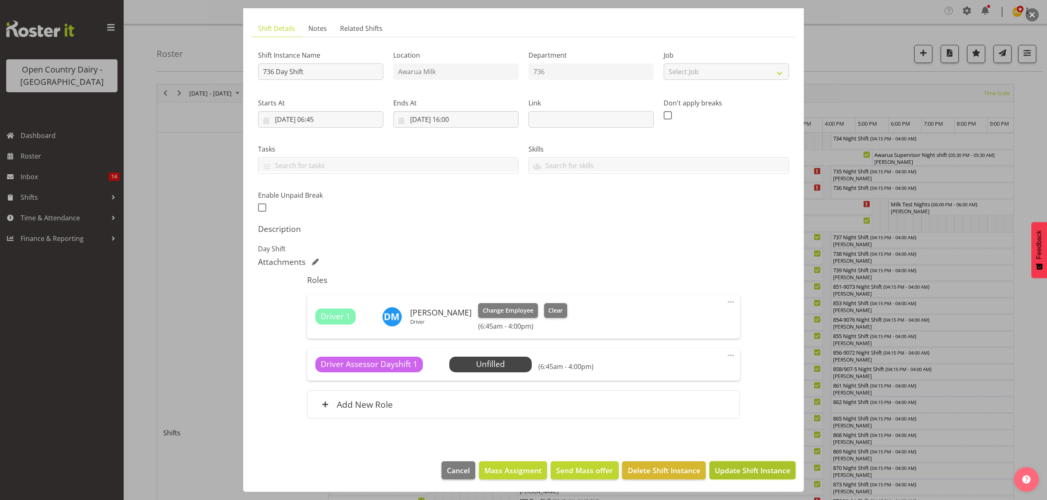
click at [729, 470] on span "Update Shift Instance" at bounding box center [751, 470] width 75 height 11
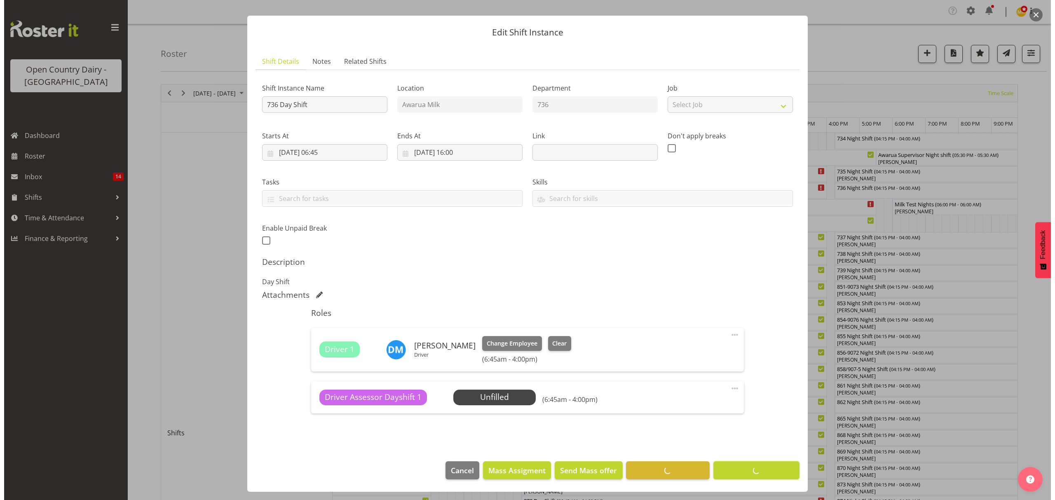
scroll to position [14, 0]
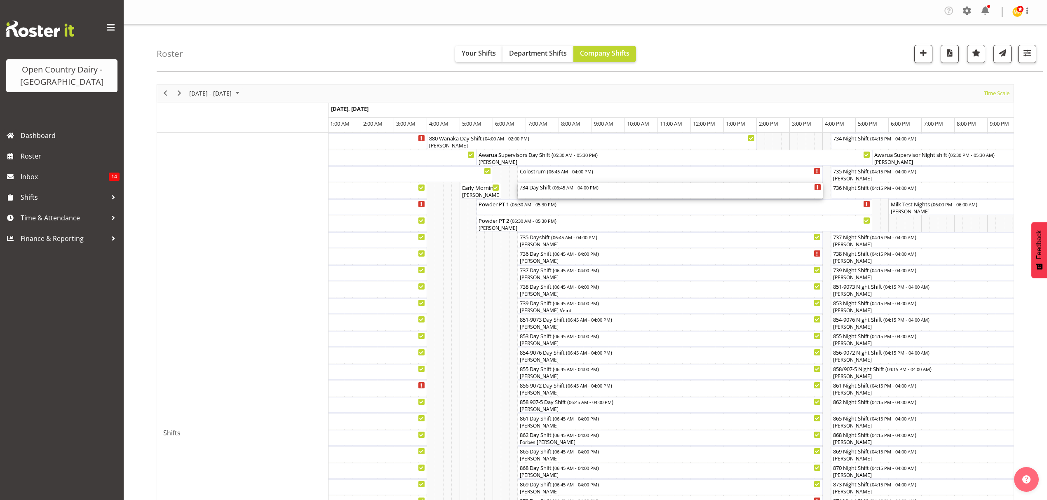
click at [539, 191] on div "734 Day Shift ( 06:45 AM - 04:00 PM )" at bounding box center [670, 187] width 302 height 8
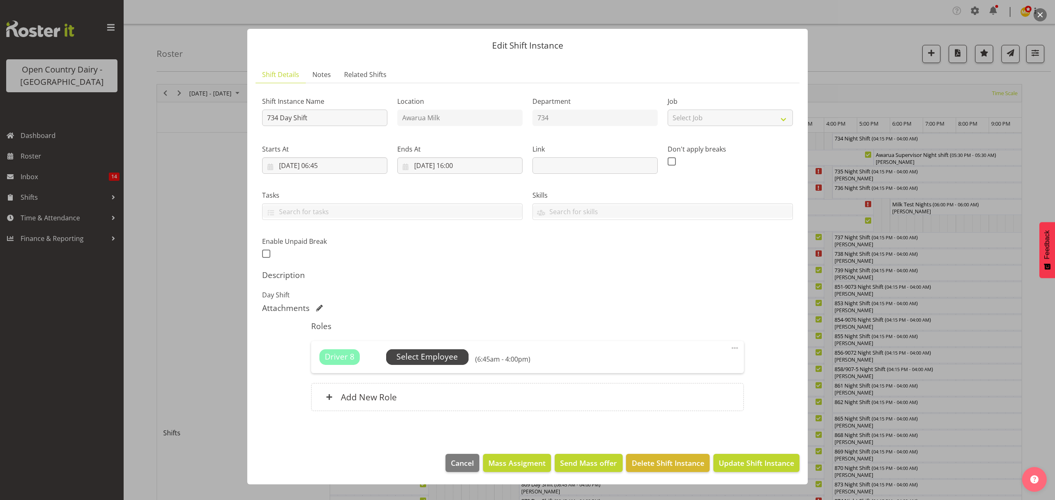
click at [401, 356] on span "Select Employee" at bounding box center [426, 357] width 61 height 12
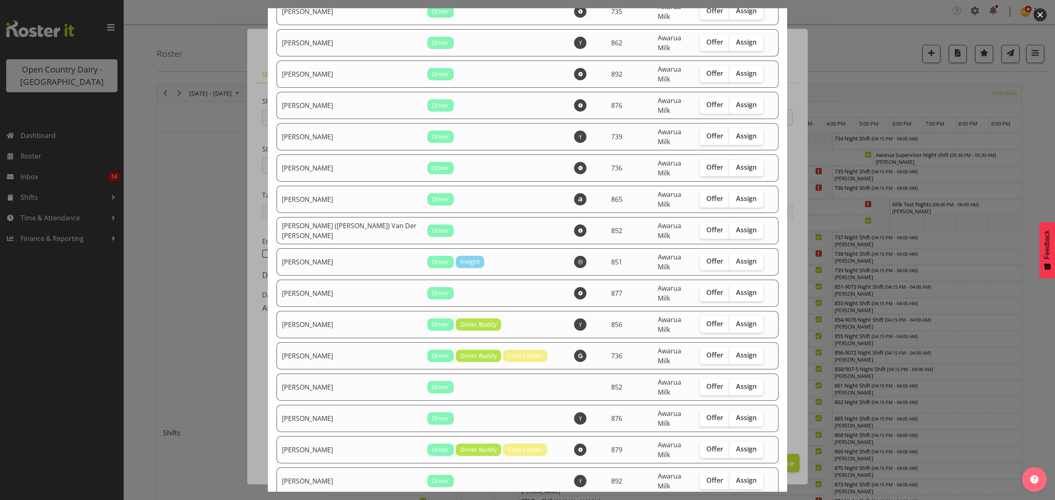
scroll to position [549, 0]
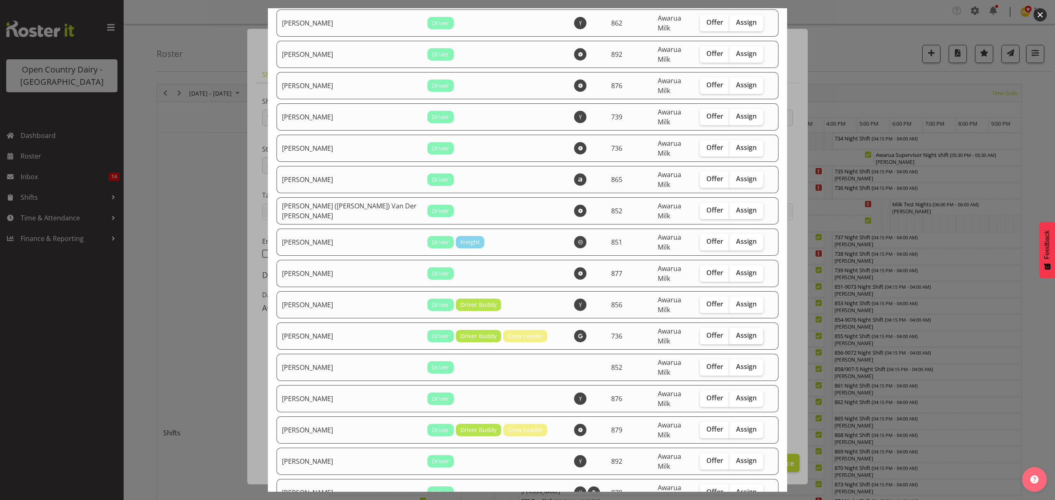
click at [736, 331] on span "Assign" at bounding box center [746, 335] width 21 height 8
click at [729, 333] on input "Assign" at bounding box center [731, 335] width 5 height 5
checkbox input "true"
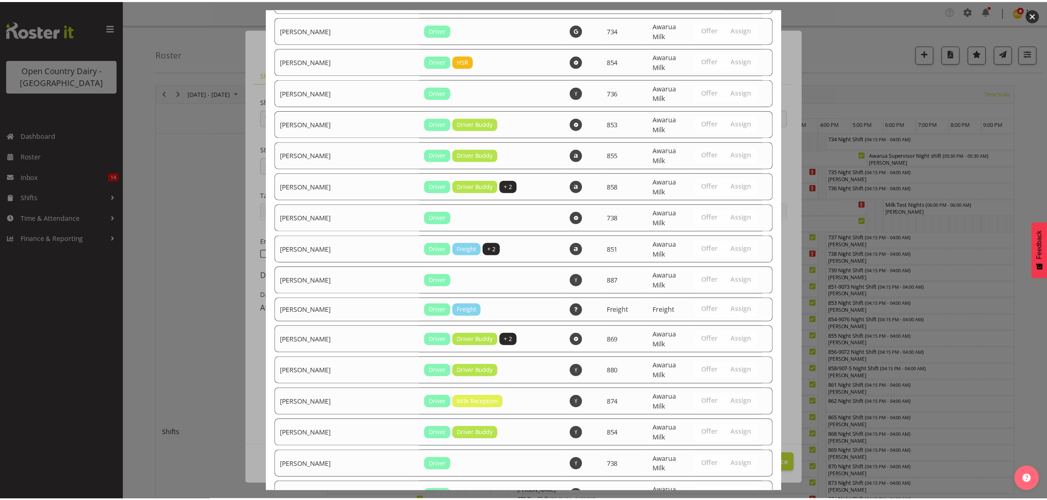
scroll to position [1254, 0]
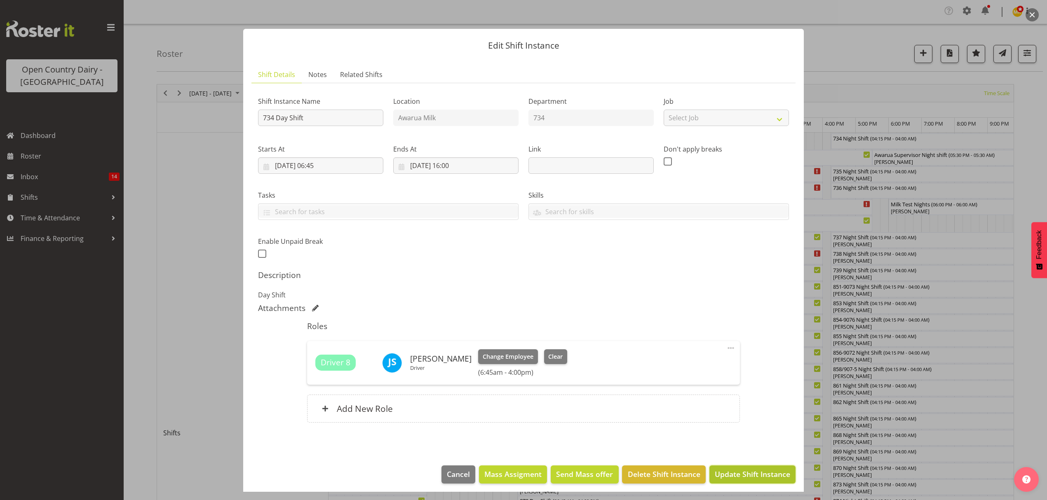
click at [729, 473] on span "Update Shift Instance" at bounding box center [751, 474] width 75 height 11
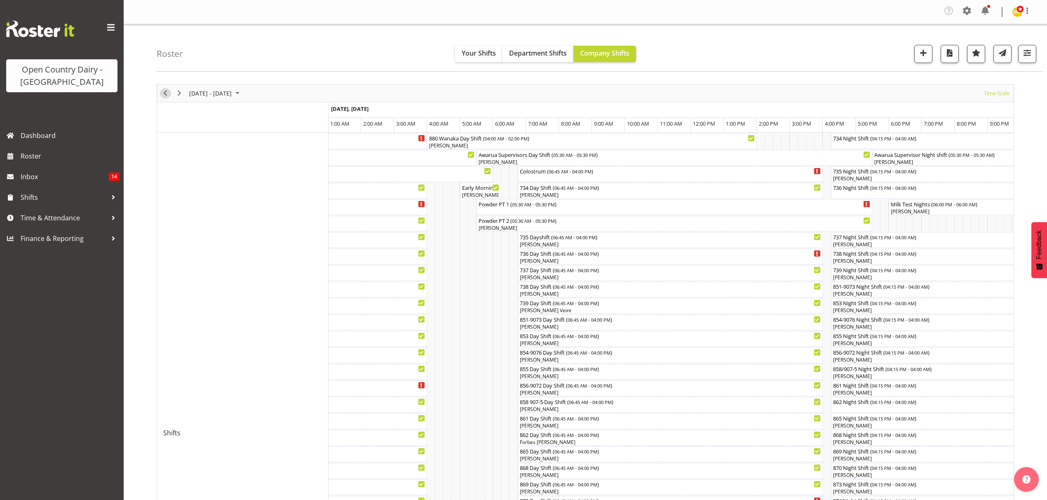
click at [166, 93] on span "Previous" at bounding box center [165, 93] width 10 height 10
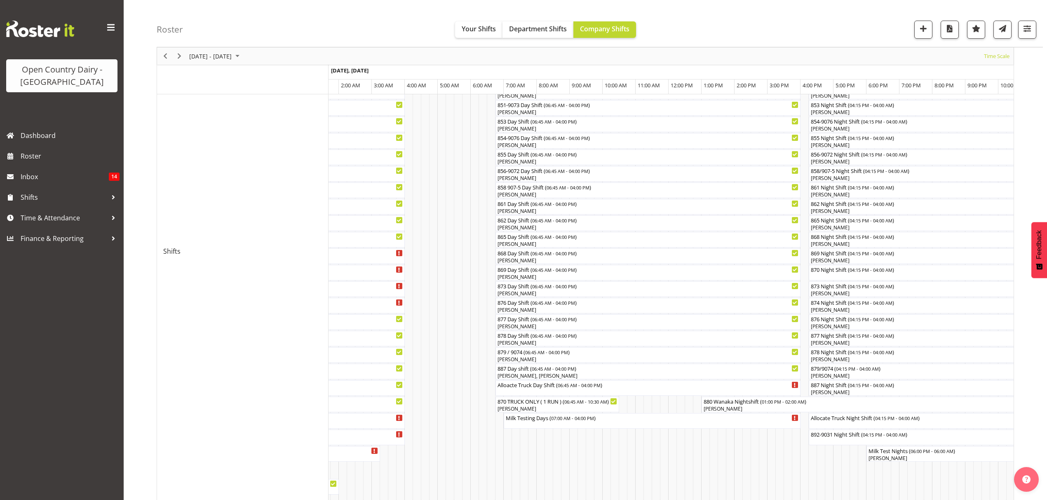
scroll to position [128, 0]
